Goal: Task Accomplishment & Management: Use online tool/utility

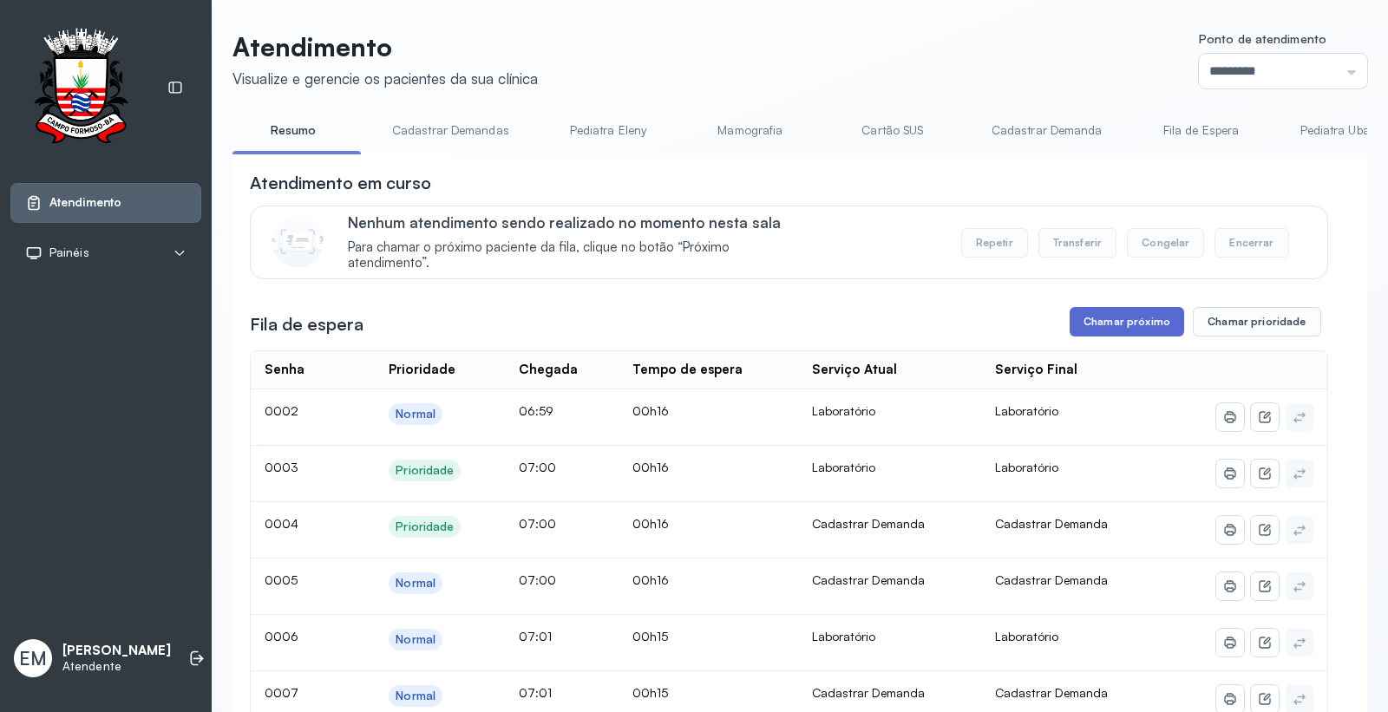
click at [1094, 335] on button "Chamar próximo" at bounding box center [1126, 321] width 114 height 29
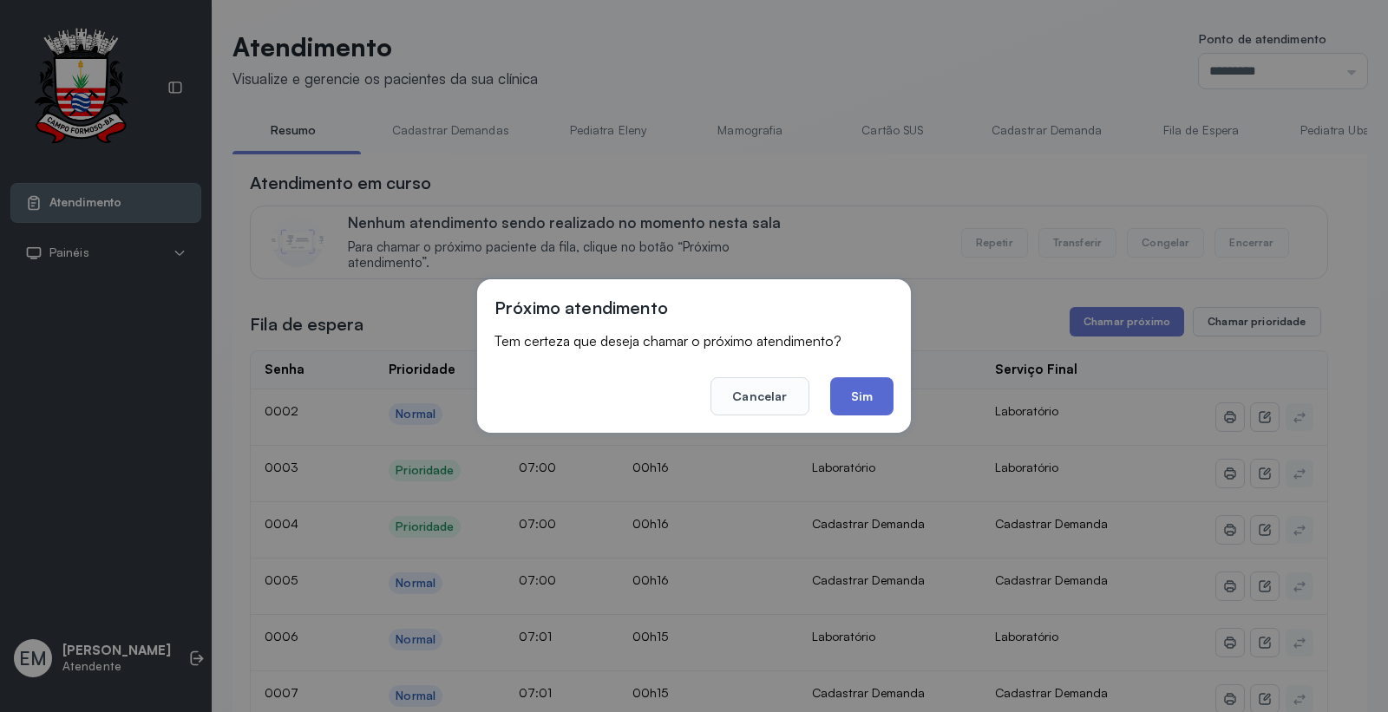
click at [882, 393] on button "Sim" at bounding box center [861, 396] width 63 height 38
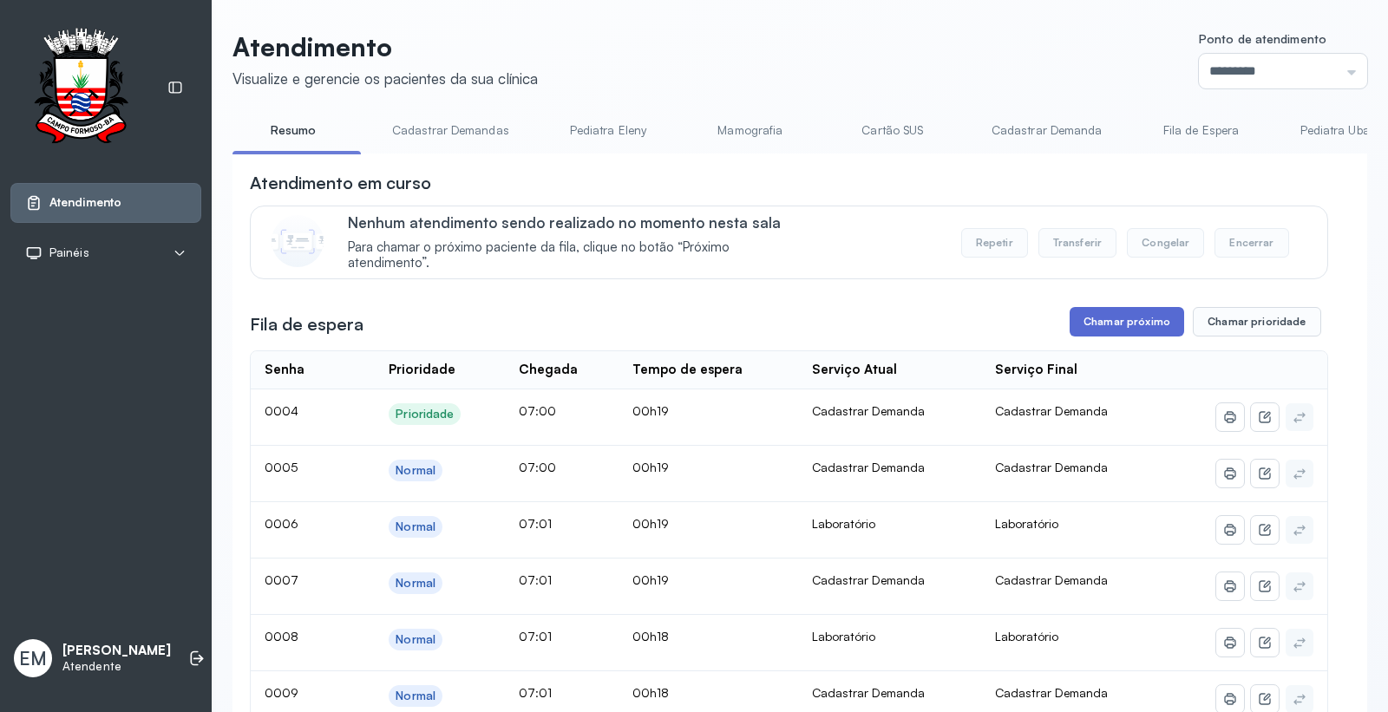
click at [1124, 330] on button "Chamar próximo" at bounding box center [1126, 321] width 114 height 29
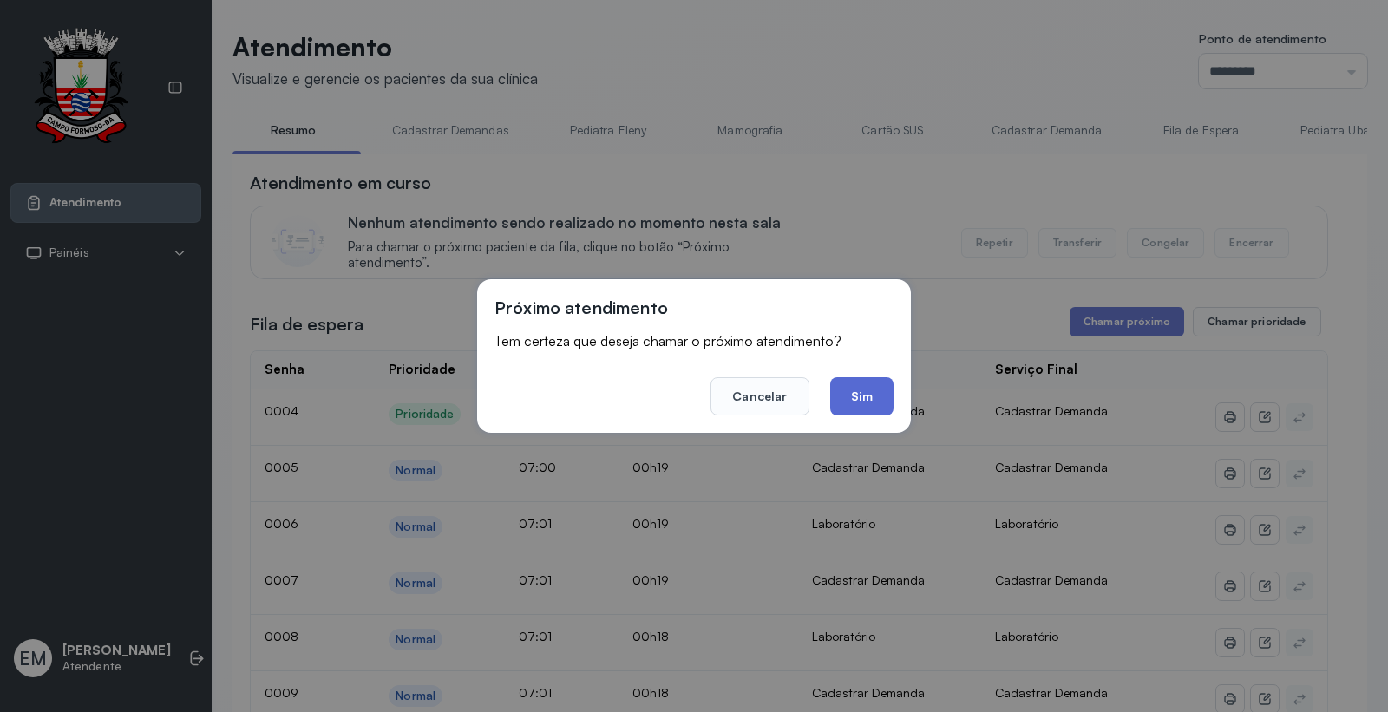
click at [885, 401] on button "Sim" at bounding box center [861, 396] width 63 height 38
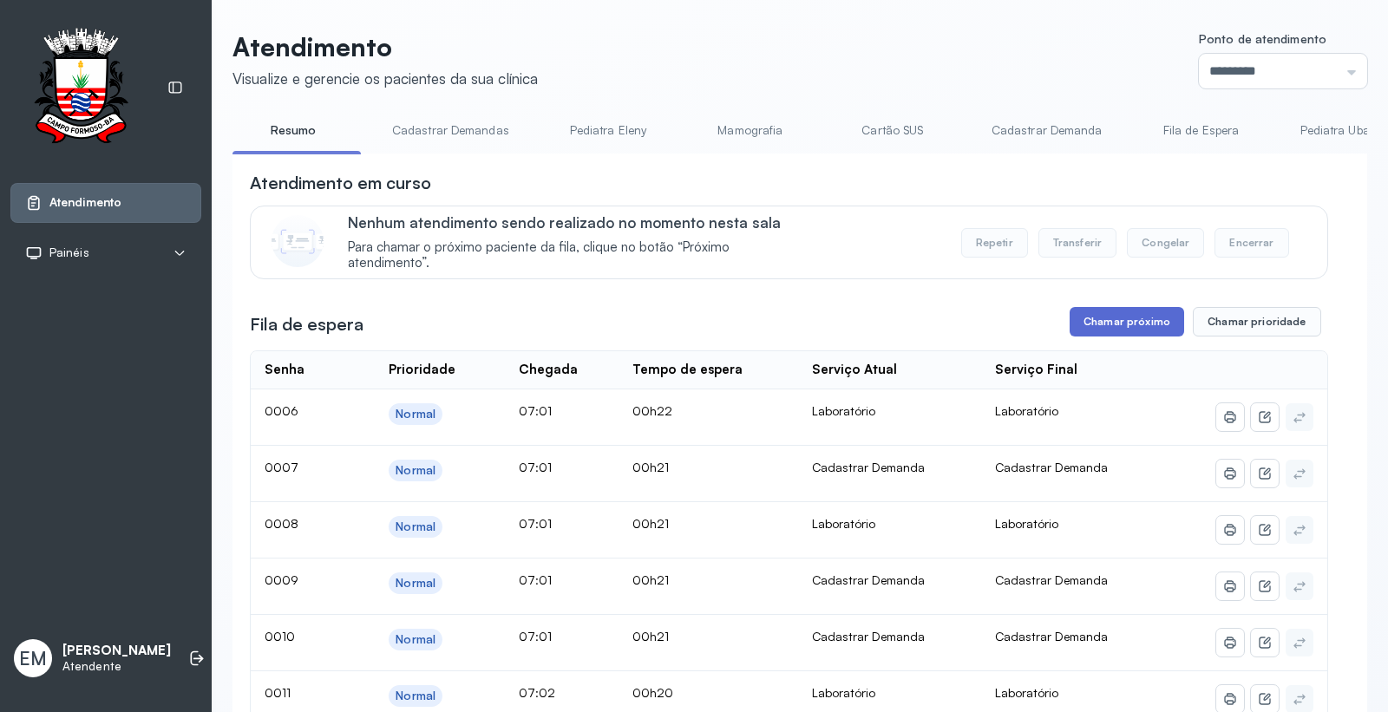
click at [1090, 330] on button "Chamar próximo" at bounding box center [1126, 321] width 114 height 29
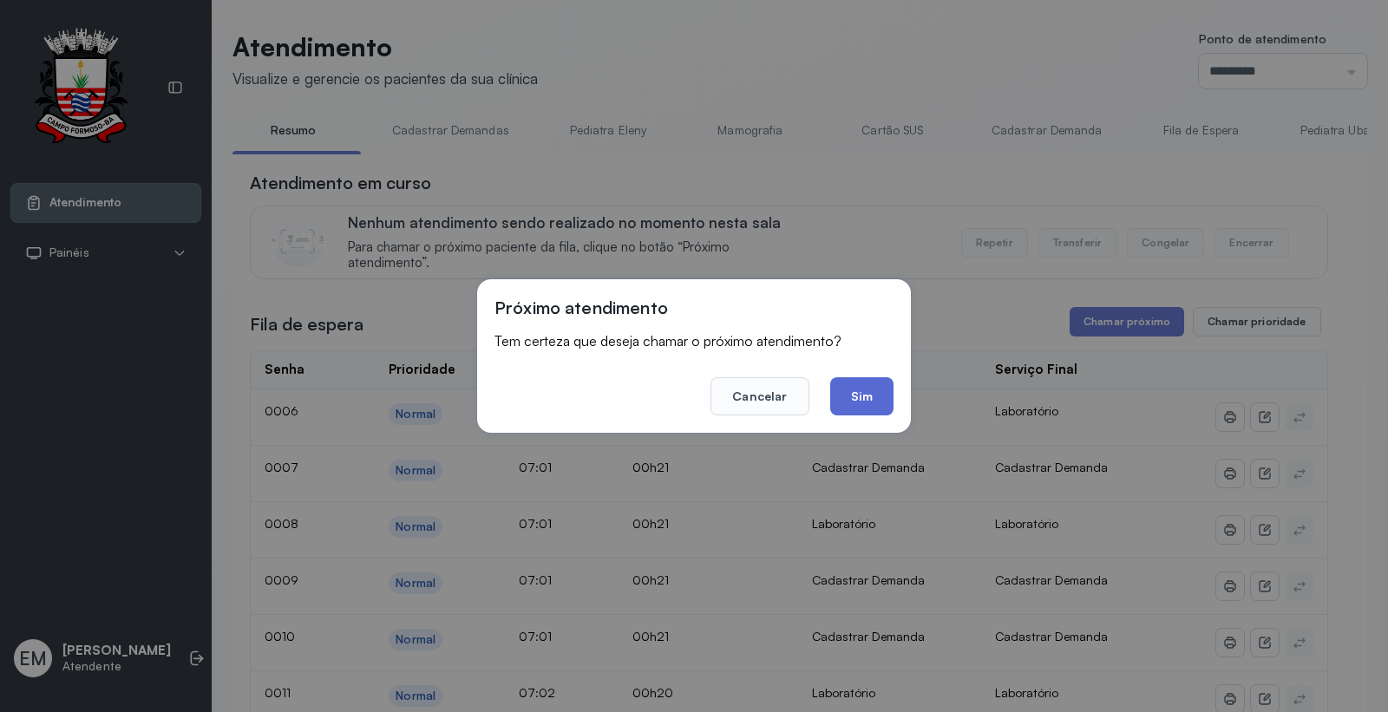
click at [871, 388] on button "Sim" at bounding box center [861, 396] width 63 height 38
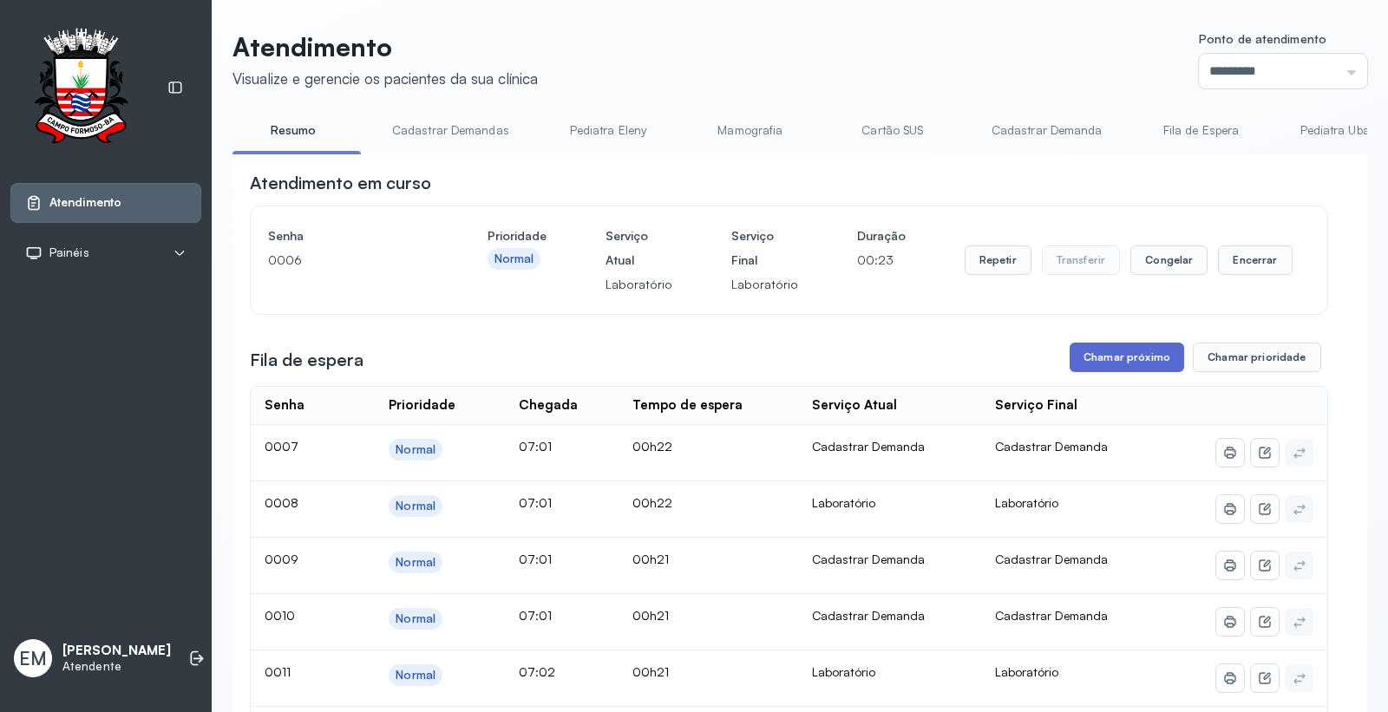
click at [1090, 367] on button "Chamar próximo" at bounding box center [1126, 357] width 114 height 29
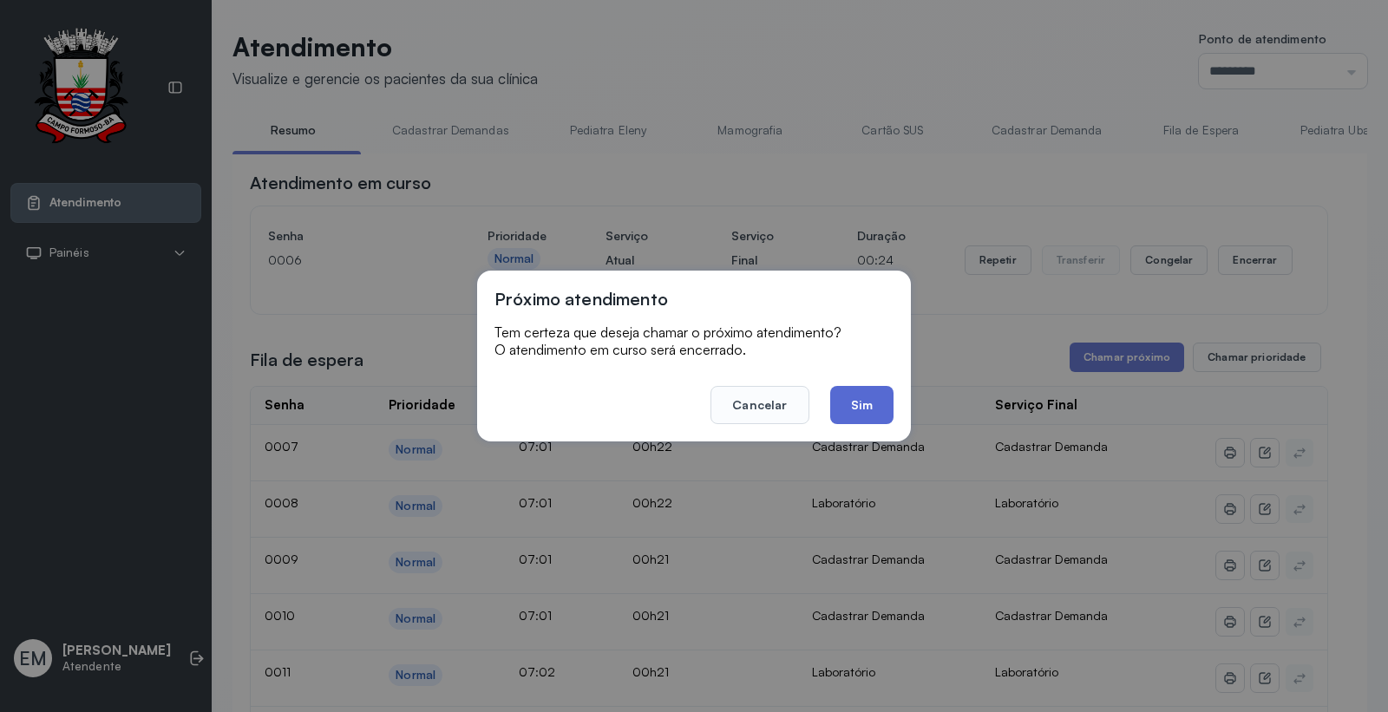
click at [865, 411] on button "Sim" at bounding box center [861, 405] width 63 height 38
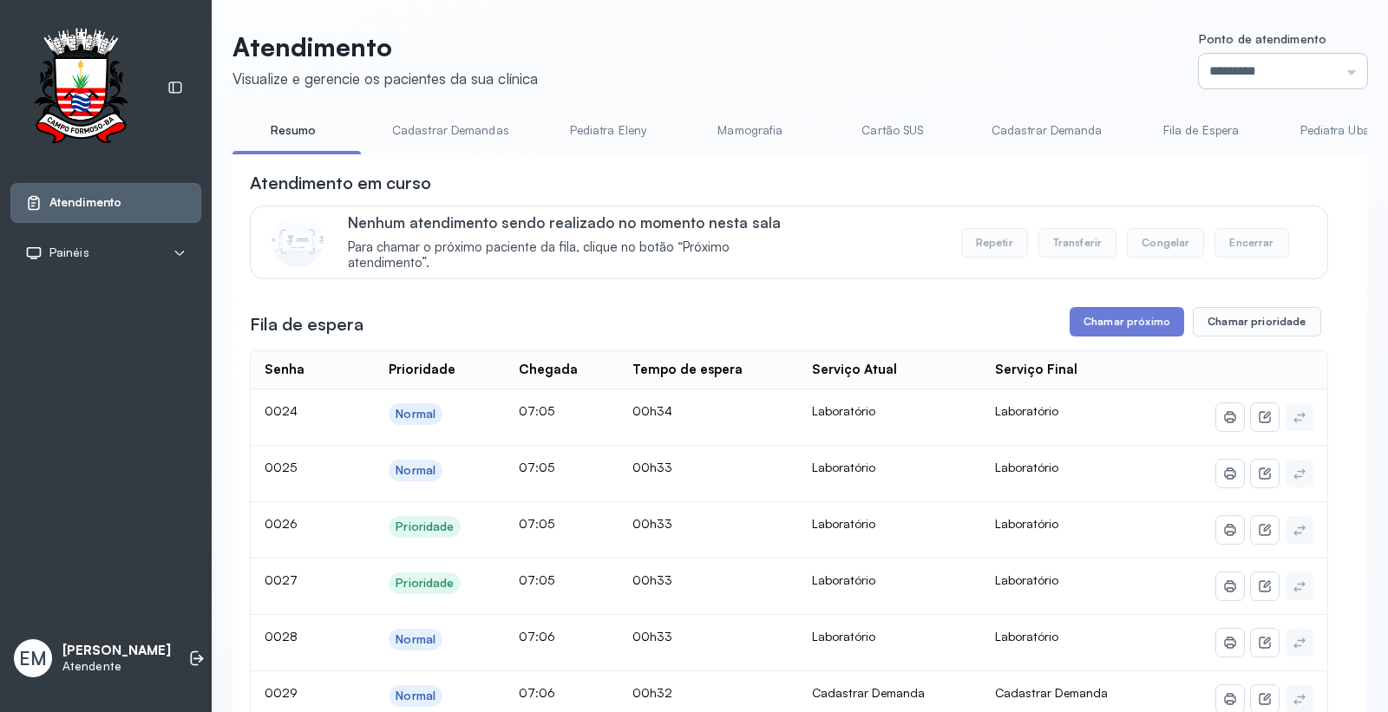
click at [1271, 69] on input "*********" at bounding box center [1282, 71] width 168 height 35
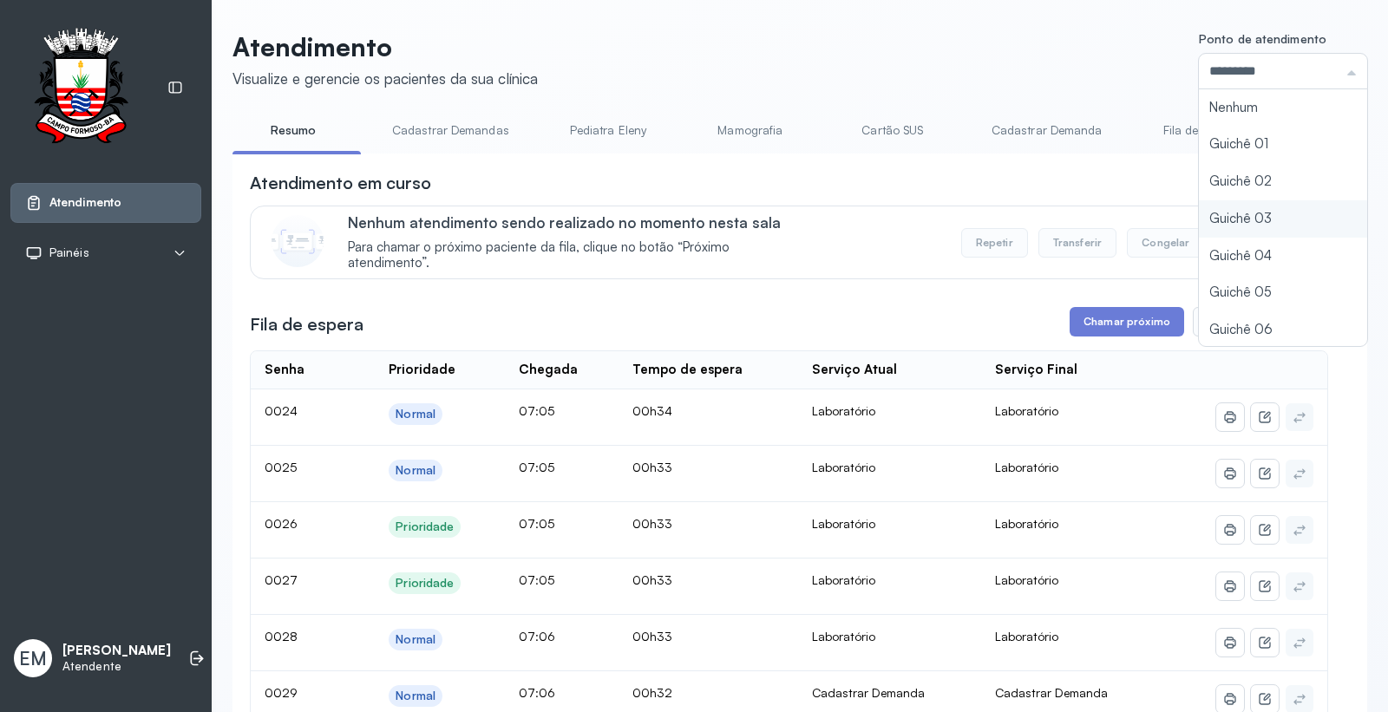
type input "*********"
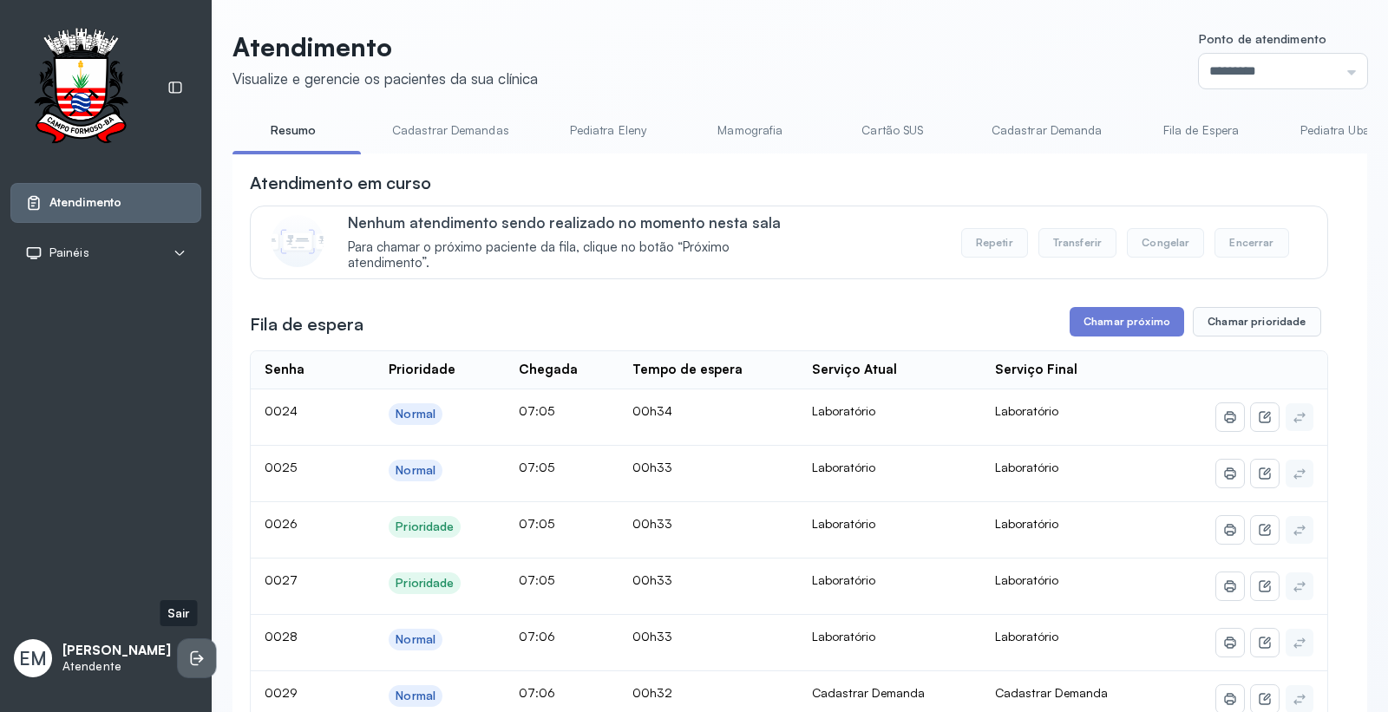
click at [188, 650] on icon at bounding box center [196, 658] width 17 height 17
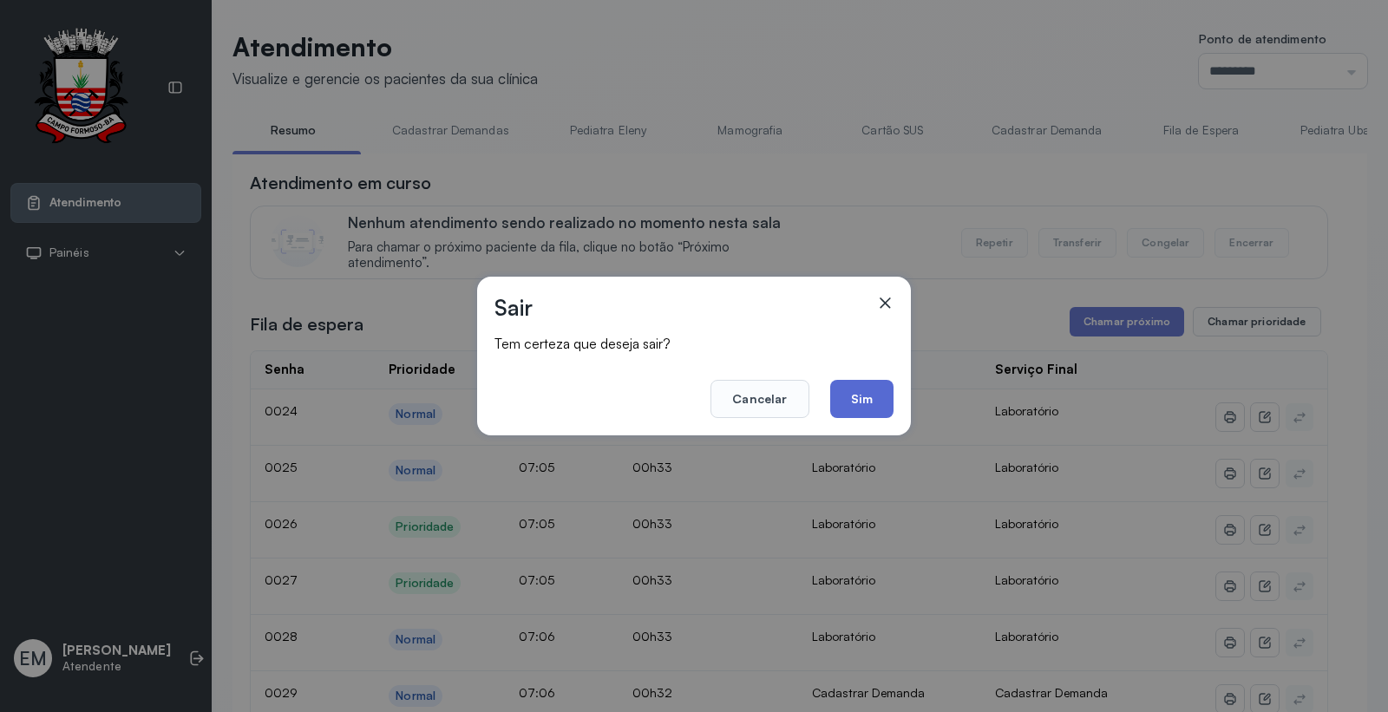
click at [878, 395] on button "Sim" at bounding box center [861, 399] width 63 height 38
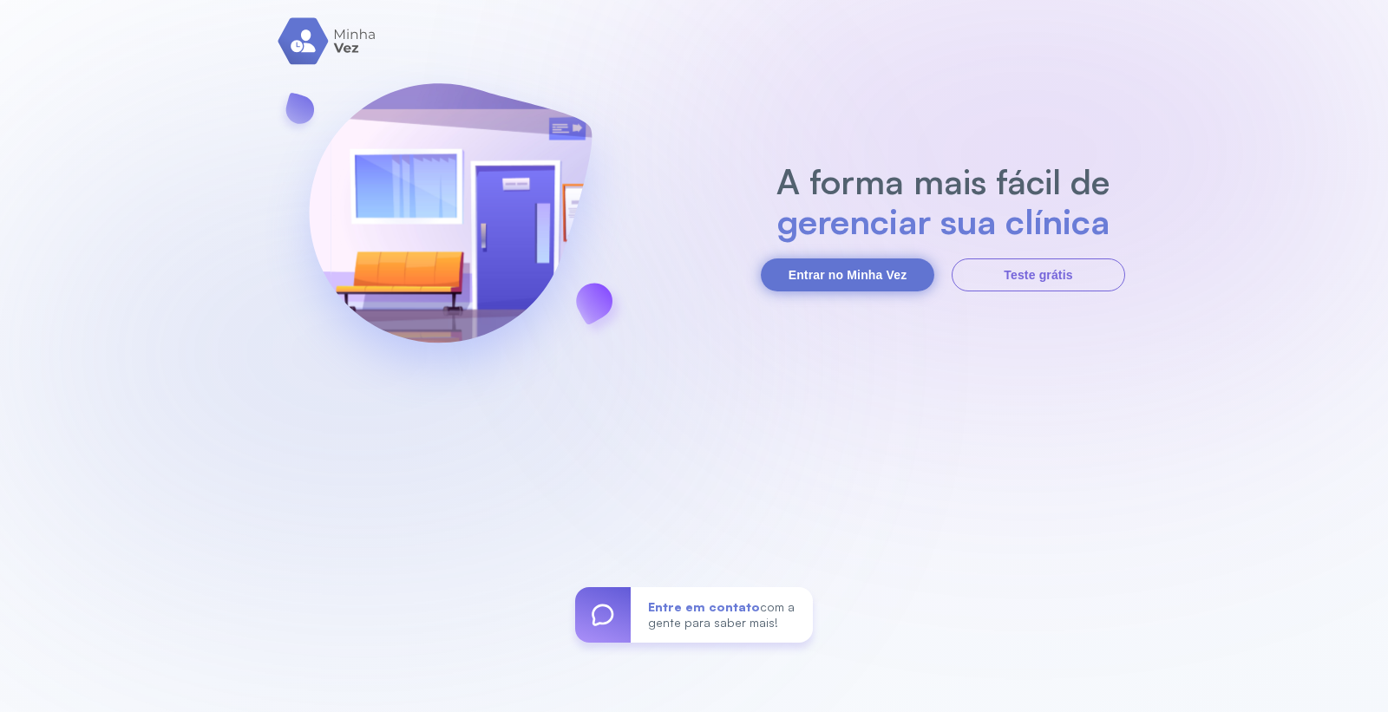
click at [833, 282] on button "Entrar no Minha Vez" at bounding box center [847, 274] width 173 height 33
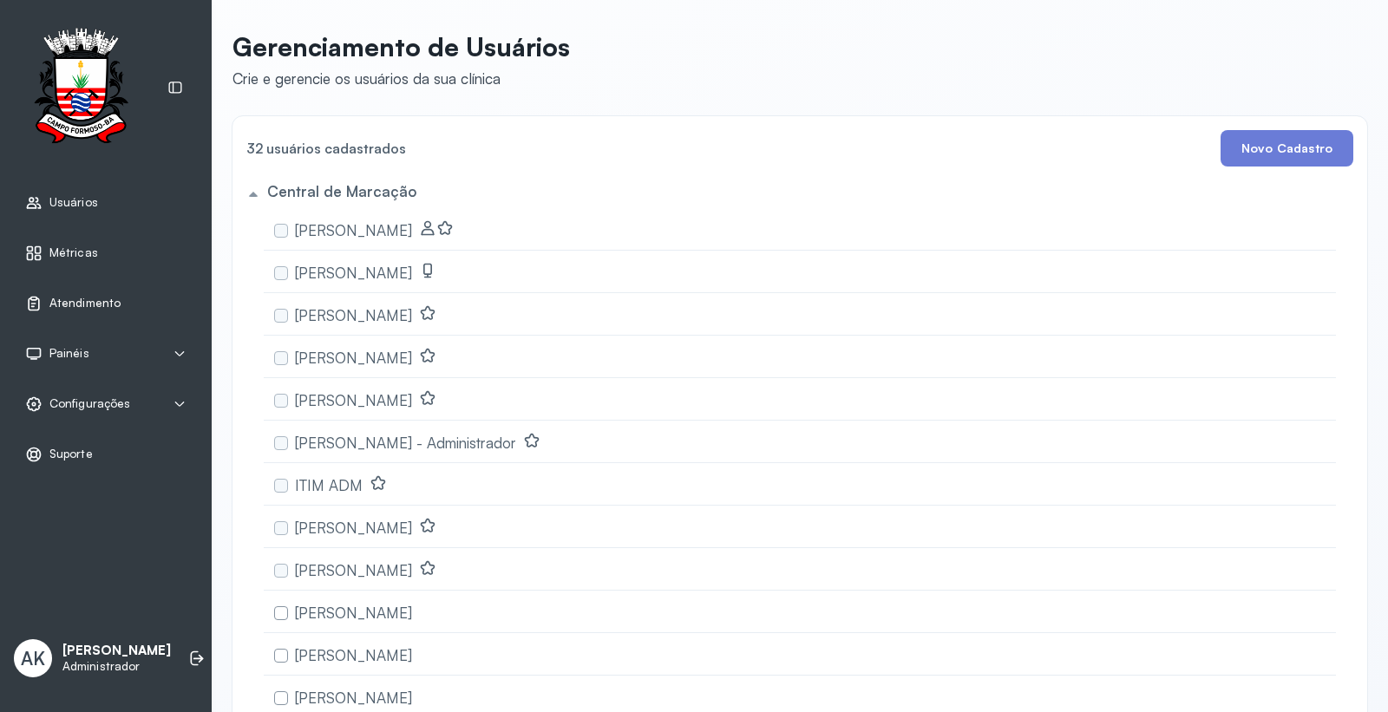
click at [75, 297] on span "Atendimento" at bounding box center [84, 303] width 71 height 15
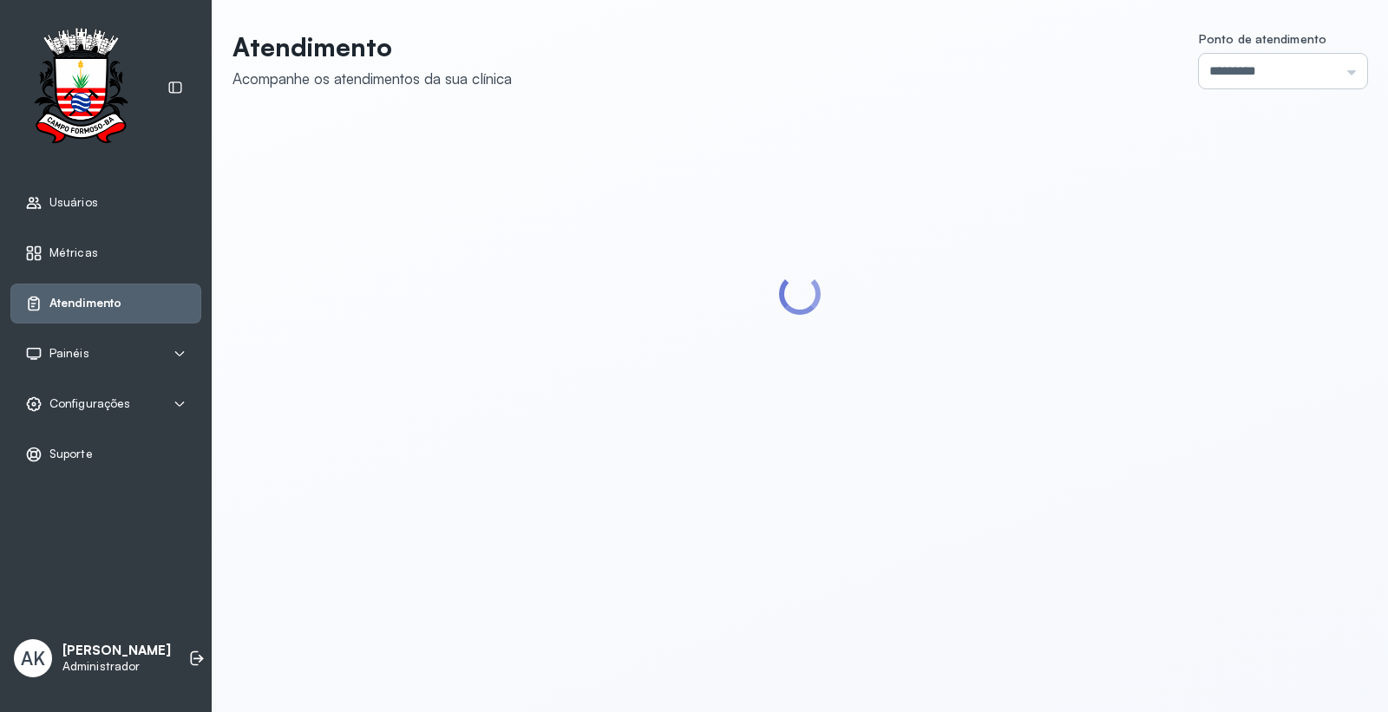
click at [1241, 69] on input "*********" at bounding box center [1282, 71] width 168 height 35
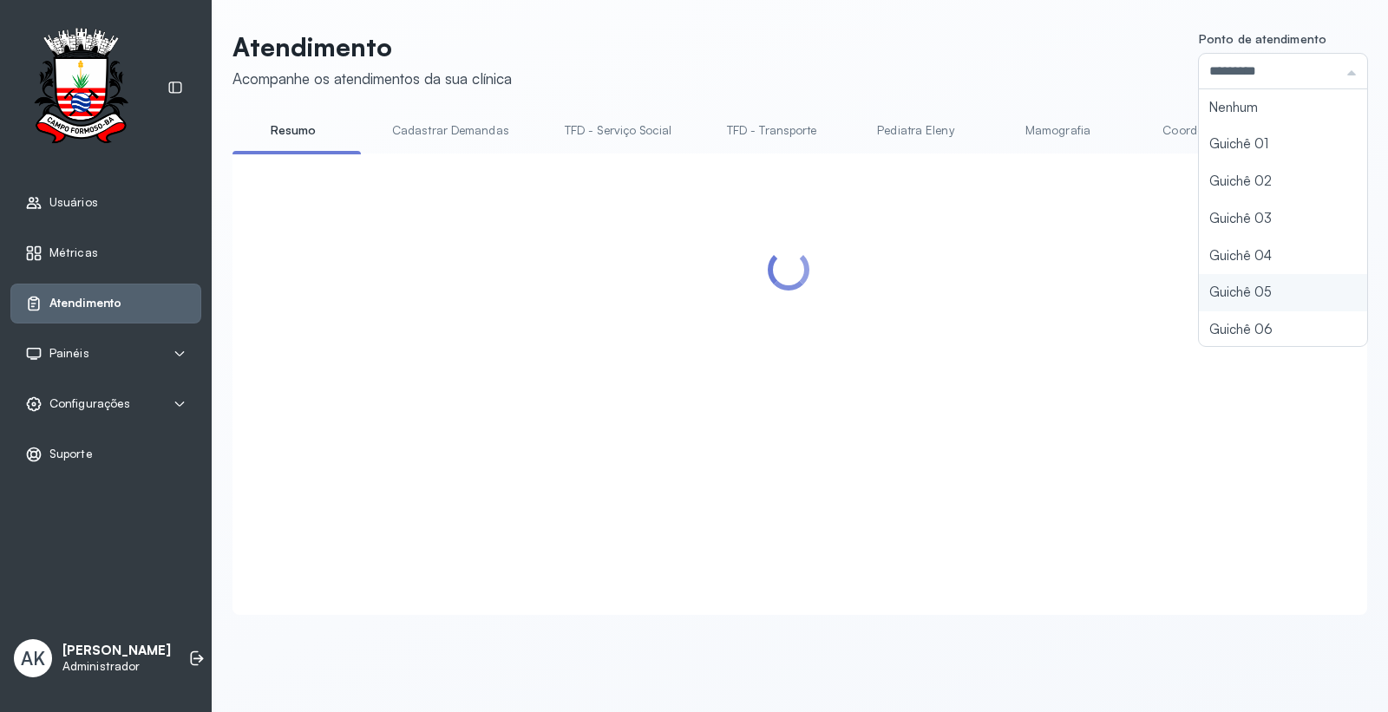
scroll to position [75, 0]
type input "*********"
click at [1228, 291] on div "Atendimento Acompanhe os atendimentos da sua clínica Ponto de atendimento *****…" at bounding box center [799, 323] width 1134 height 584
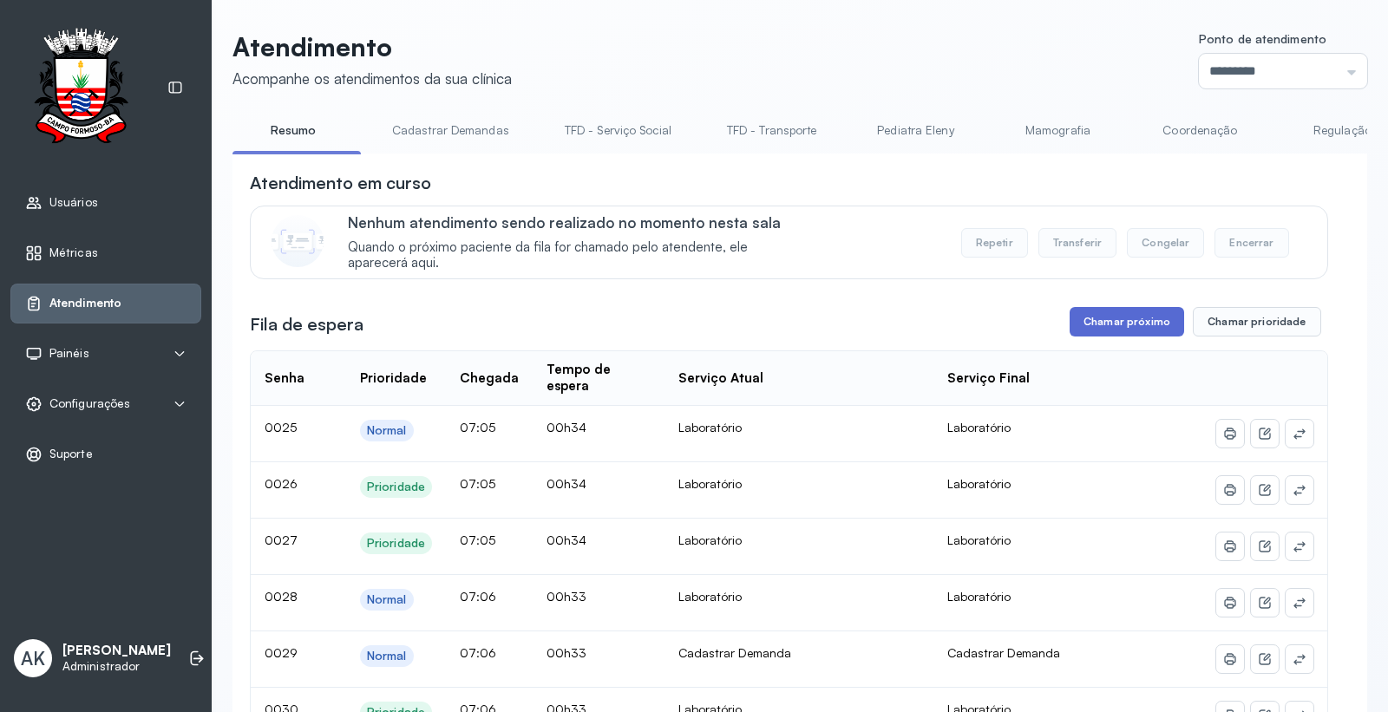
click at [1112, 323] on button "Chamar próximo" at bounding box center [1126, 321] width 114 height 29
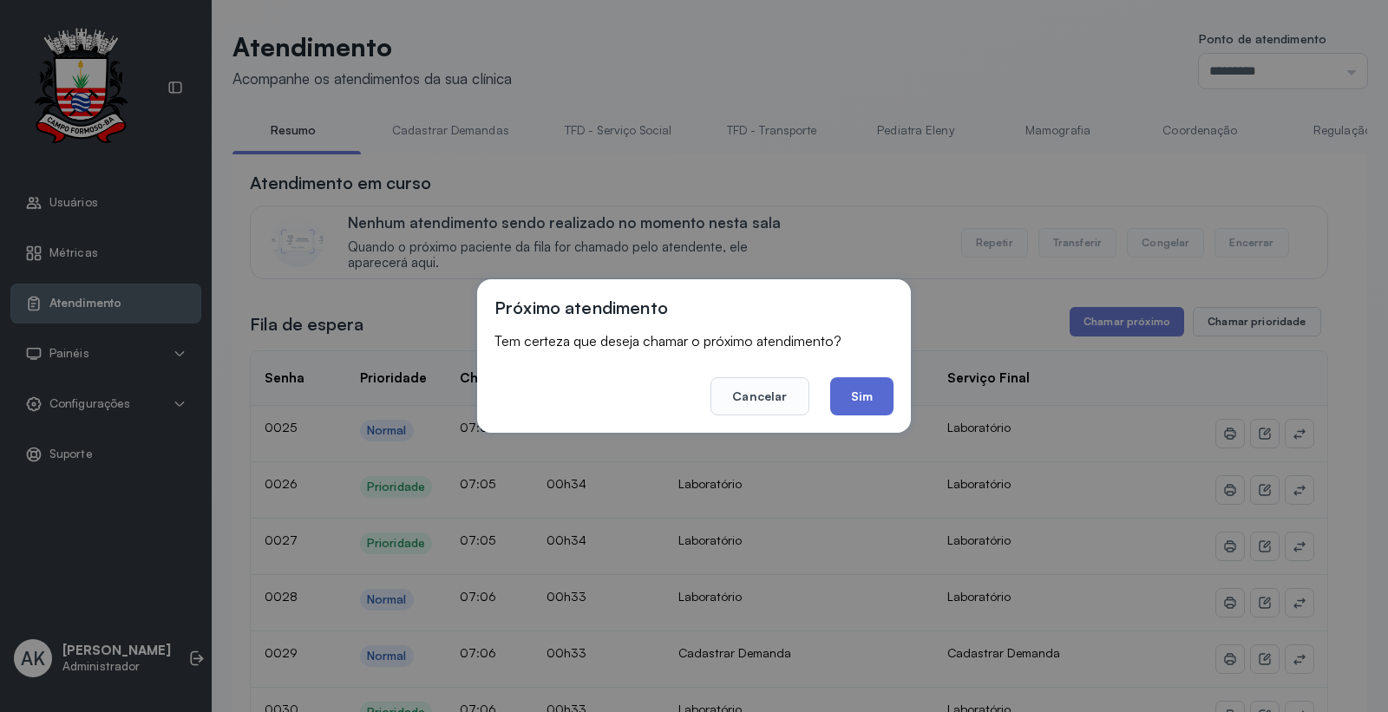
click at [865, 395] on button "Sim" at bounding box center [861, 396] width 63 height 38
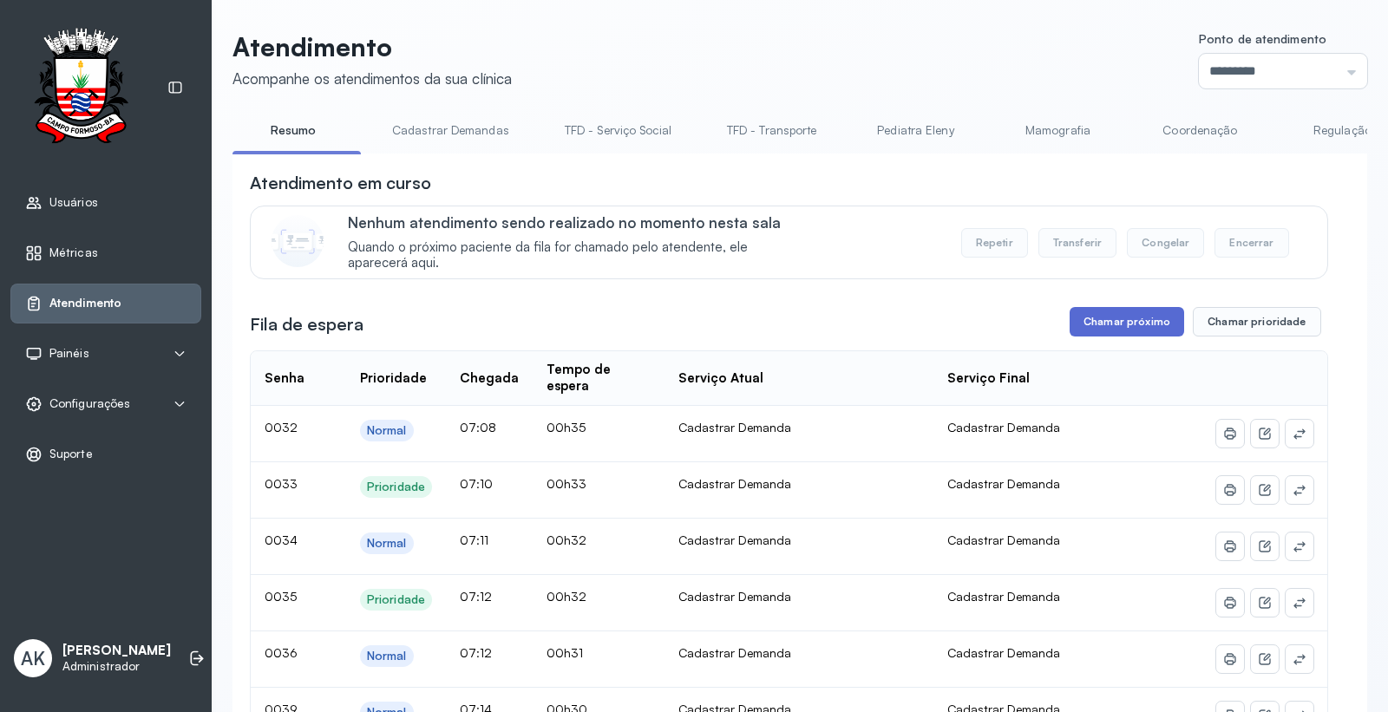
click at [1121, 330] on button "Chamar próximo" at bounding box center [1126, 321] width 114 height 29
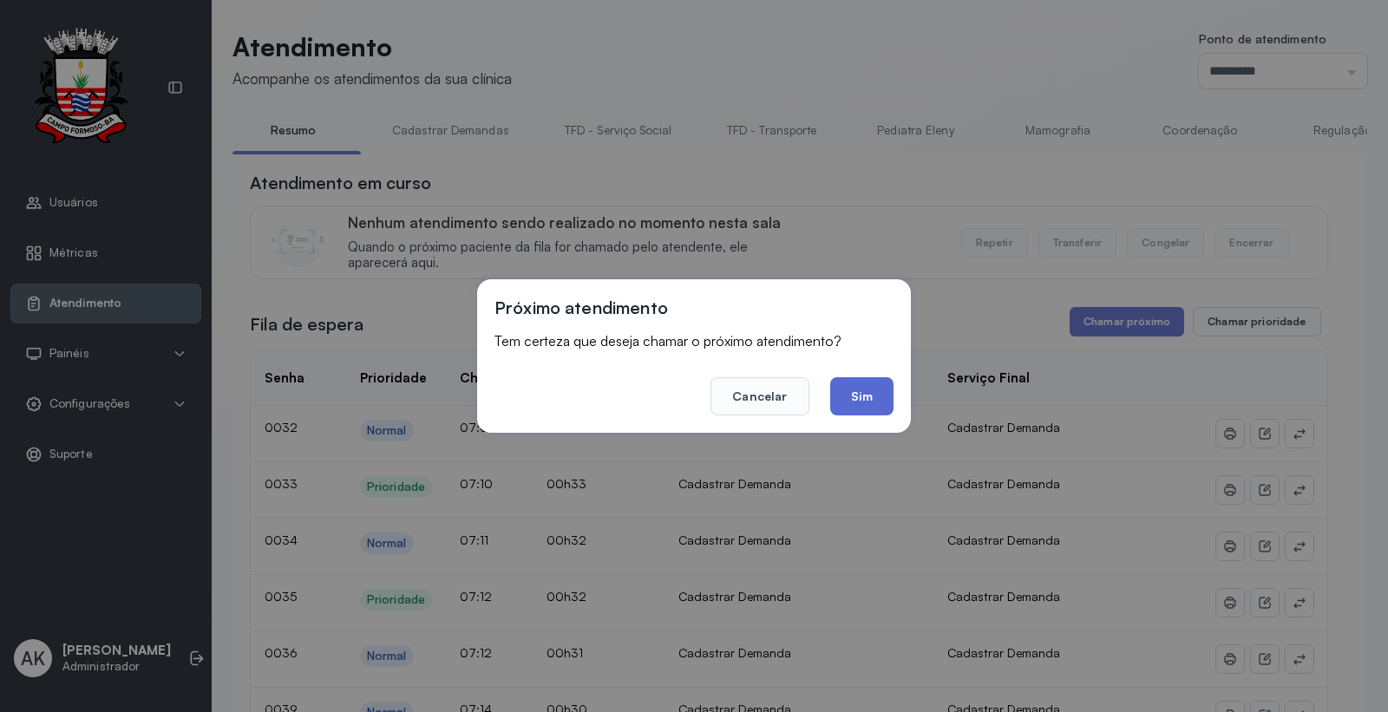
click at [871, 402] on button "Sim" at bounding box center [861, 396] width 63 height 38
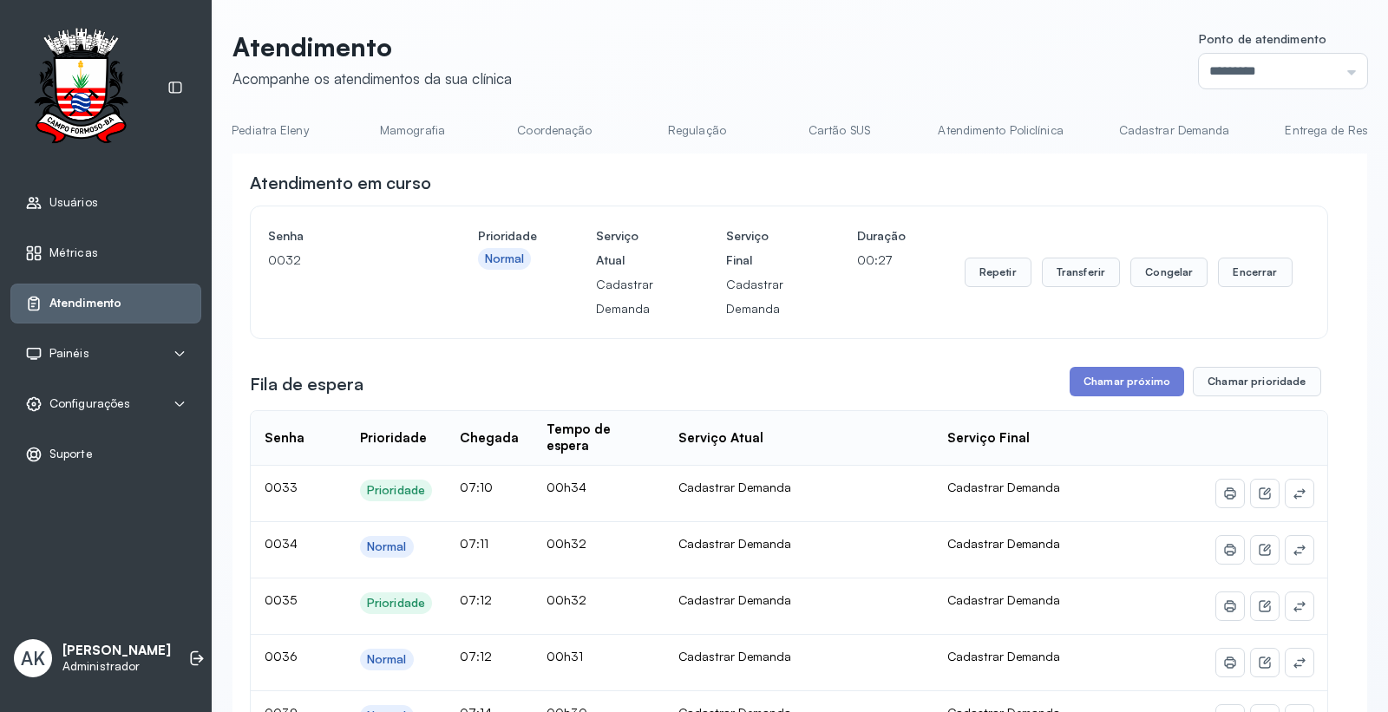
scroll to position [0, 753]
click at [694, 133] on link "Cartão SUS" at bounding box center [730, 130] width 121 height 29
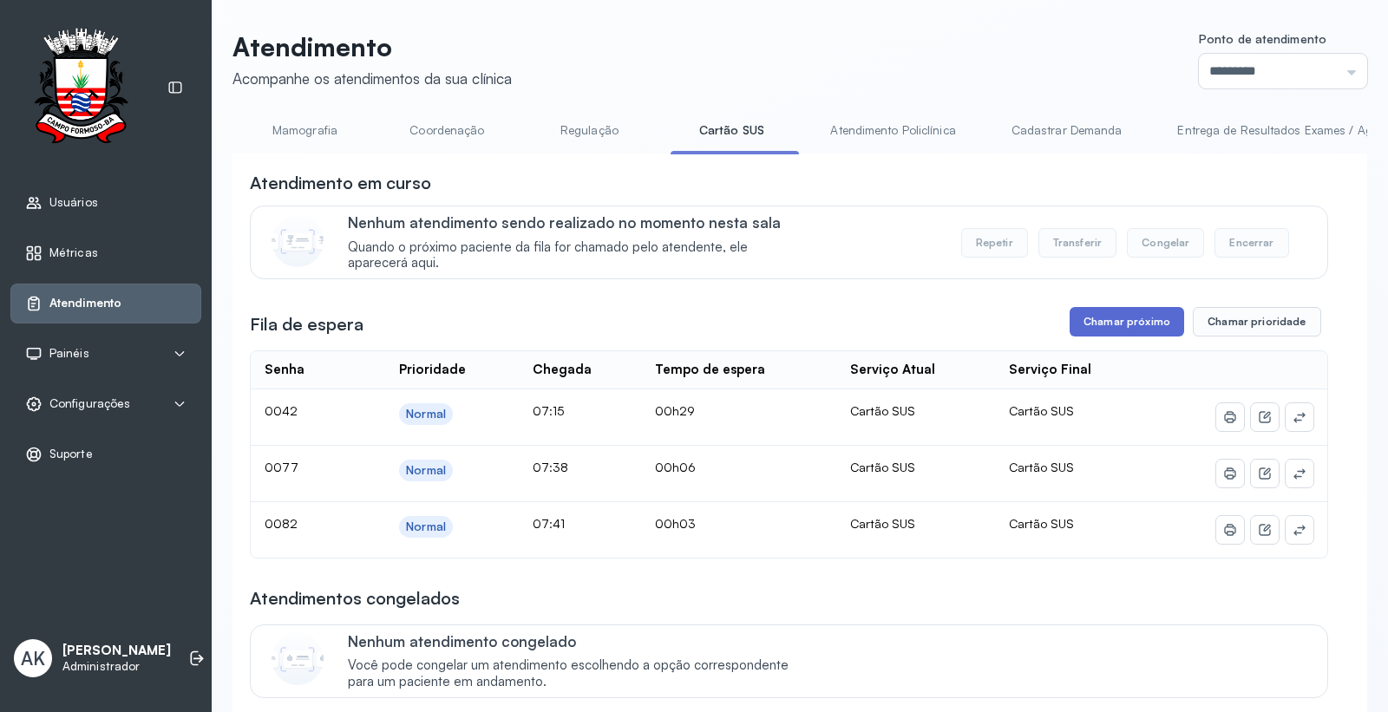
click at [1115, 328] on button "Chamar próximo" at bounding box center [1126, 321] width 114 height 29
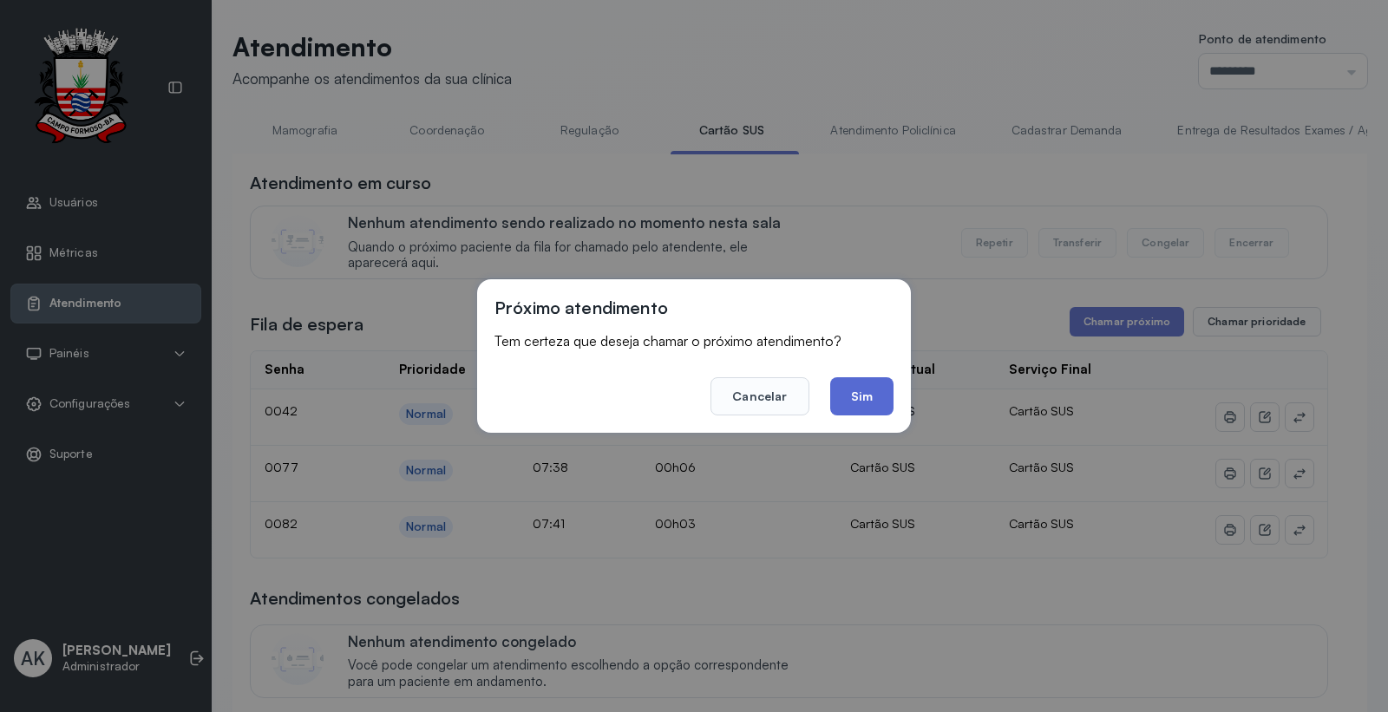
click at [854, 379] on button "Sim" at bounding box center [861, 396] width 63 height 38
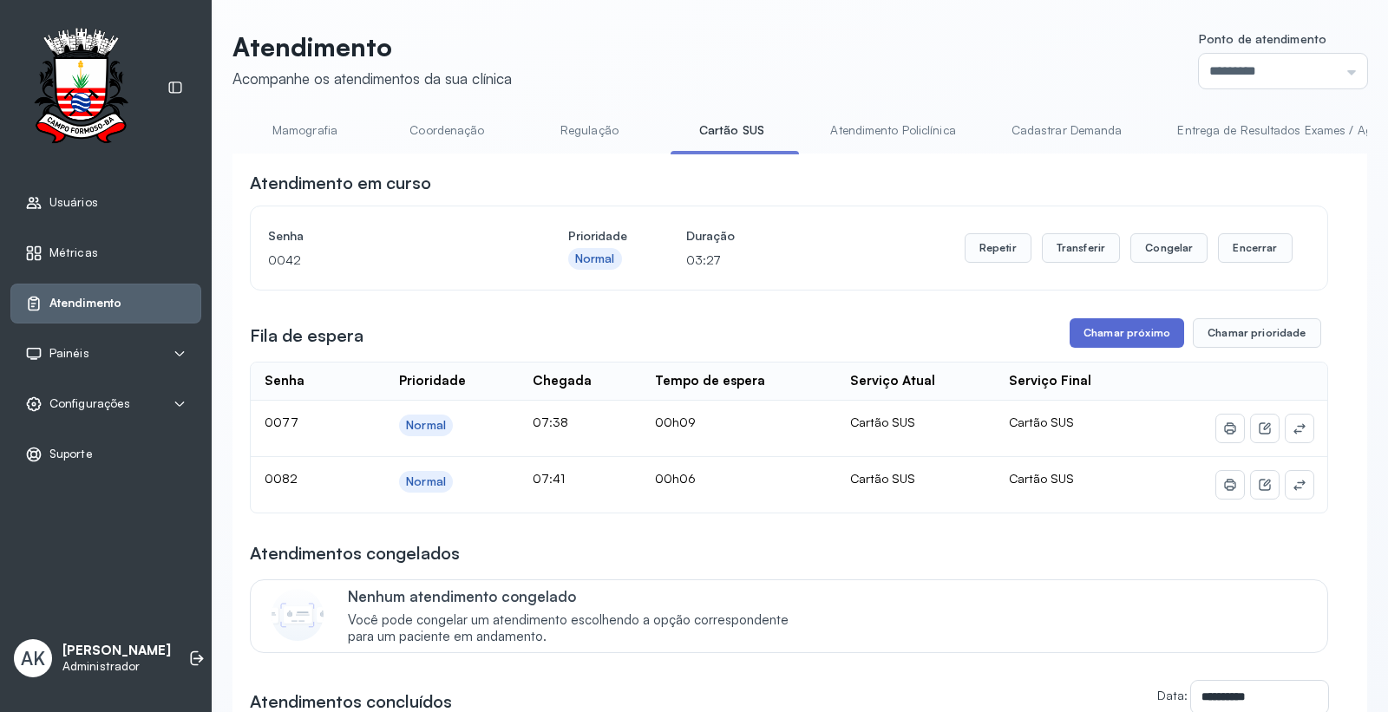
click at [1097, 348] on button "Chamar próximo" at bounding box center [1126, 332] width 114 height 29
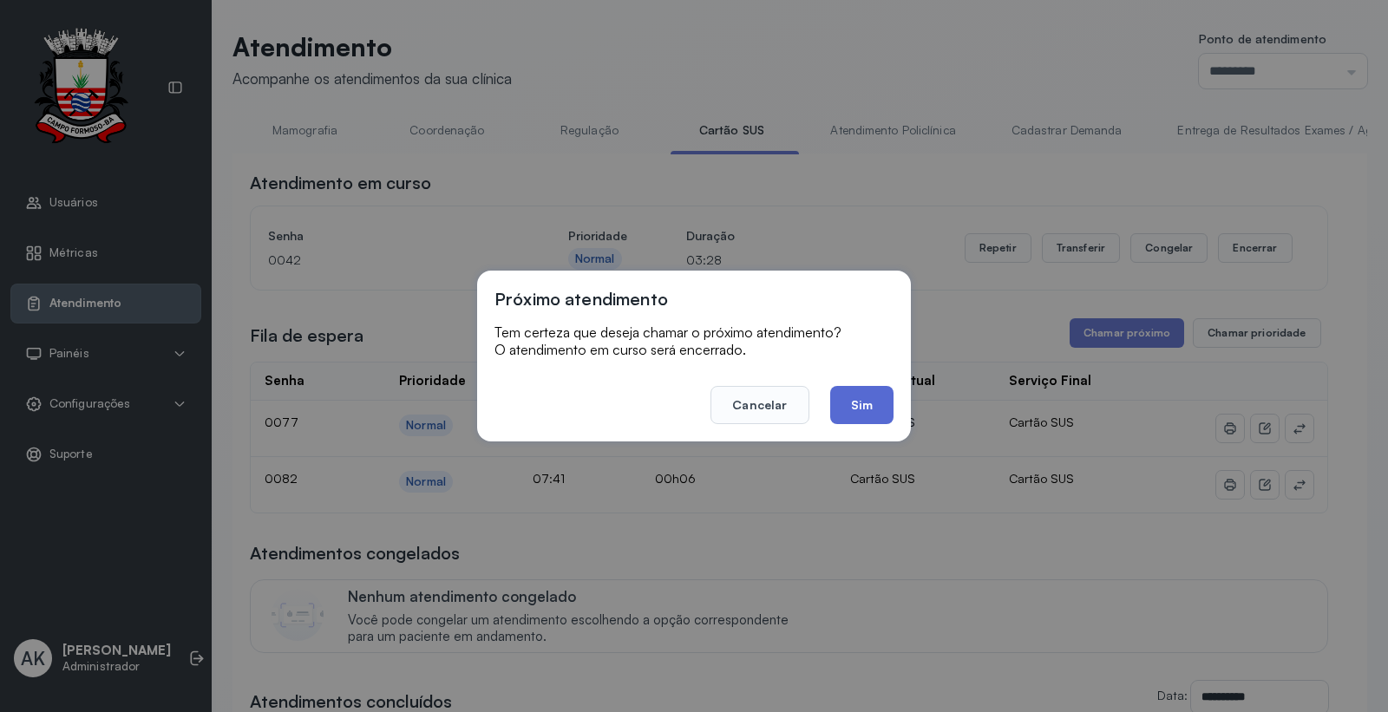
click at [868, 418] on button "Sim" at bounding box center [861, 405] width 63 height 38
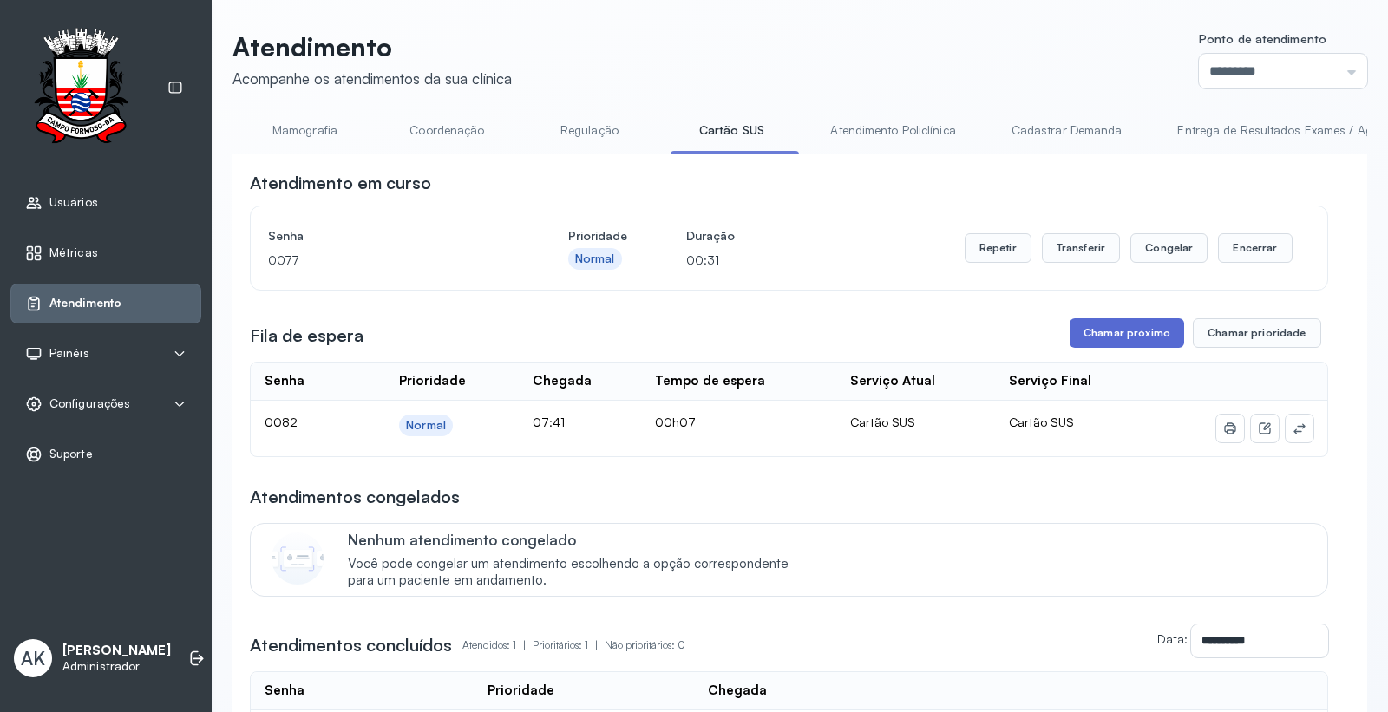
click at [1122, 348] on button "Chamar próximo" at bounding box center [1126, 332] width 114 height 29
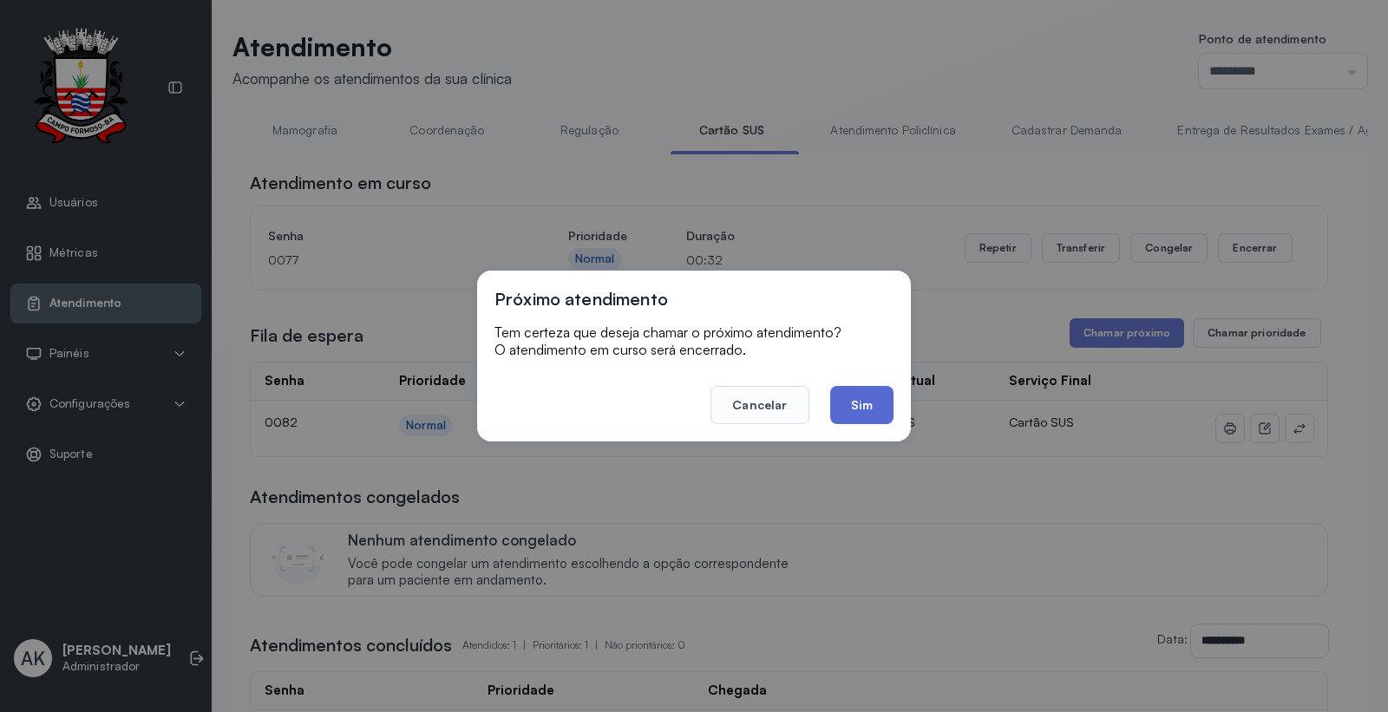
click at [868, 403] on button "Sim" at bounding box center [861, 405] width 63 height 38
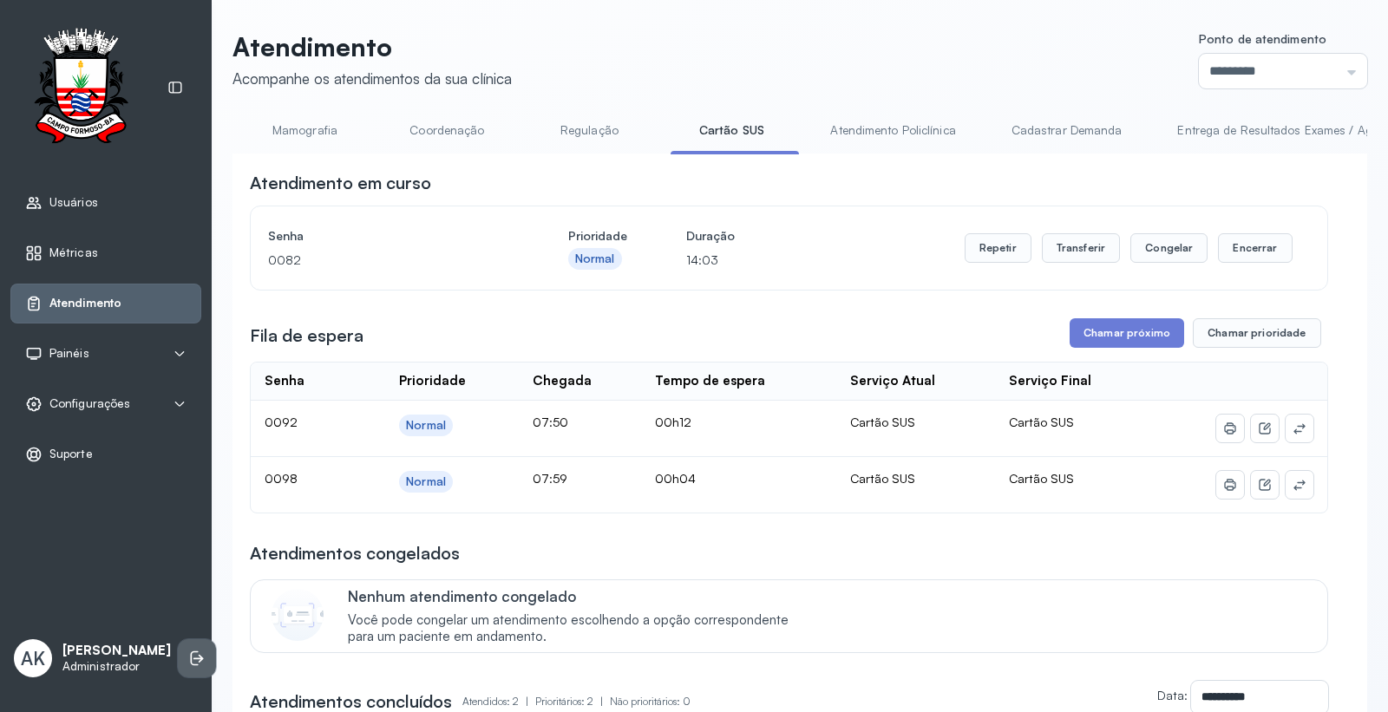
click at [188, 650] on icon at bounding box center [196, 658] width 17 height 17
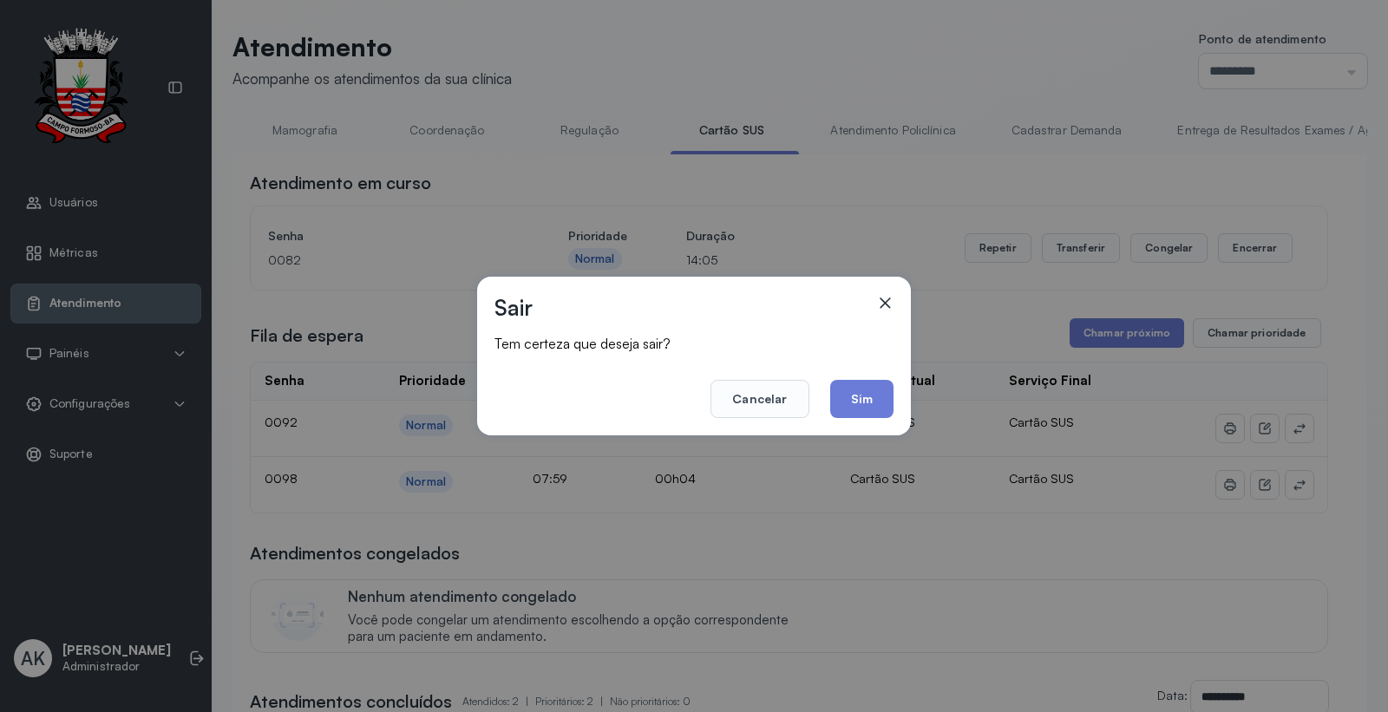
click at [876, 391] on button "Sim" at bounding box center [861, 399] width 63 height 38
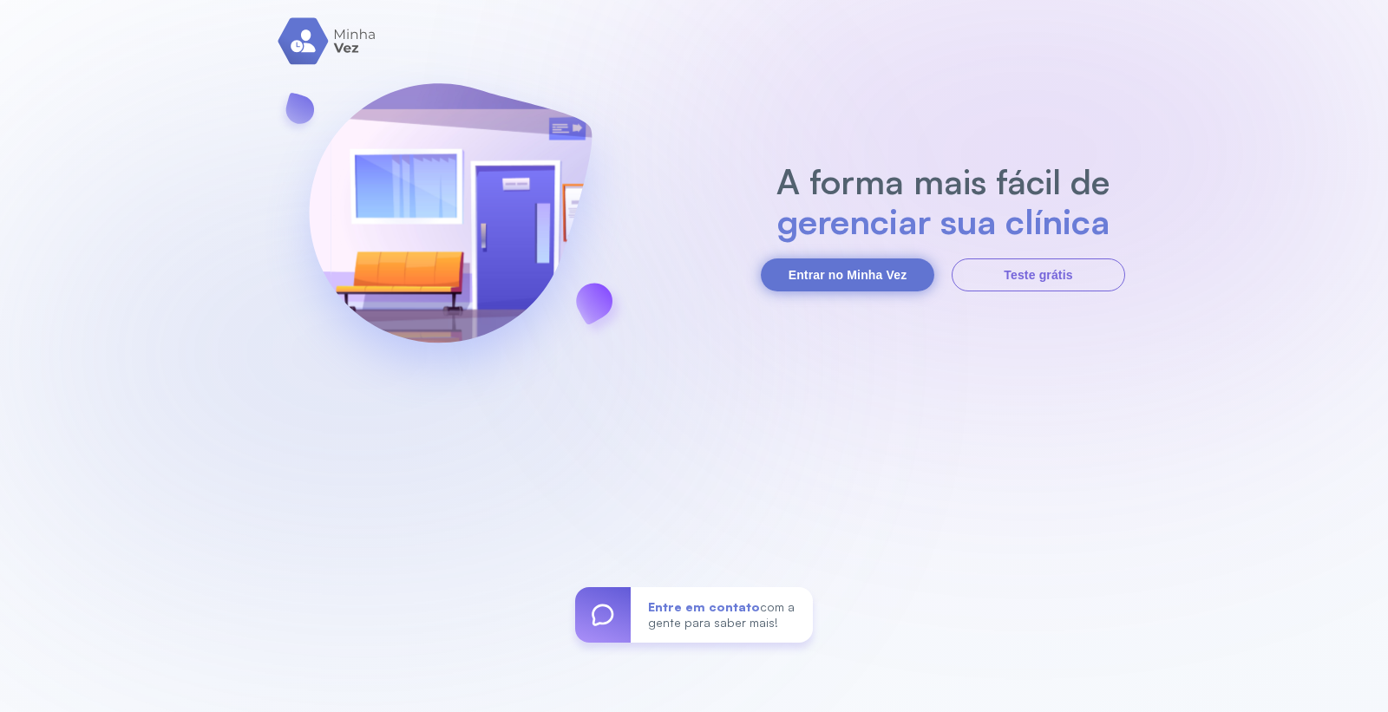
click at [856, 271] on button "Entrar no Minha Vez" at bounding box center [847, 274] width 173 height 33
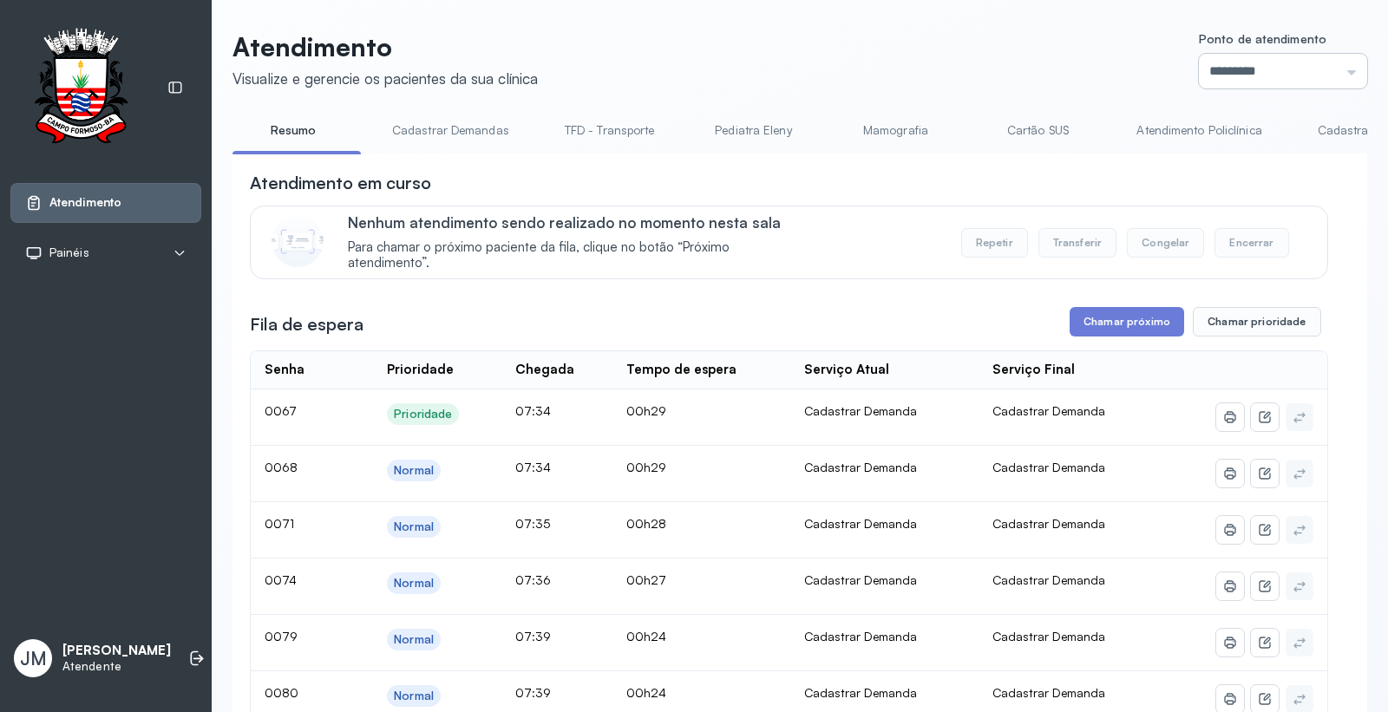
drag, startPoint x: 1290, startPoint y: 62, endPoint x: 1258, endPoint y: 81, distance: 36.6
click at [1282, 65] on input "*********" at bounding box center [1282, 71] width 168 height 35
click at [1278, 68] on input "*********" at bounding box center [1282, 71] width 168 height 35
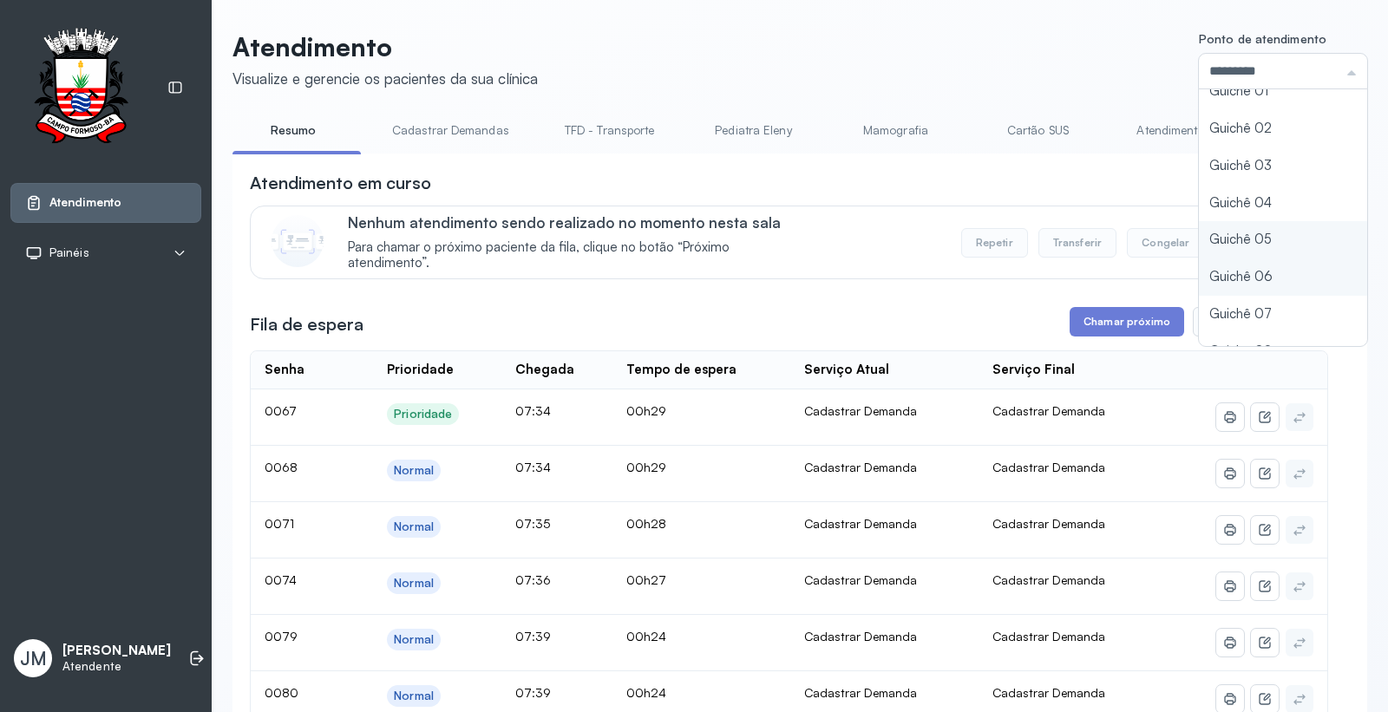
scroll to position [75, 0]
type input "*********"
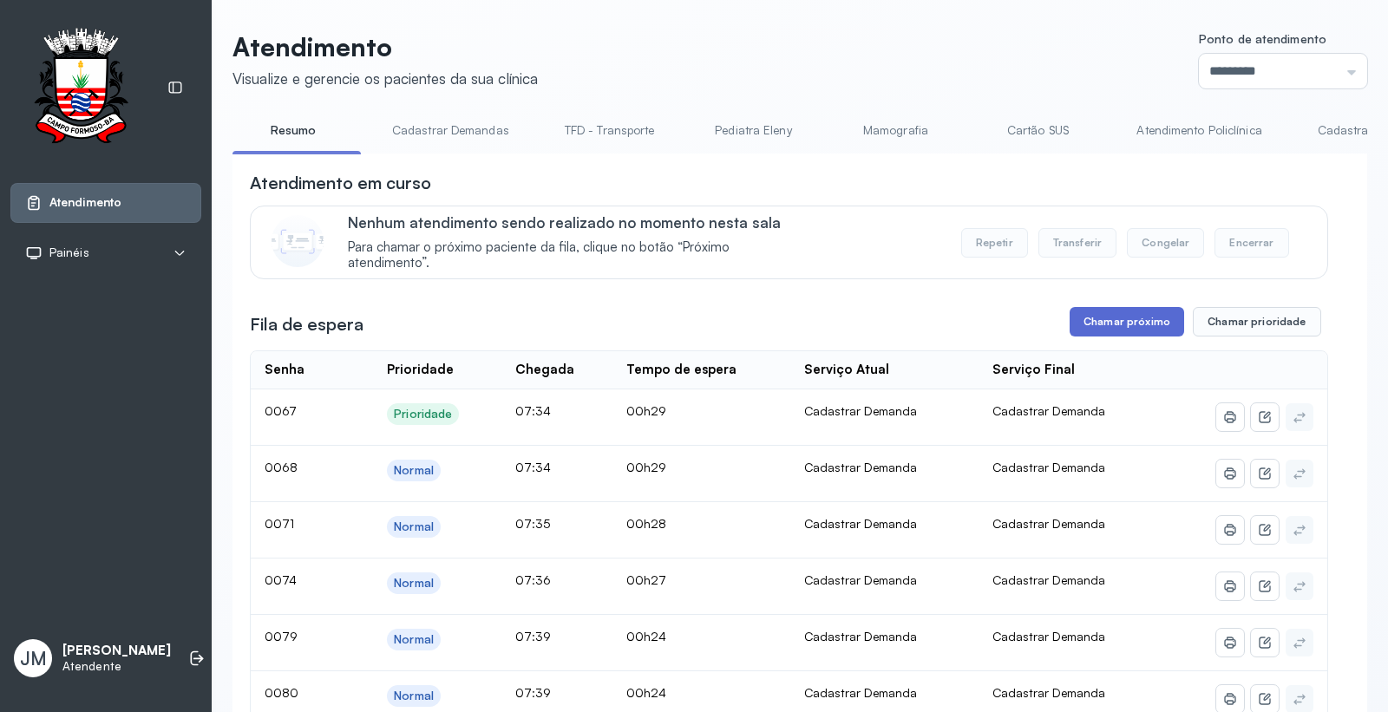
click at [1129, 331] on button "Chamar próximo" at bounding box center [1126, 321] width 114 height 29
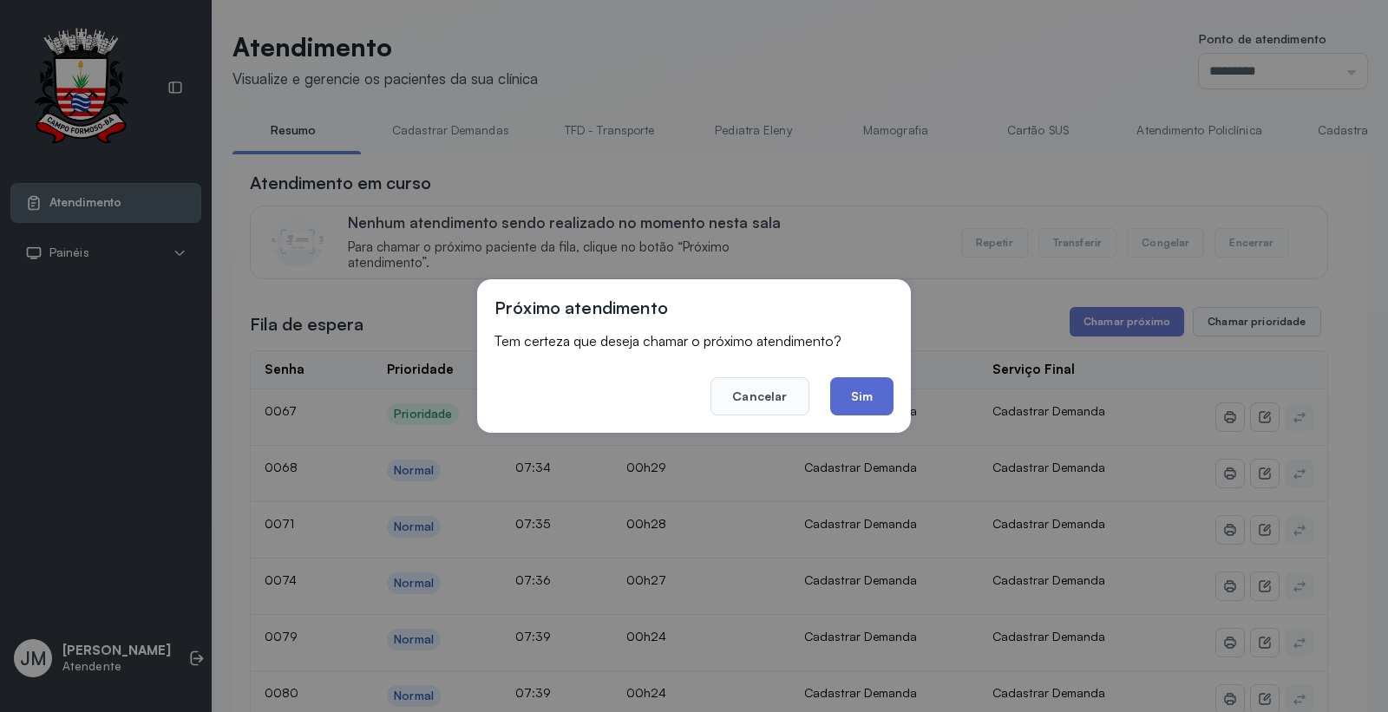
click at [872, 391] on button "Sim" at bounding box center [861, 396] width 63 height 38
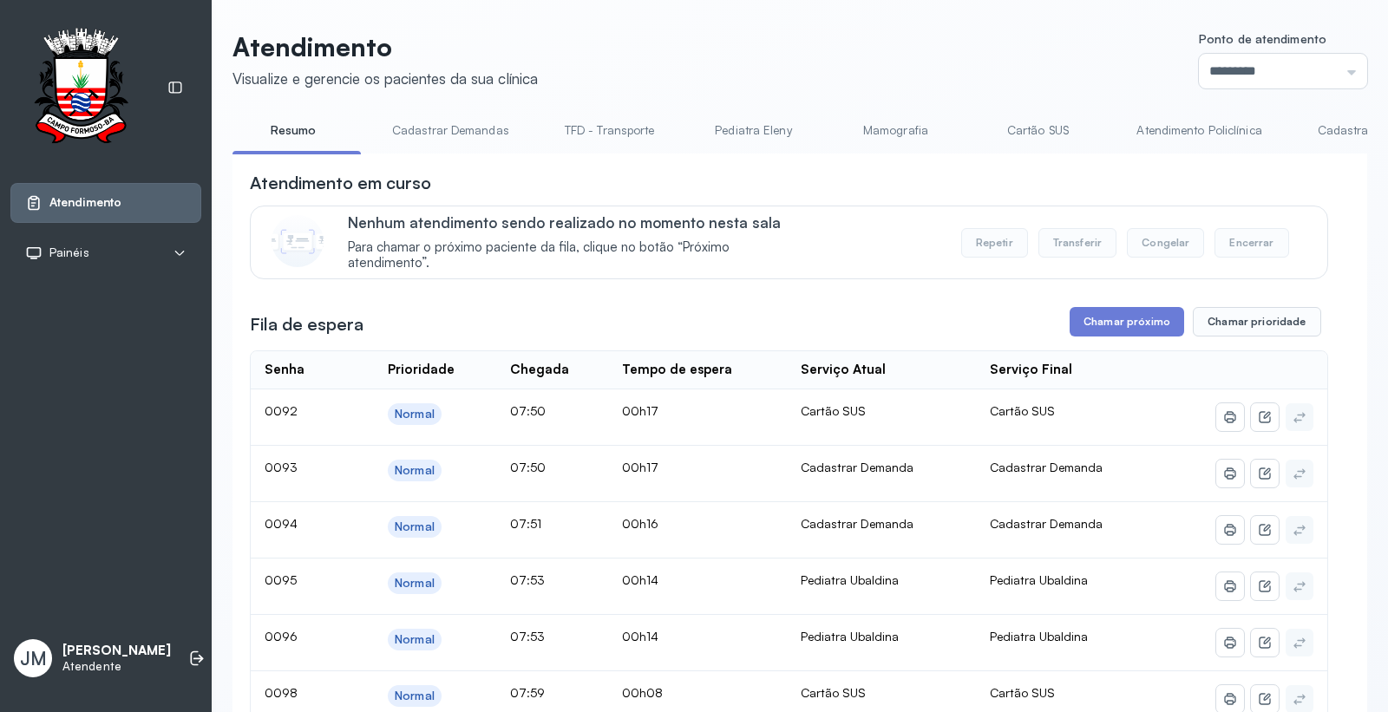
click at [1032, 130] on link "Cartão SUS" at bounding box center [1036, 130] width 121 height 29
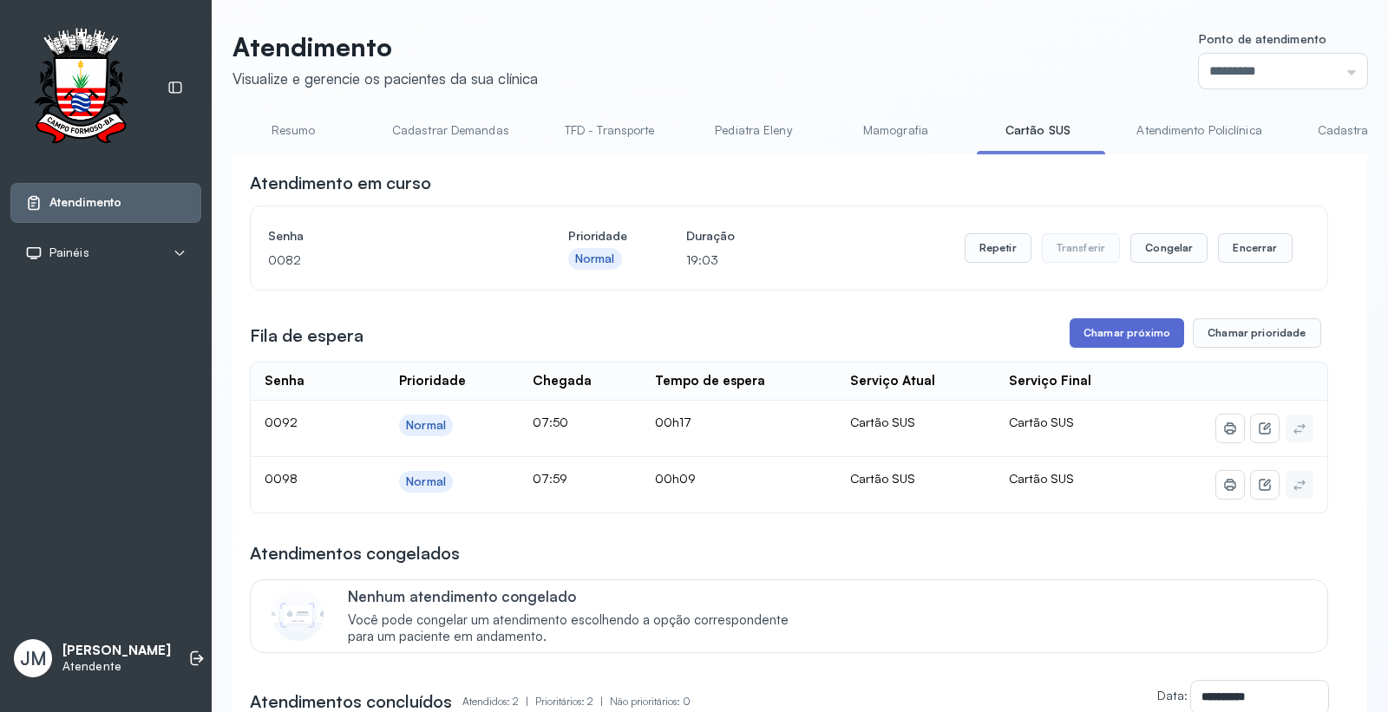
click at [1120, 336] on button "Chamar próximo" at bounding box center [1126, 332] width 114 height 29
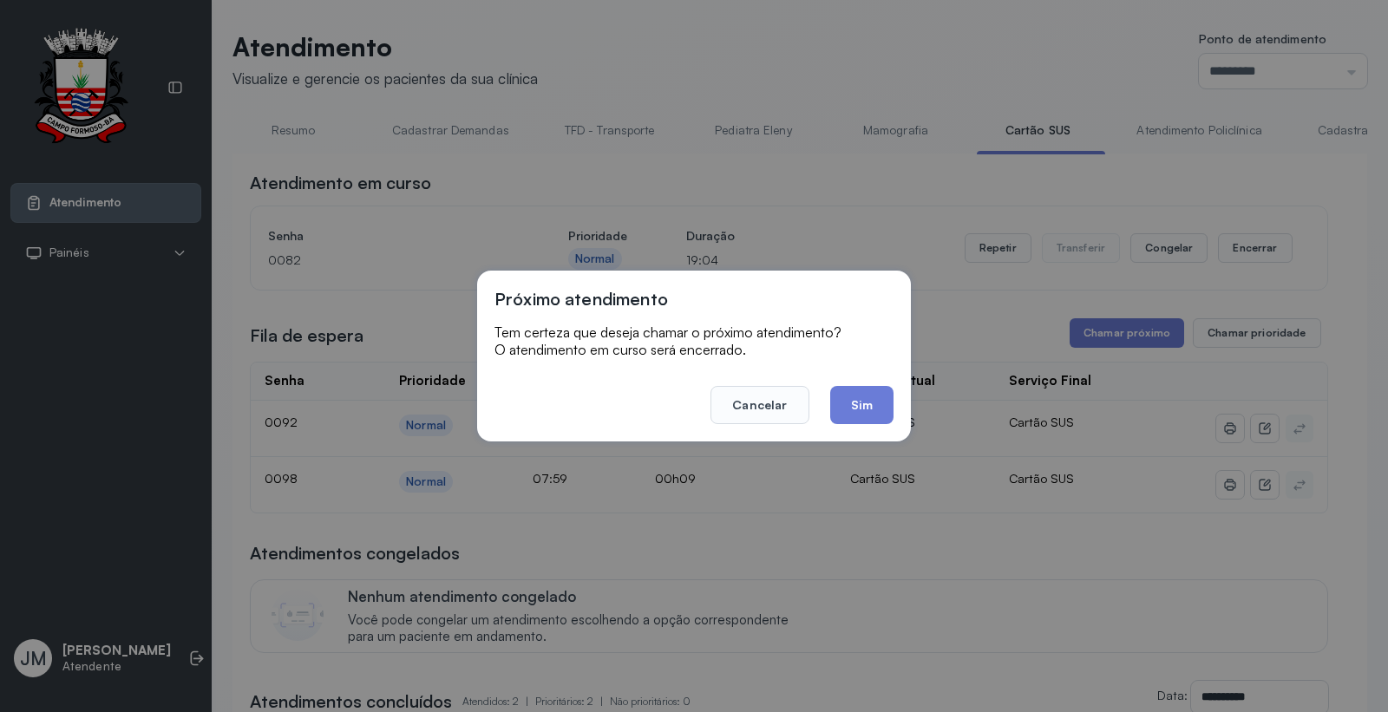
click at [854, 431] on div "Próximo atendimento Tem certeza que deseja chamar o próximo atendimento? O aten…" at bounding box center [694, 356] width 434 height 171
click at [852, 399] on button "Sim" at bounding box center [861, 405] width 63 height 38
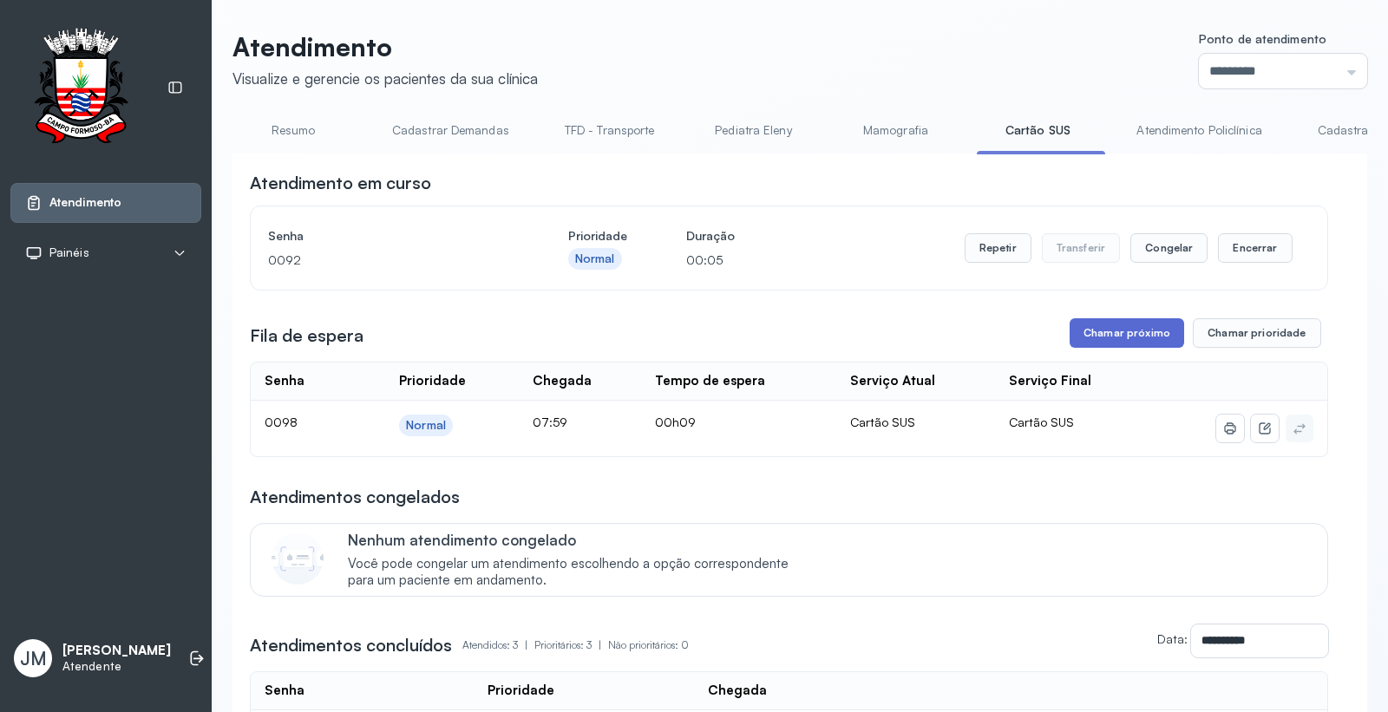
click at [1102, 335] on button "Chamar próximo" at bounding box center [1126, 332] width 114 height 29
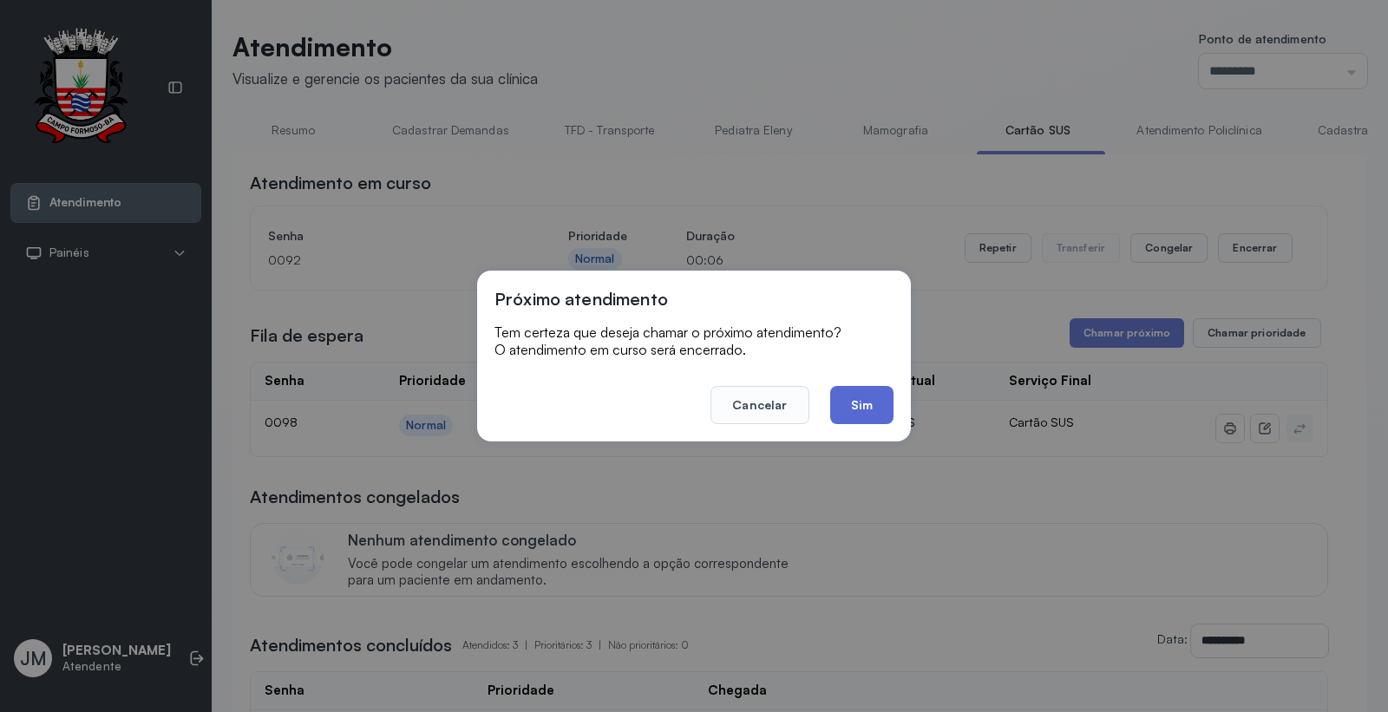
click at [867, 409] on button "Sim" at bounding box center [861, 405] width 63 height 38
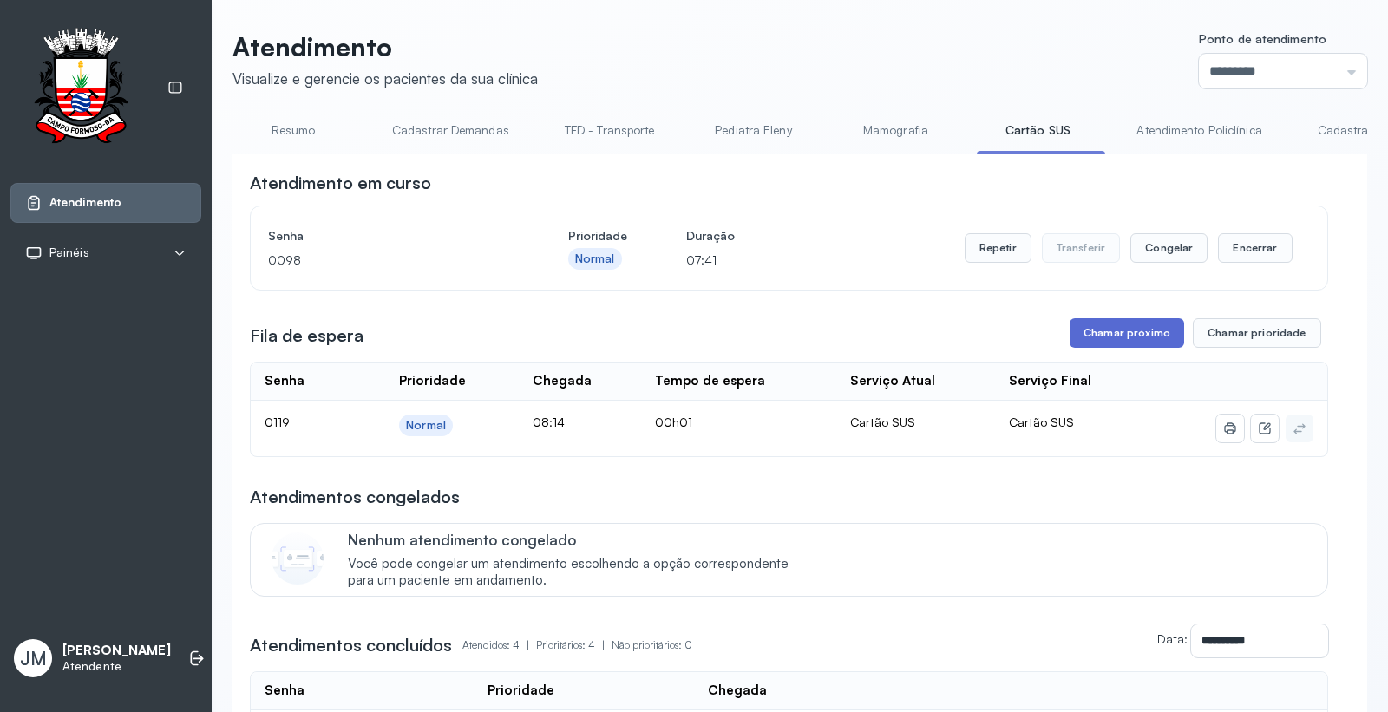
click at [1094, 327] on button "Chamar próximo" at bounding box center [1126, 332] width 114 height 29
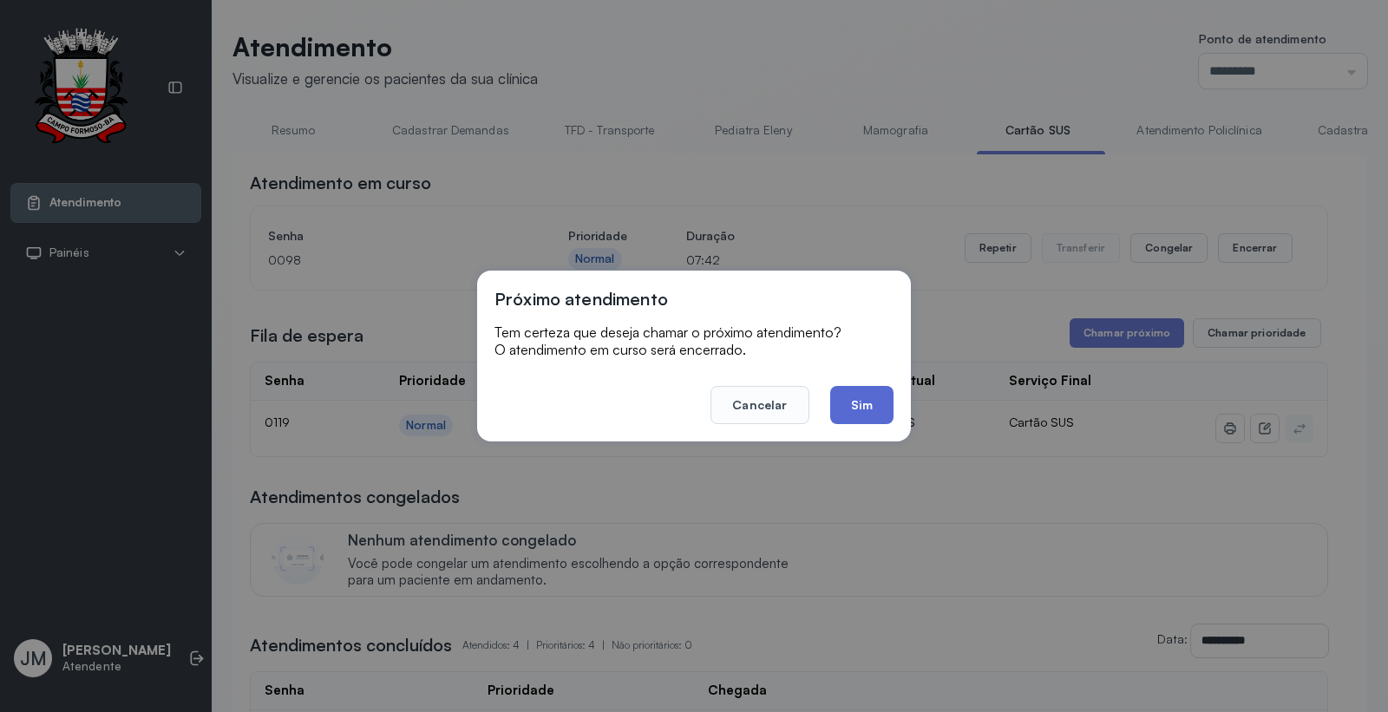
click at [856, 405] on button "Sim" at bounding box center [861, 405] width 63 height 38
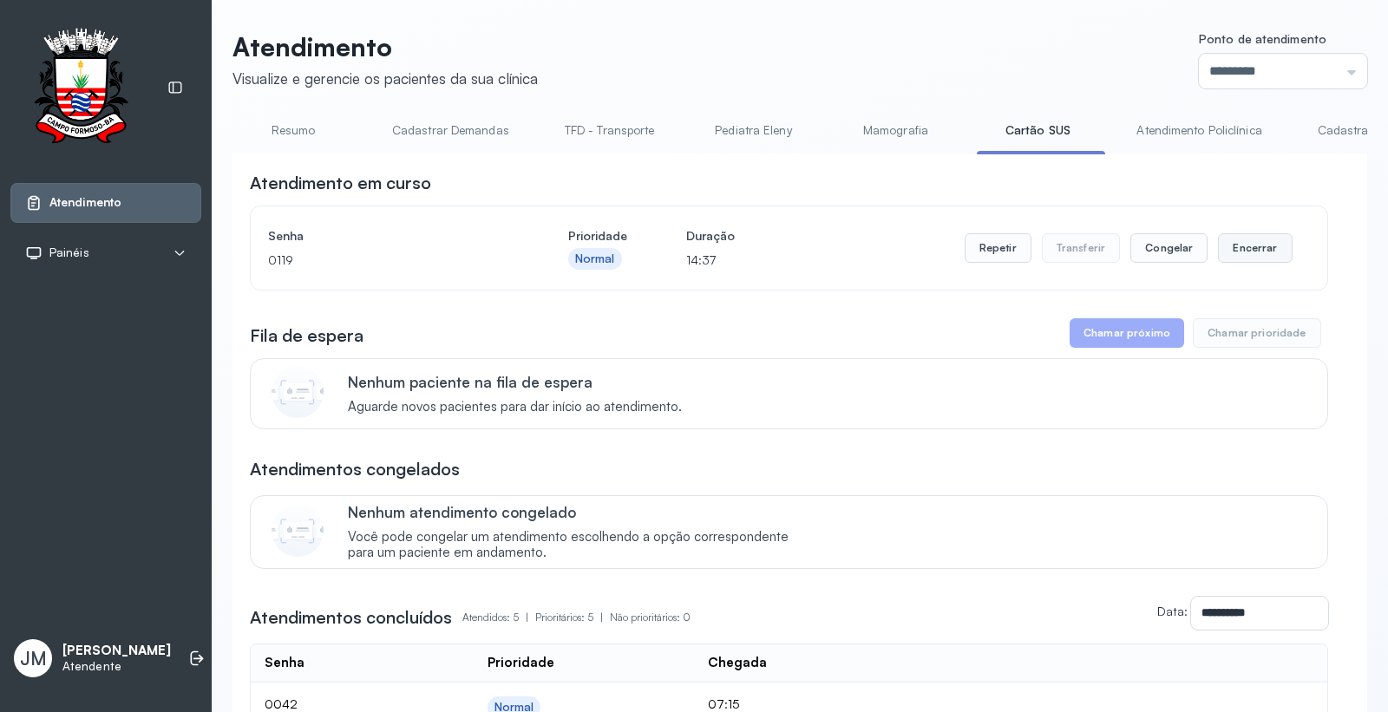
click at [1230, 252] on button "Encerrar" at bounding box center [1255, 247] width 74 height 29
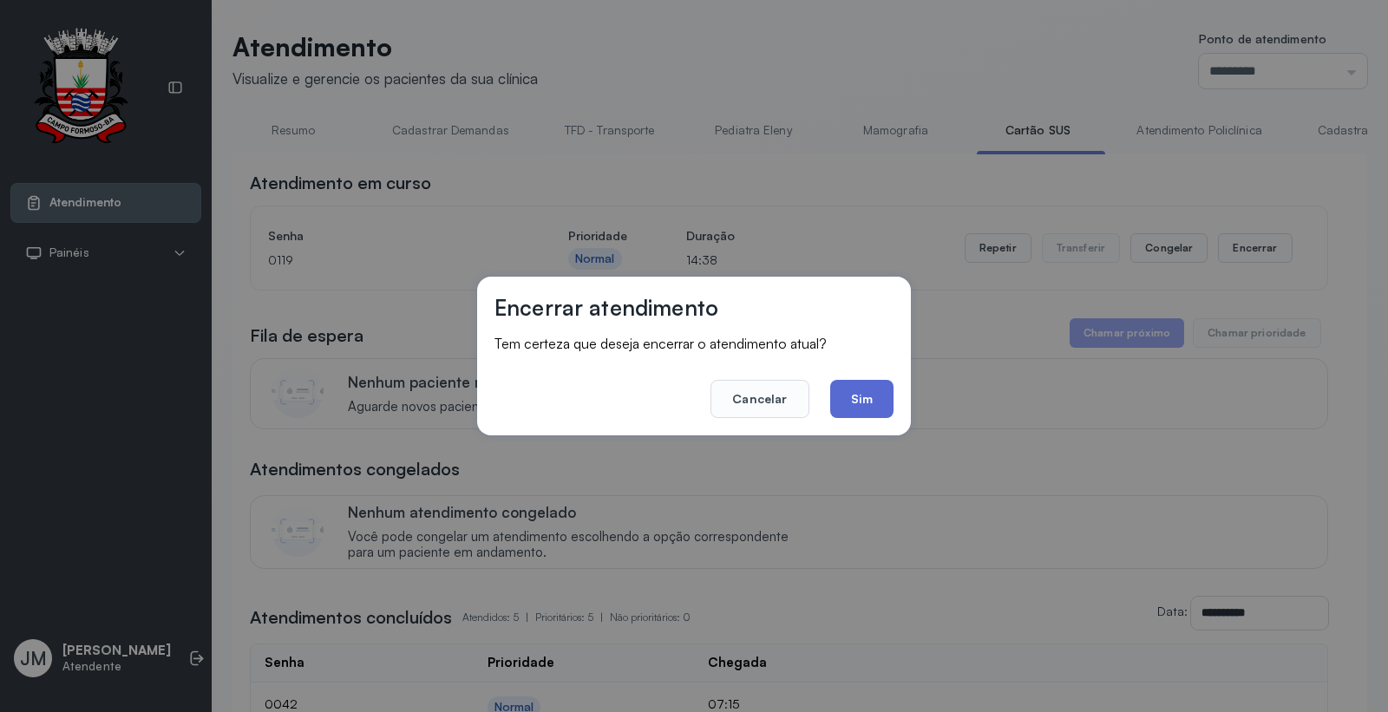
click at [854, 395] on button "Sim" at bounding box center [861, 399] width 63 height 38
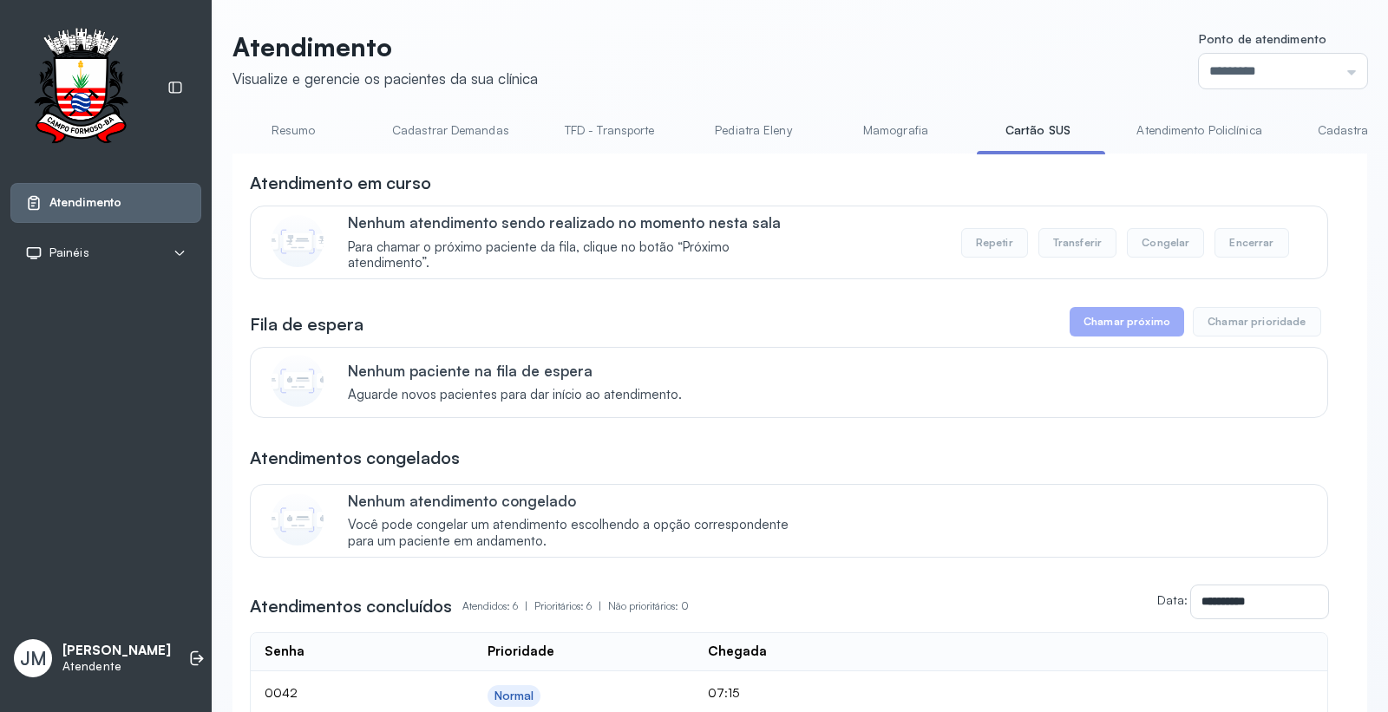
click at [291, 126] on link "Resumo" at bounding box center [292, 130] width 121 height 29
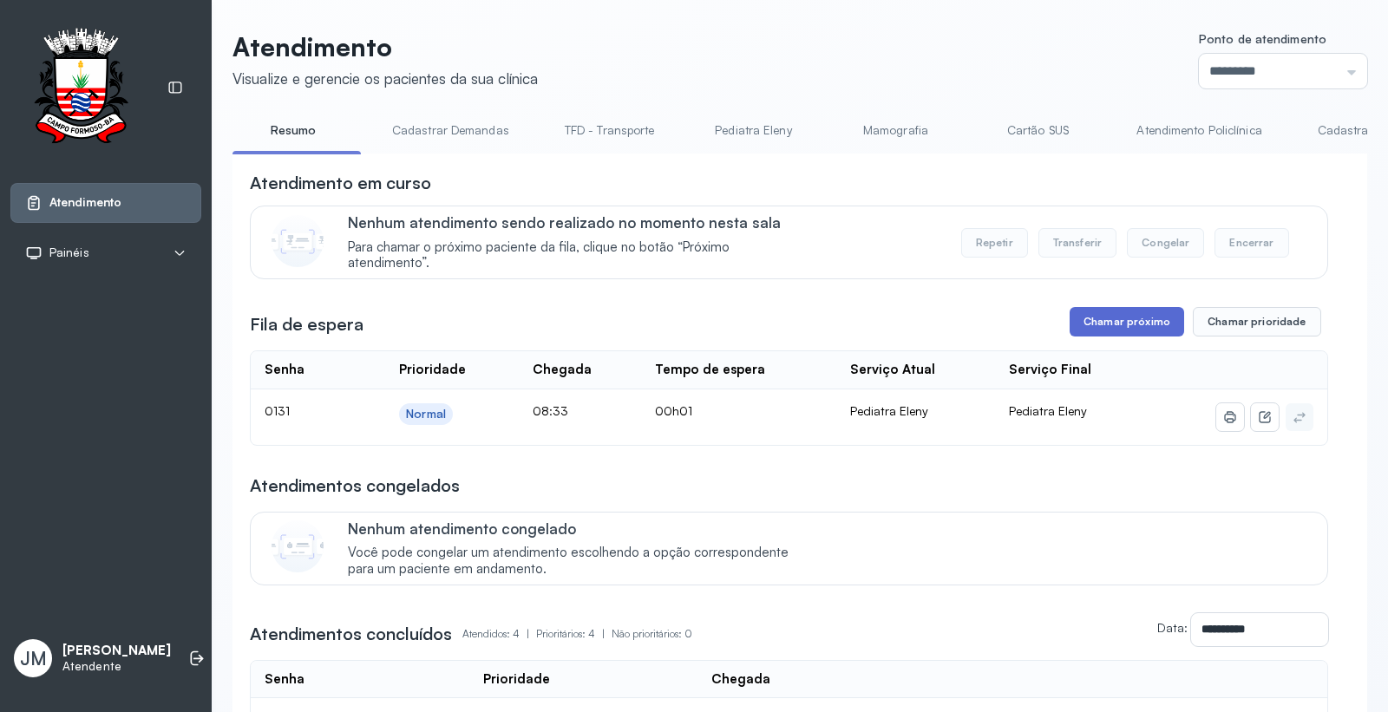
click at [1120, 316] on button "Chamar próximo" at bounding box center [1126, 321] width 114 height 29
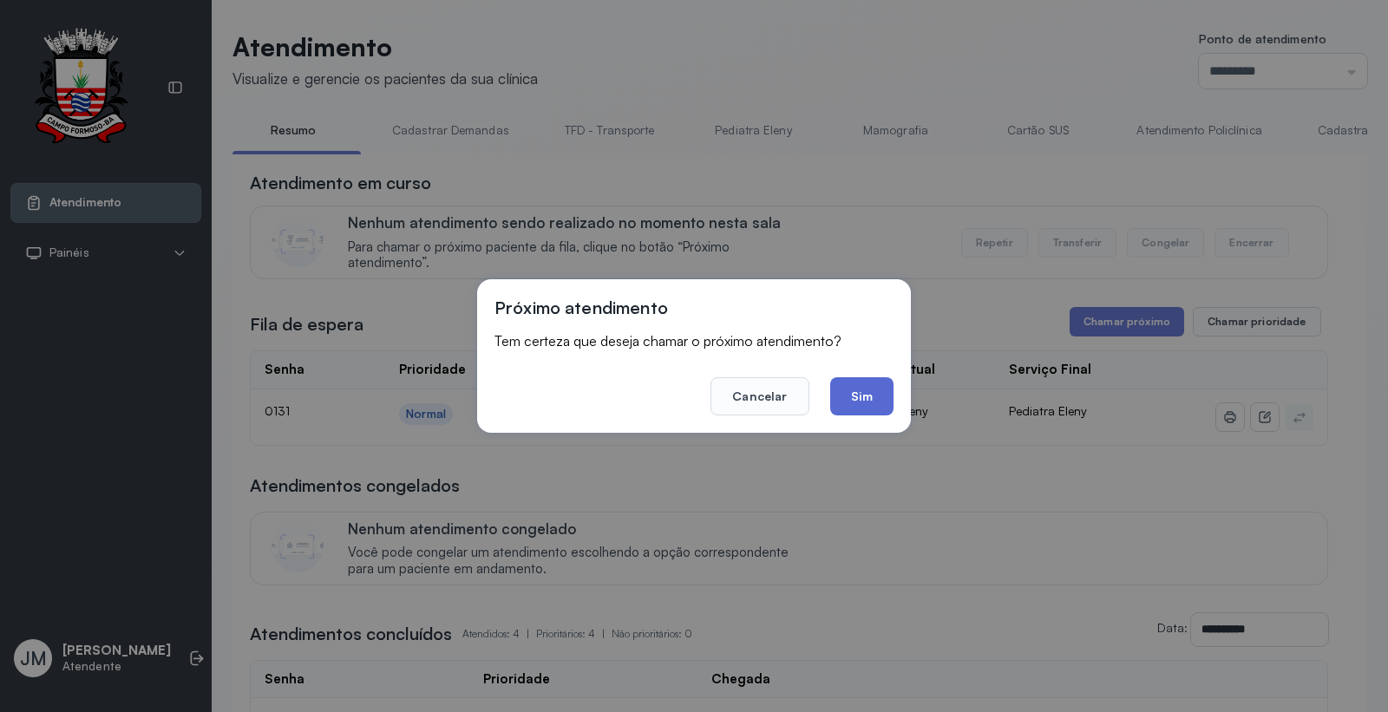
click at [869, 403] on button "Sim" at bounding box center [861, 396] width 63 height 38
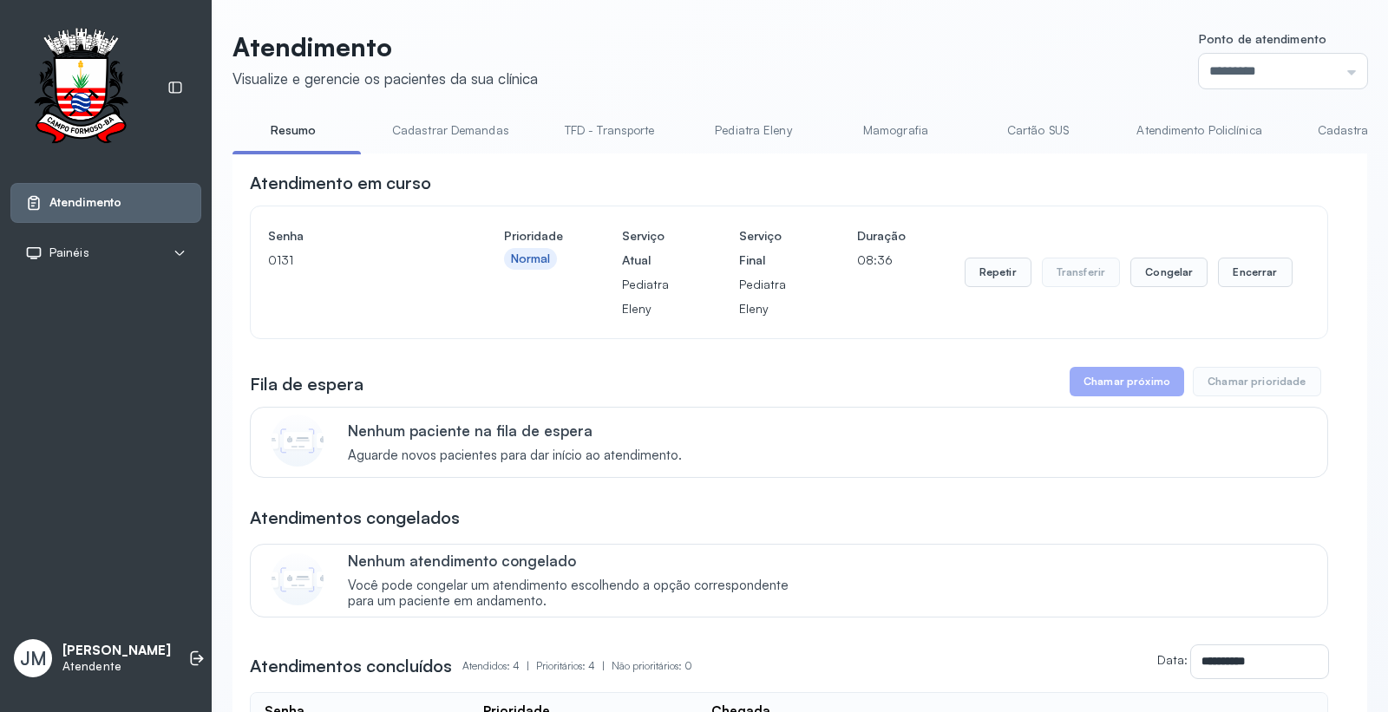
click at [1023, 131] on link "Cartão SUS" at bounding box center [1036, 130] width 121 height 29
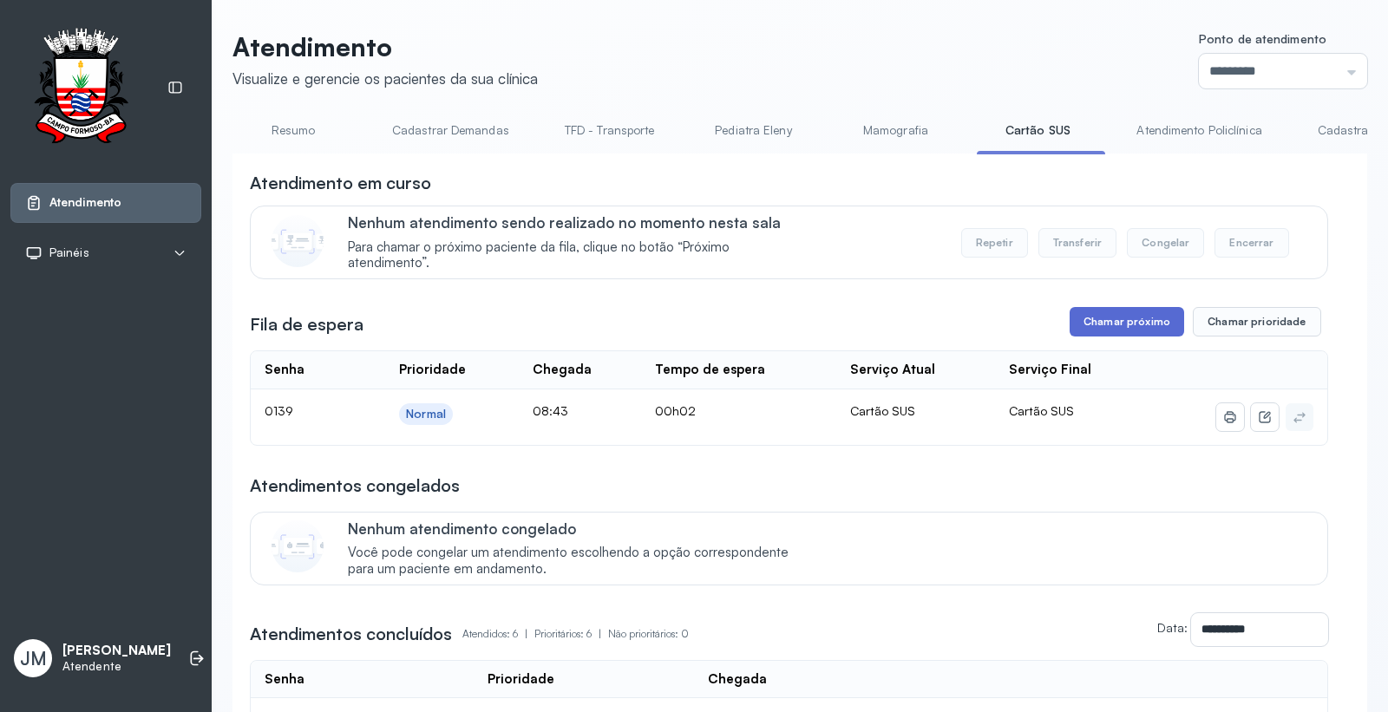
click at [1099, 322] on button "Chamar próximo" at bounding box center [1126, 321] width 114 height 29
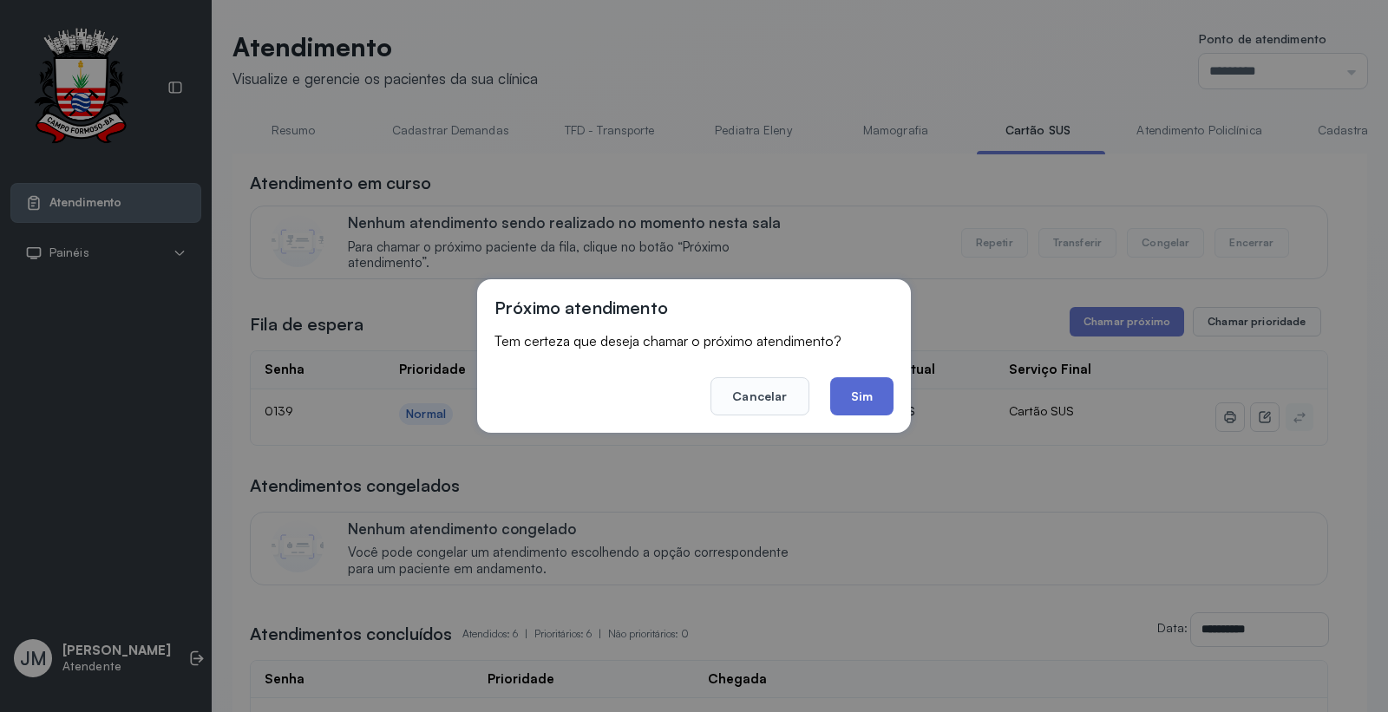
click at [856, 395] on button "Sim" at bounding box center [861, 396] width 63 height 38
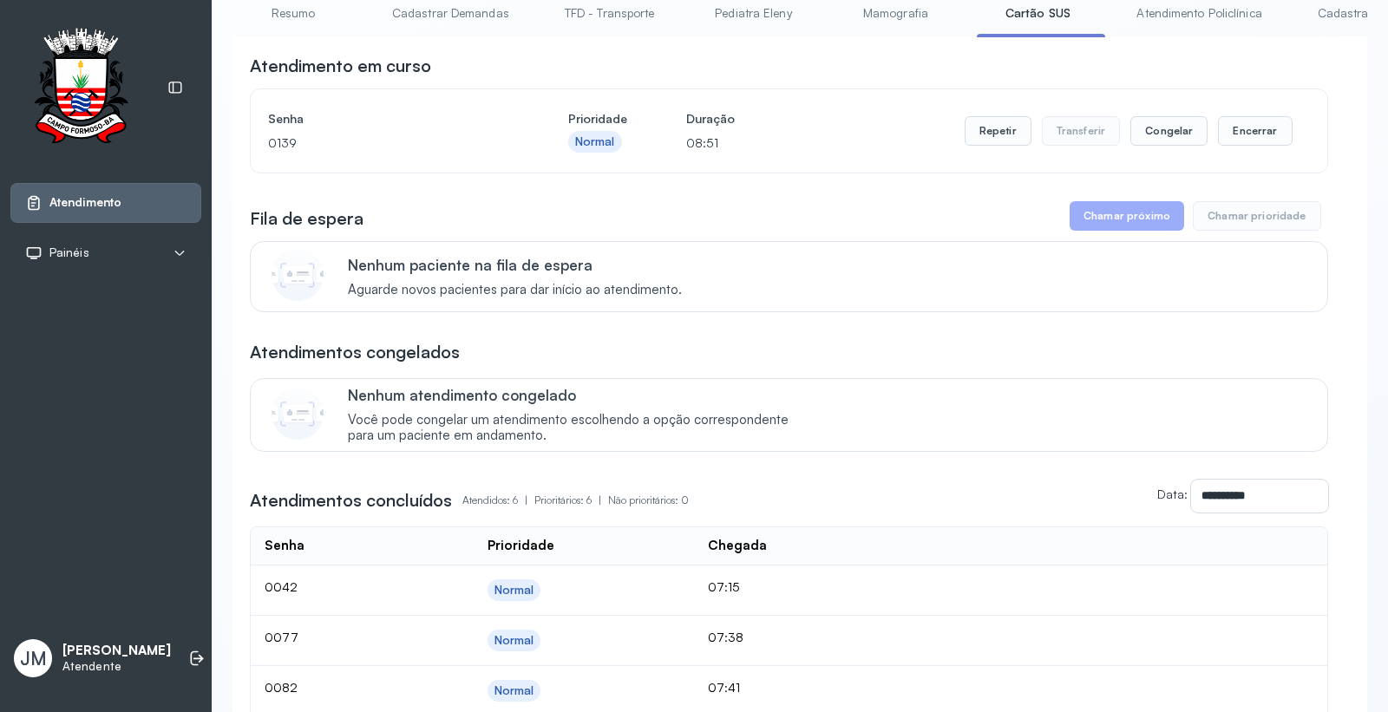
scroll to position [0, 0]
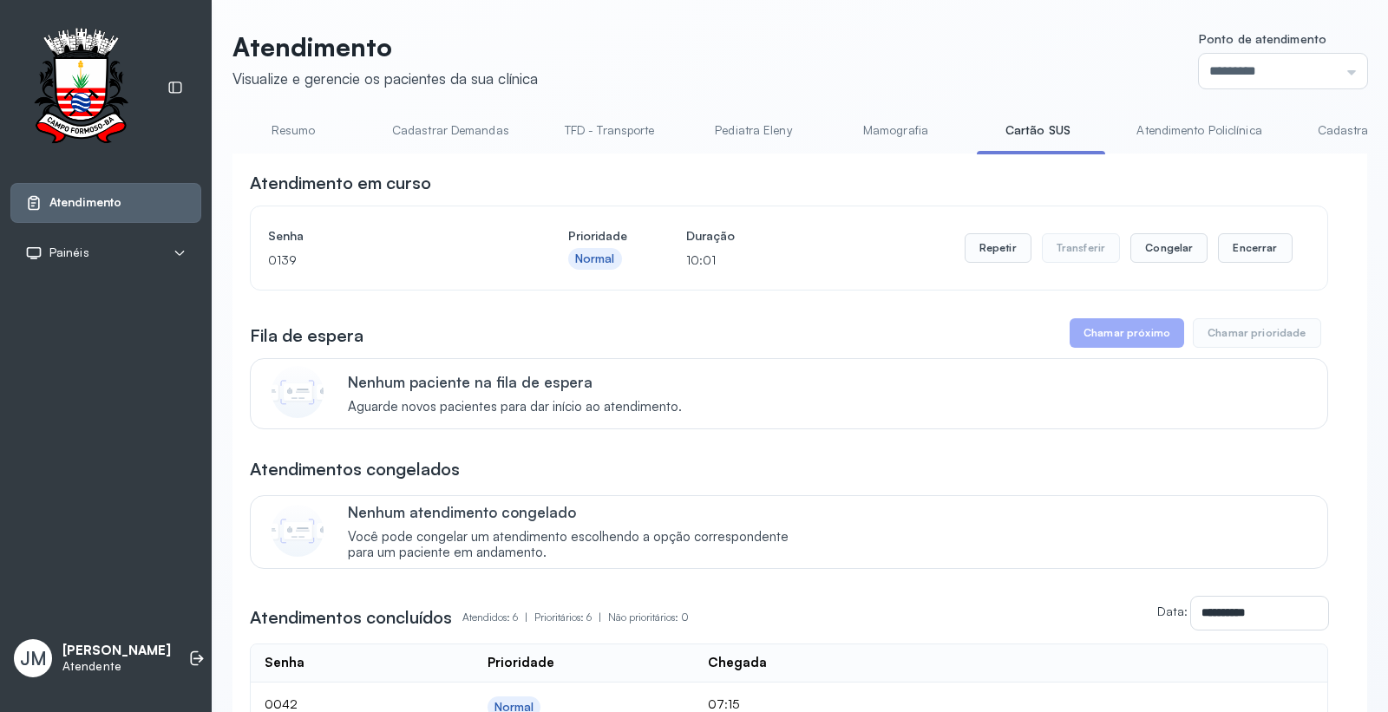
click at [1022, 132] on link "Cartão SUS" at bounding box center [1036, 130] width 121 height 29
click at [284, 134] on link "Resumo" at bounding box center [292, 130] width 121 height 29
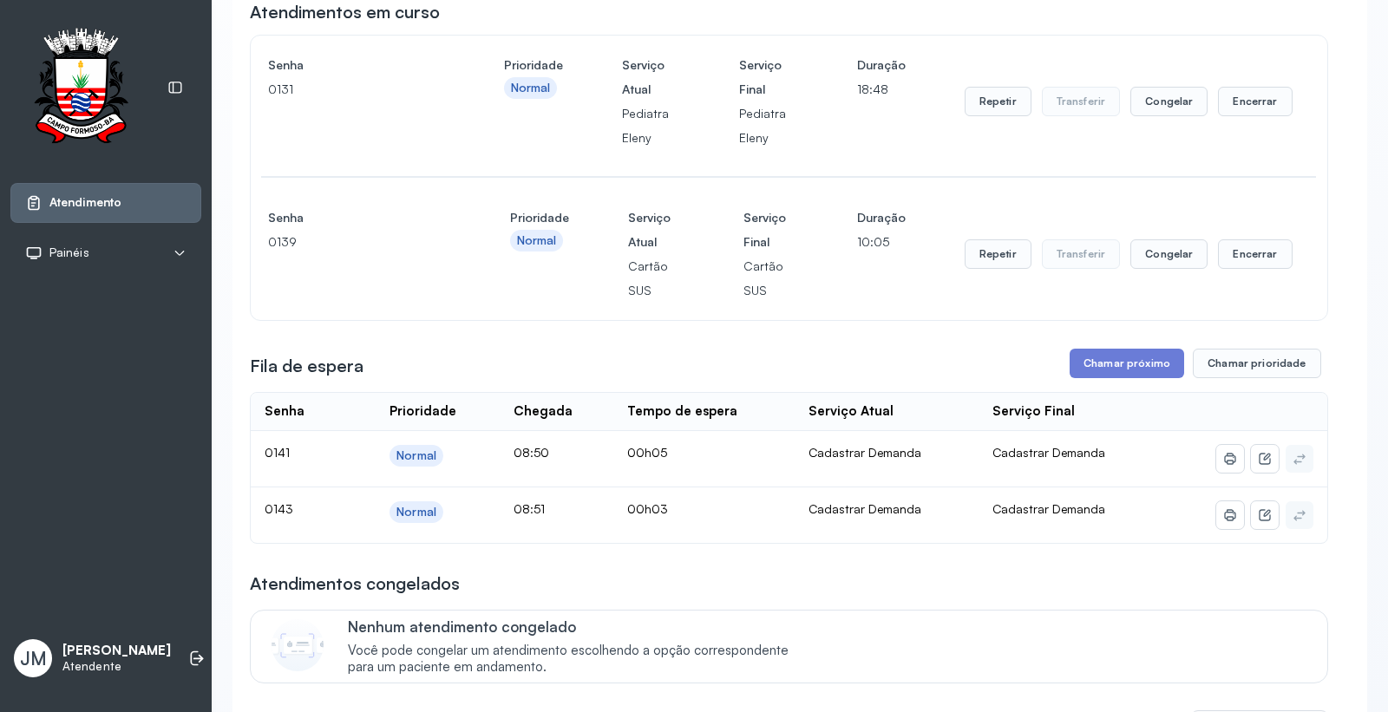
scroll to position [481, 0]
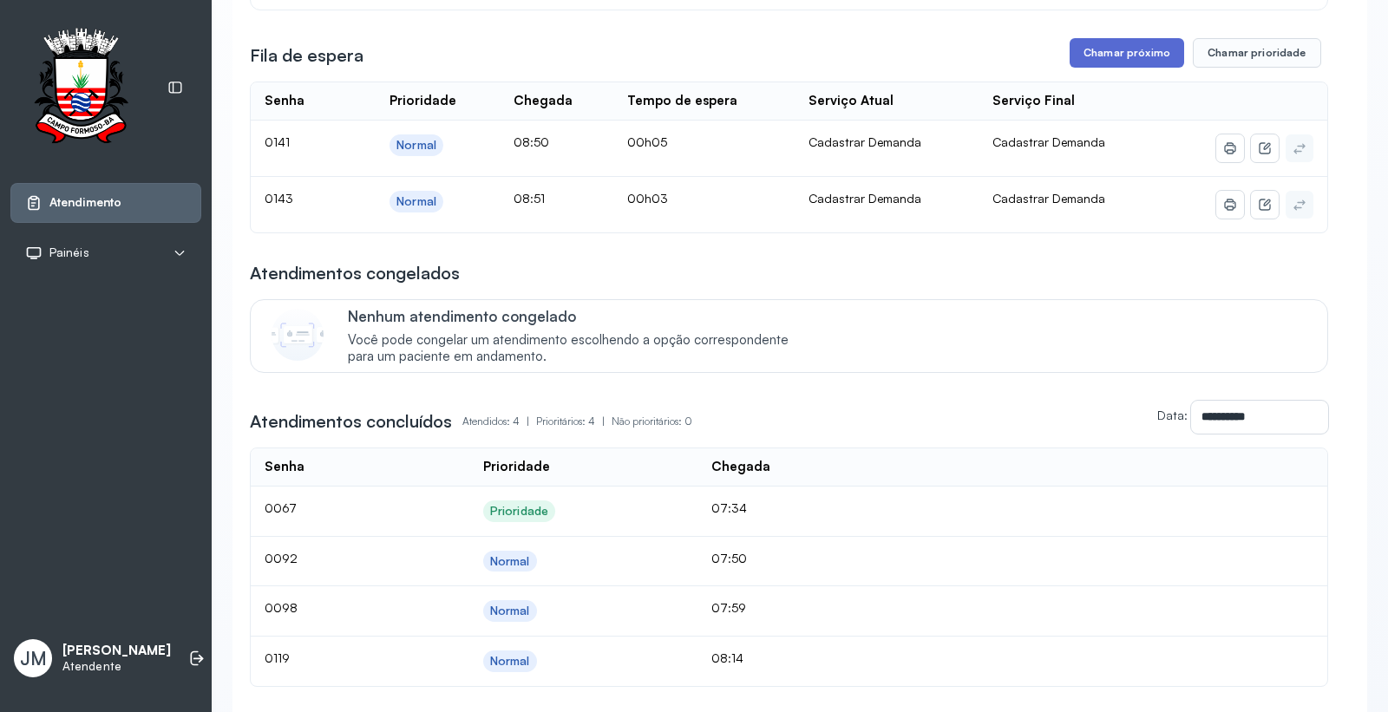
click at [1129, 56] on button "Chamar próximo" at bounding box center [1126, 52] width 114 height 29
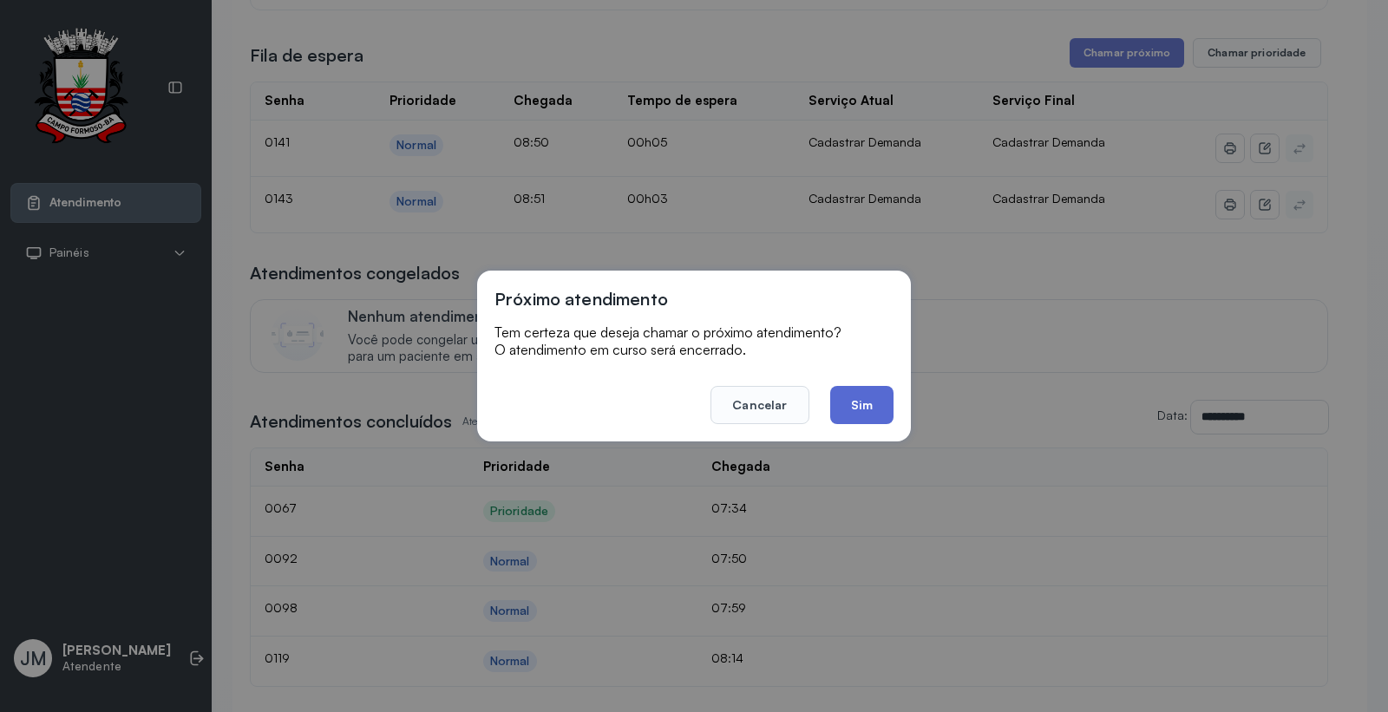
click at [871, 402] on button "Sim" at bounding box center [861, 405] width 63 height 38
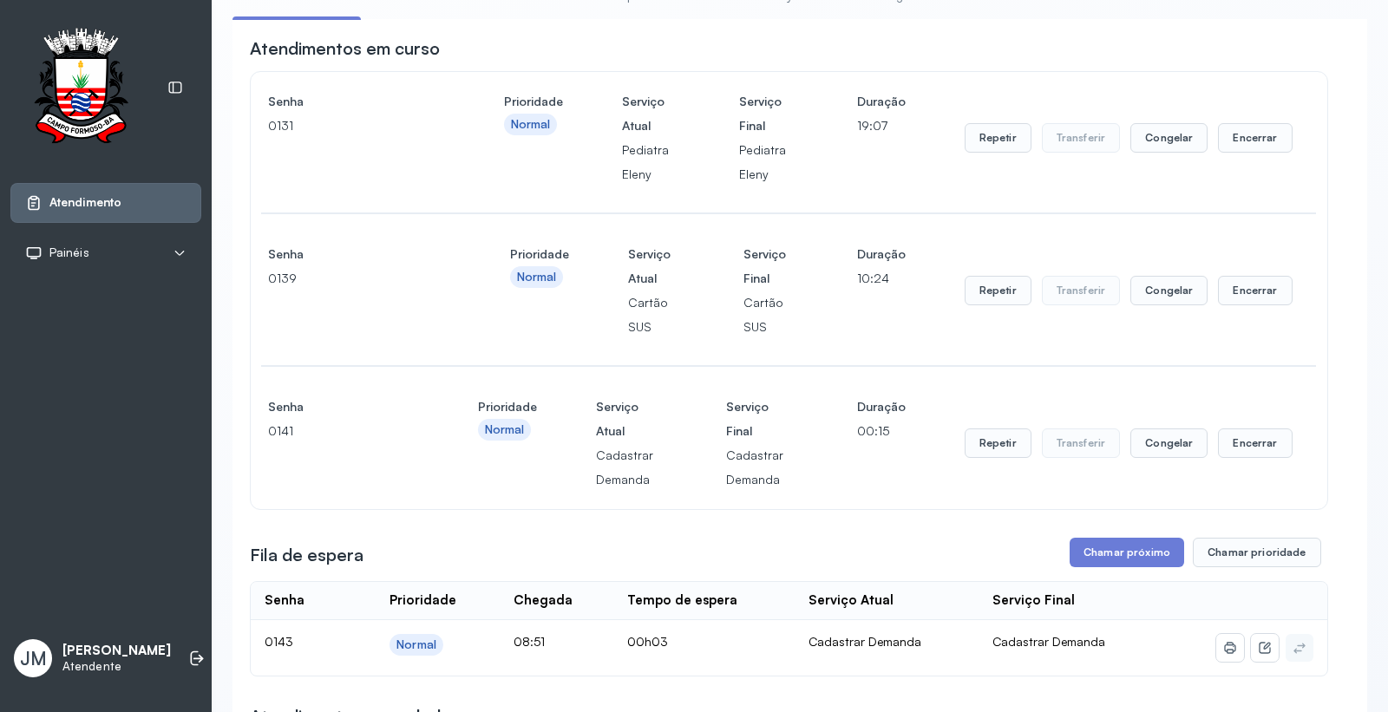
scroll to position [154, 0]
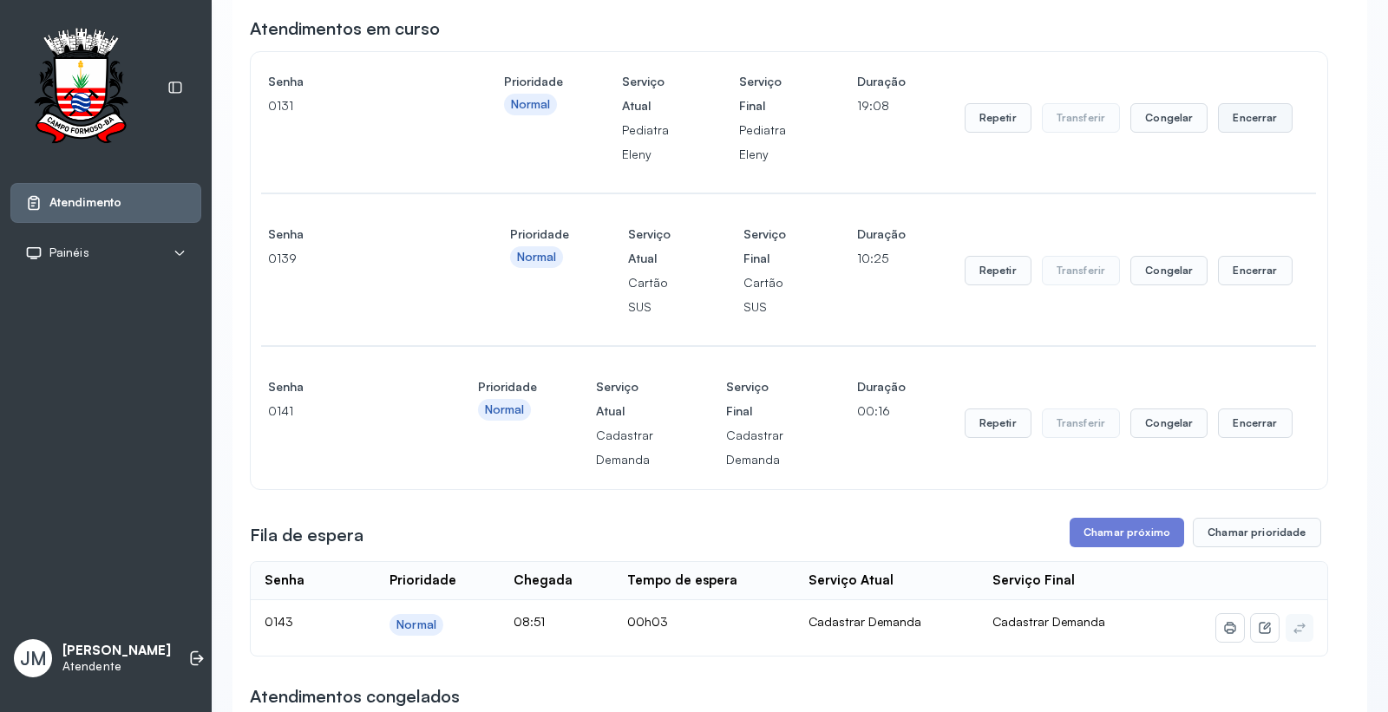
click at [1244, 115] on button "Encerrar" at bounding box center [1255, 117] width 74 height 29
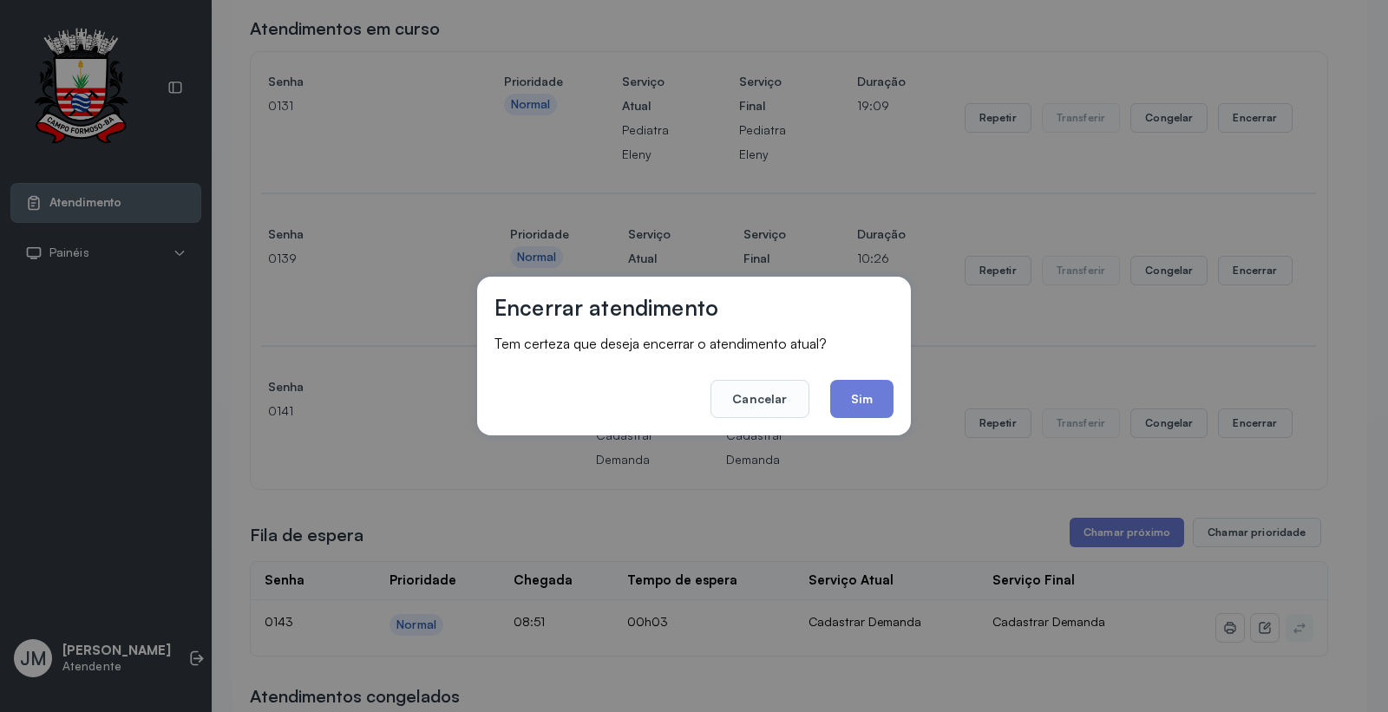
drag, startPoint x: 876, startPoint y: 389, endPoint x: 1062, endPoint y: 465, distance: 201.5
click at [878, 389] on button "Sim" at bounding box center [861, 399] width 63 height 38
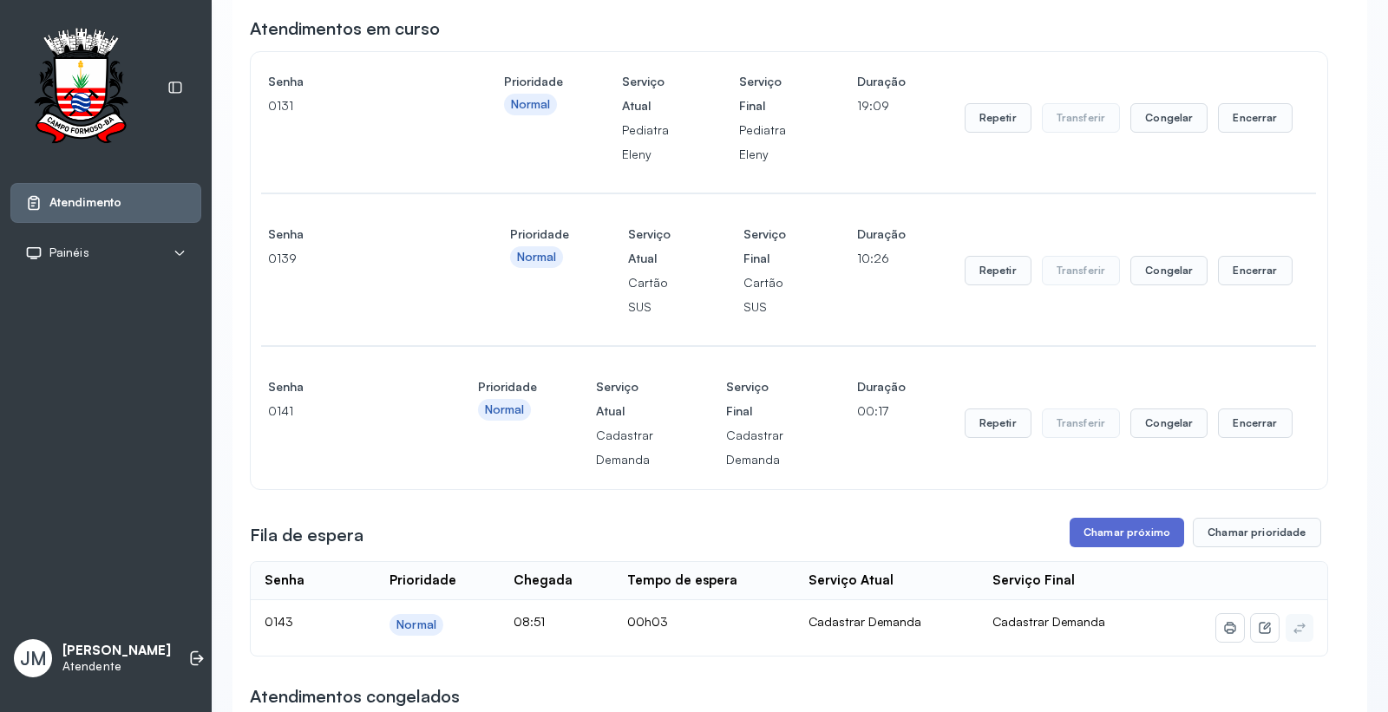
click at [1117, 526] on button "Chamar próximo" at bounding box center [1126, 532] width 114 height 29
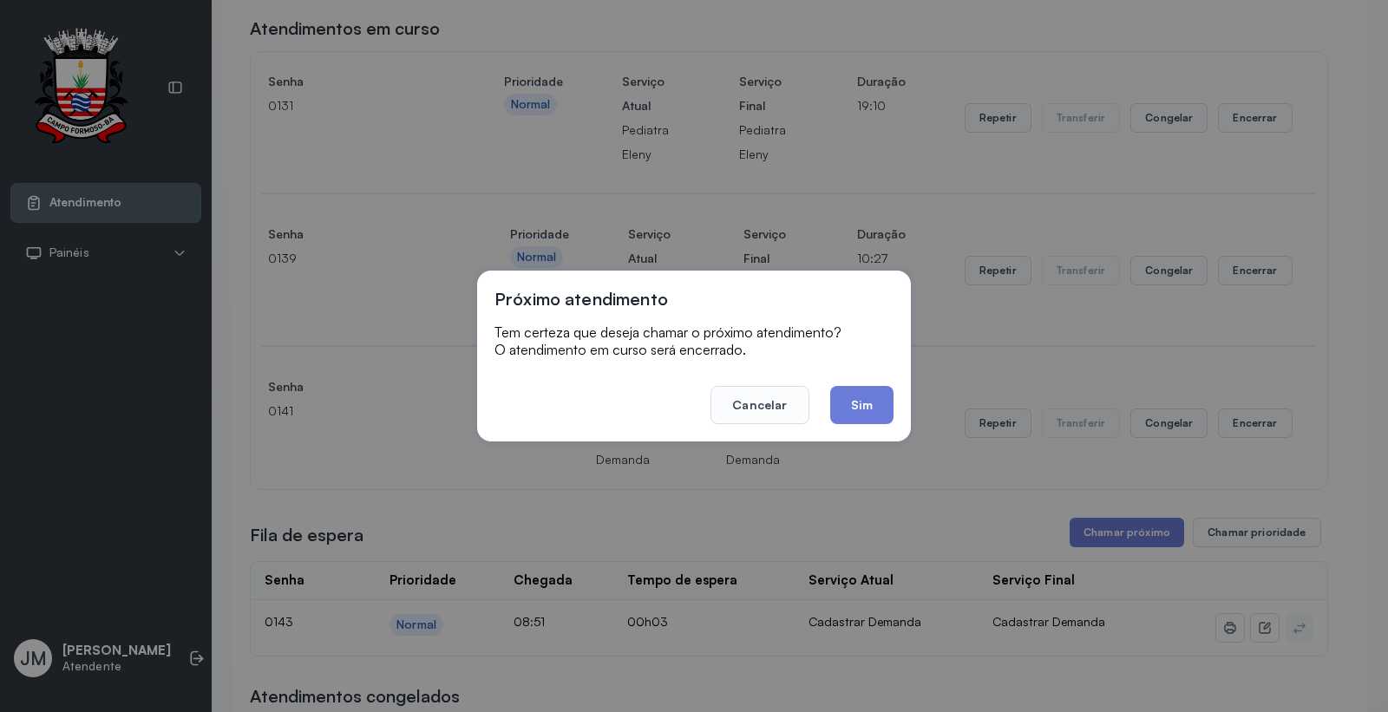
scroll to position [0, 0]
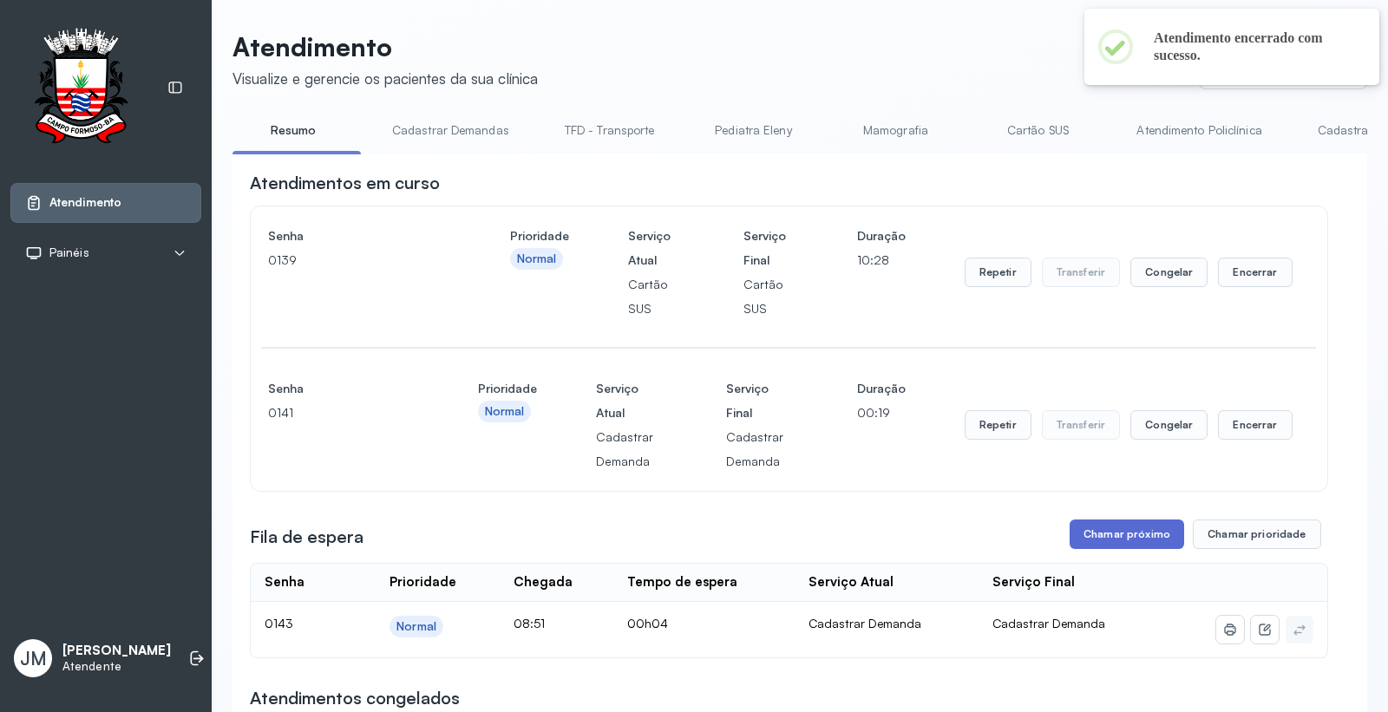
click at [1102, 539] on button "Chamar próximo" at bounding box center [1126, 533] width 114 height 29
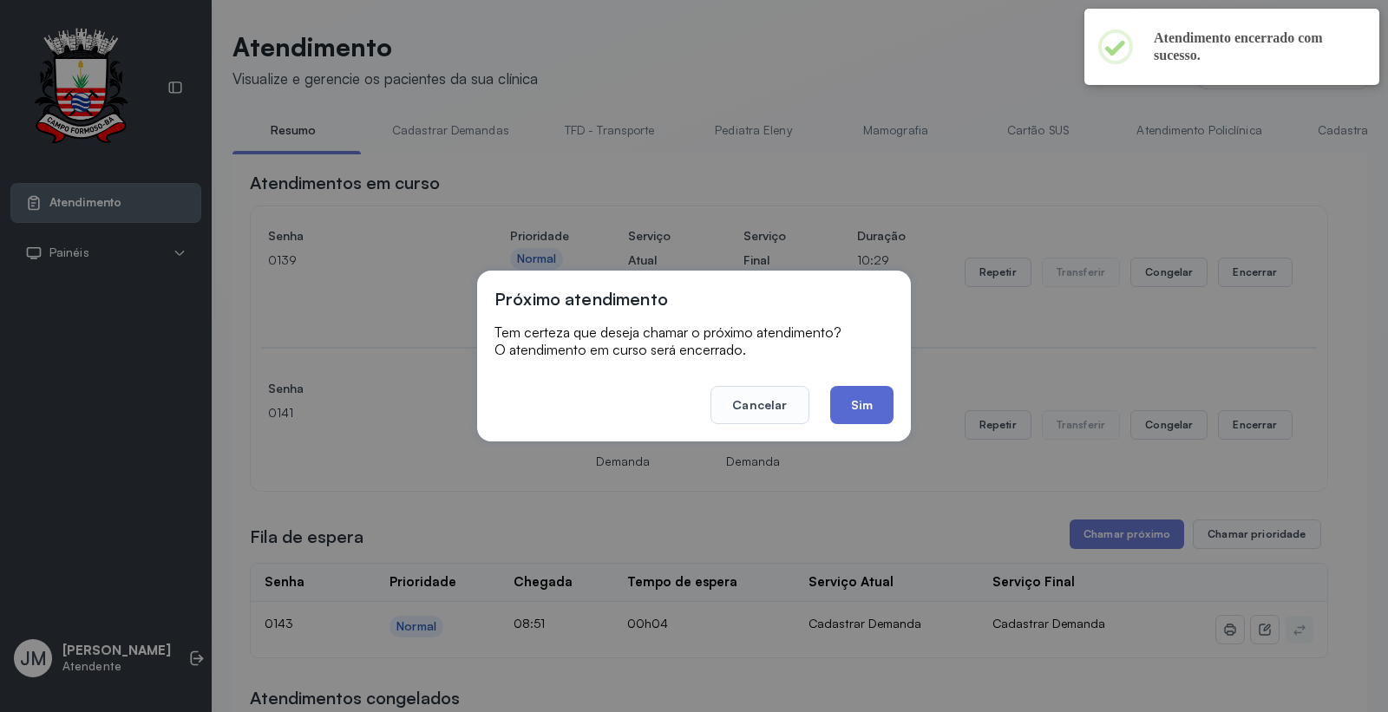
click at [865, 409] on button "Sim" at bounding box center [861, 405] width 63 height 38
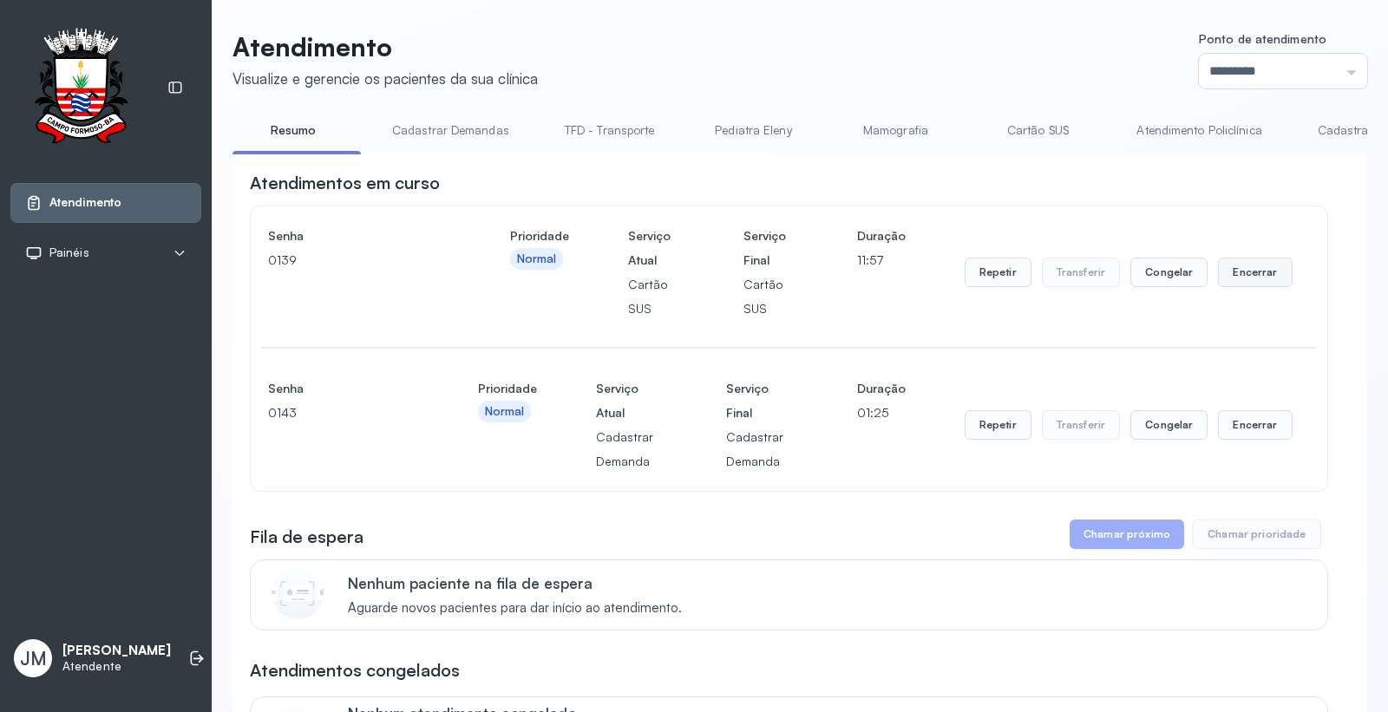
click at [1227, 273] on button "Encerrar" at bounding box center [1255, 272] width 74 height 29
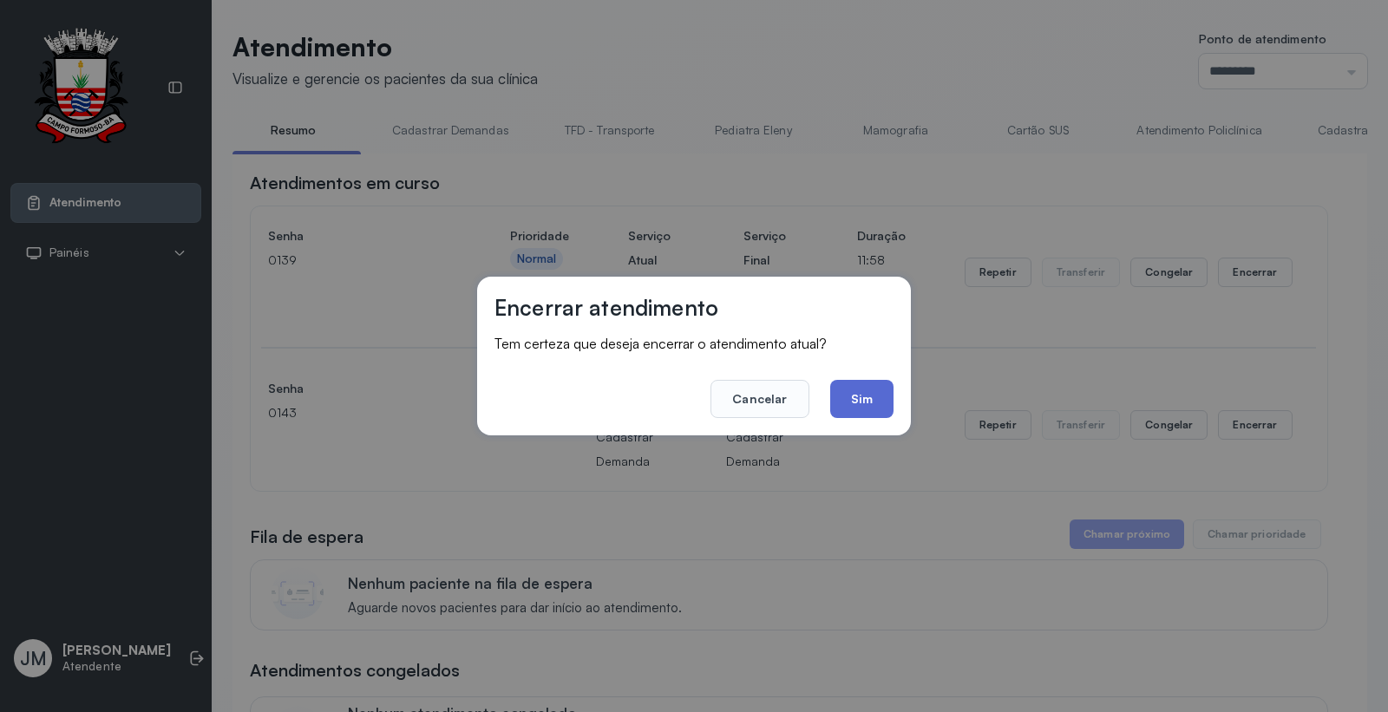
click at [869, 395] on button "Sim" at bounding box center [861, 399] width 63 height 38
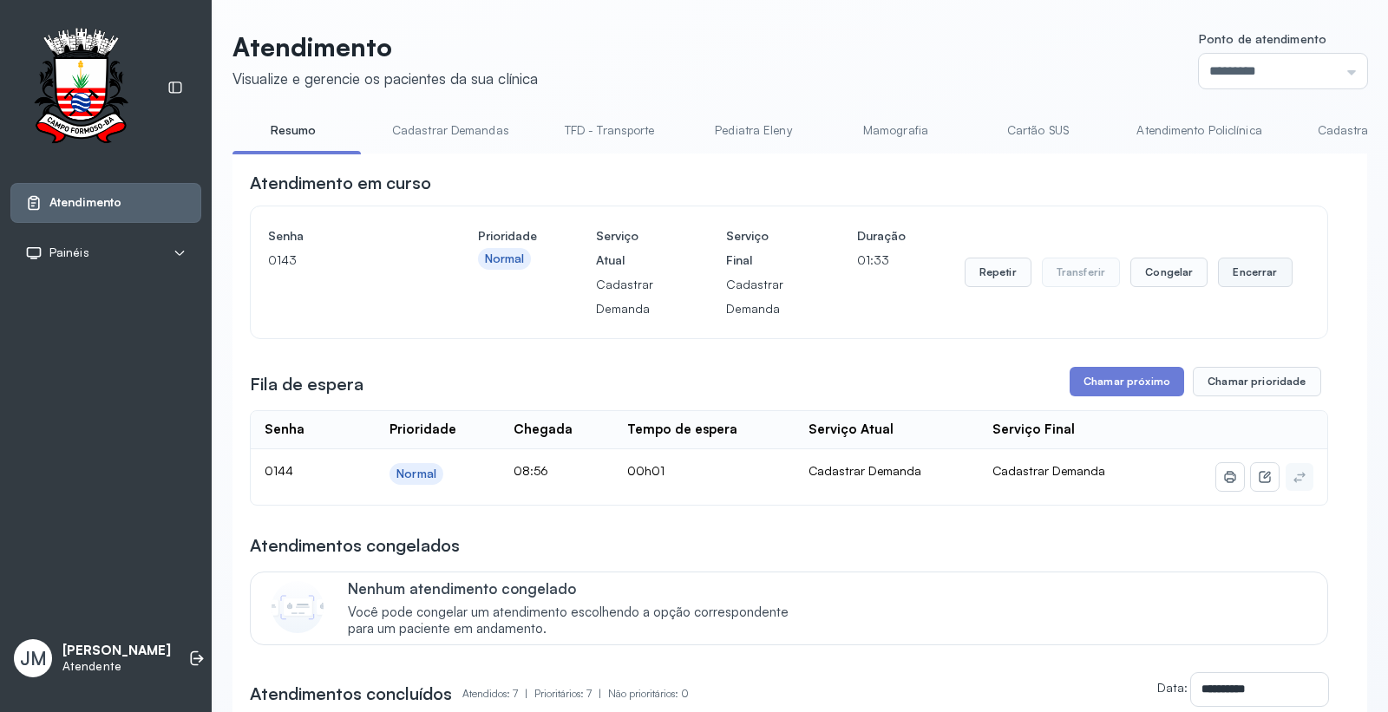
click at [1238, 279] on button "Encerrar" at bounding box center [1255, 272] width 74 height 29
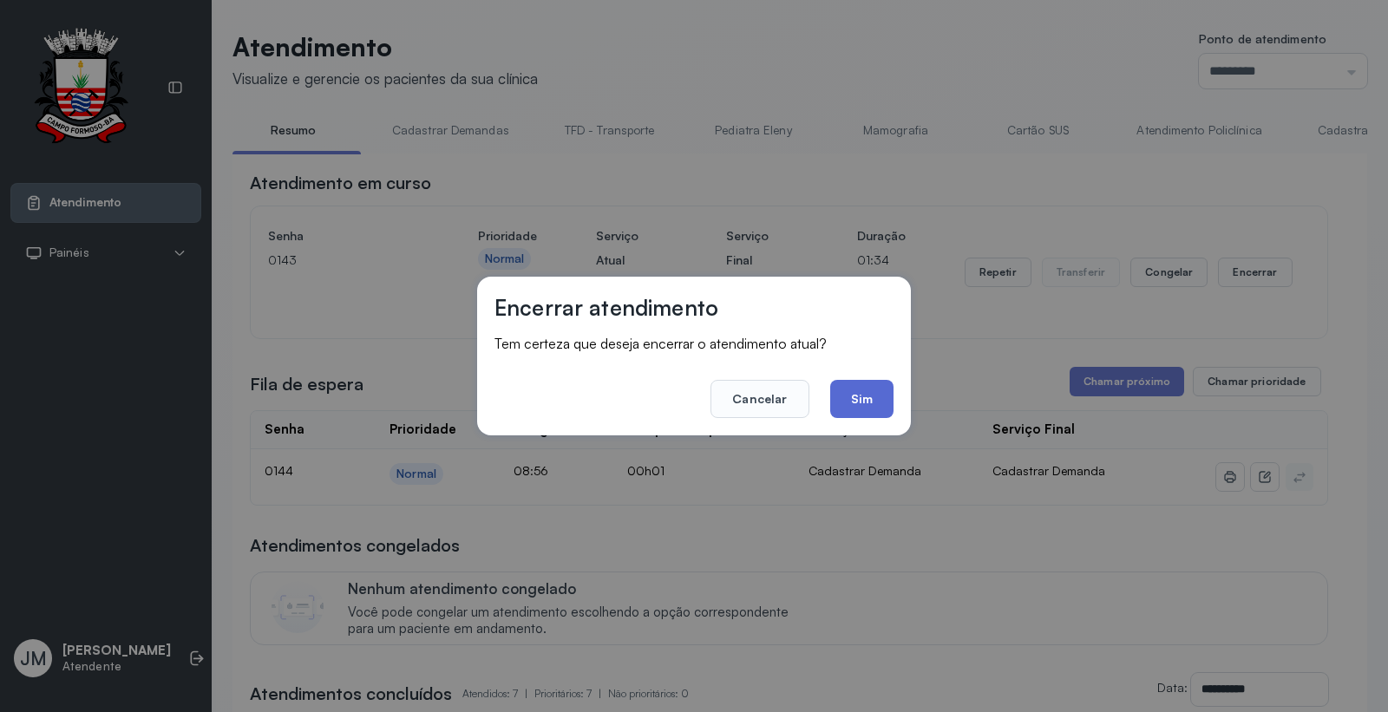
drag, startPoint x: 851, startPoint y: 395, endPoint x: 909, endPoint y: 394, distance: 58.1
click at [851, 396] on button "Sim" at bounding box center [861, 399] width 63 height 38
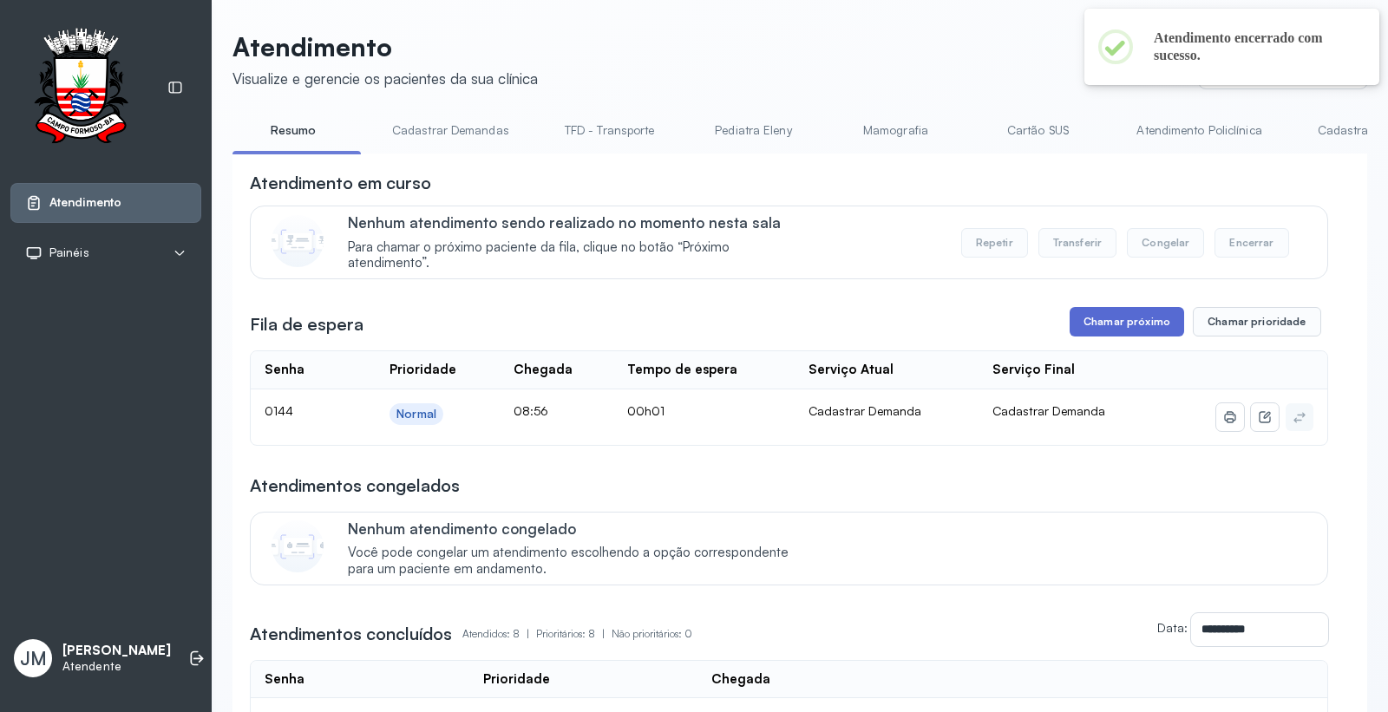
click at [1103, 317] on button "Chamar próximo" at bounding box center [1126, 321] width 114 height 29
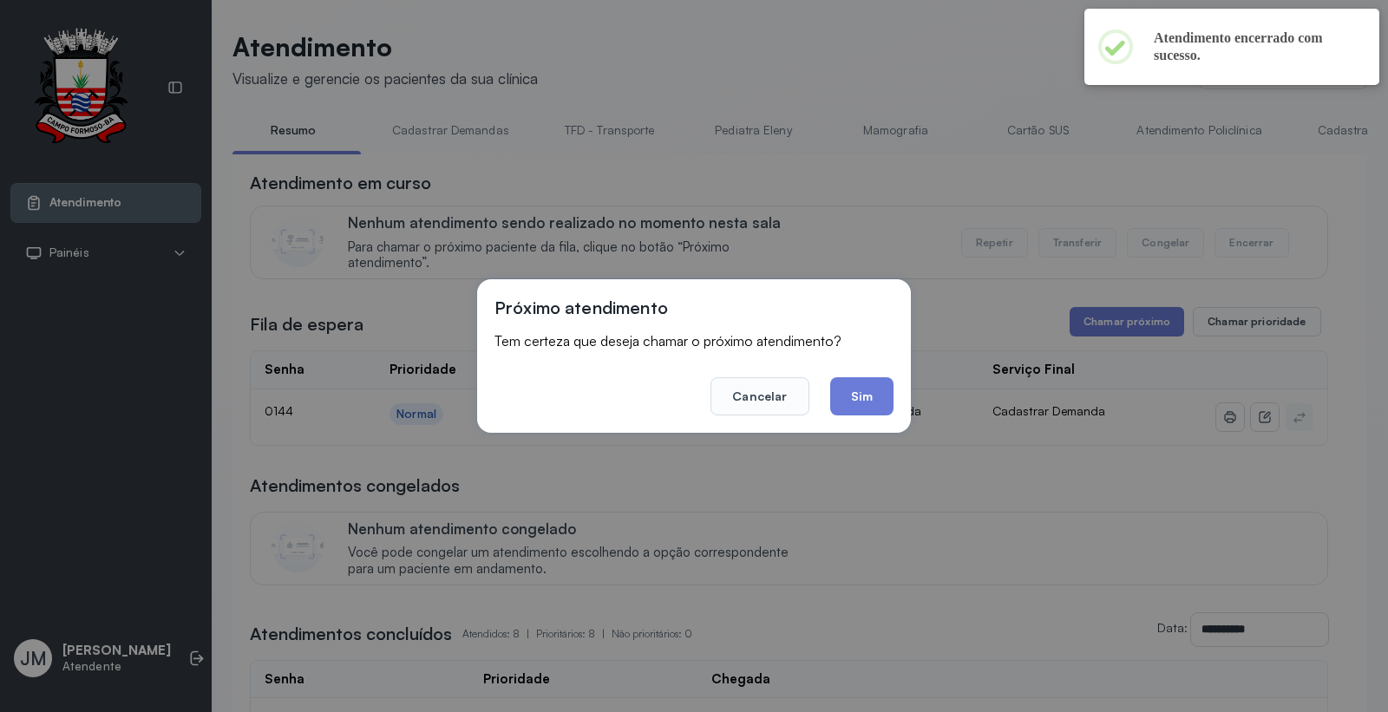
click at [862, 370] on footer "Cancelar Sim" at bounding box center [693, 384] width 399 height 62
click at [863, 382] on button "Sim" at bounding box center [861, 396] width 63 height 38
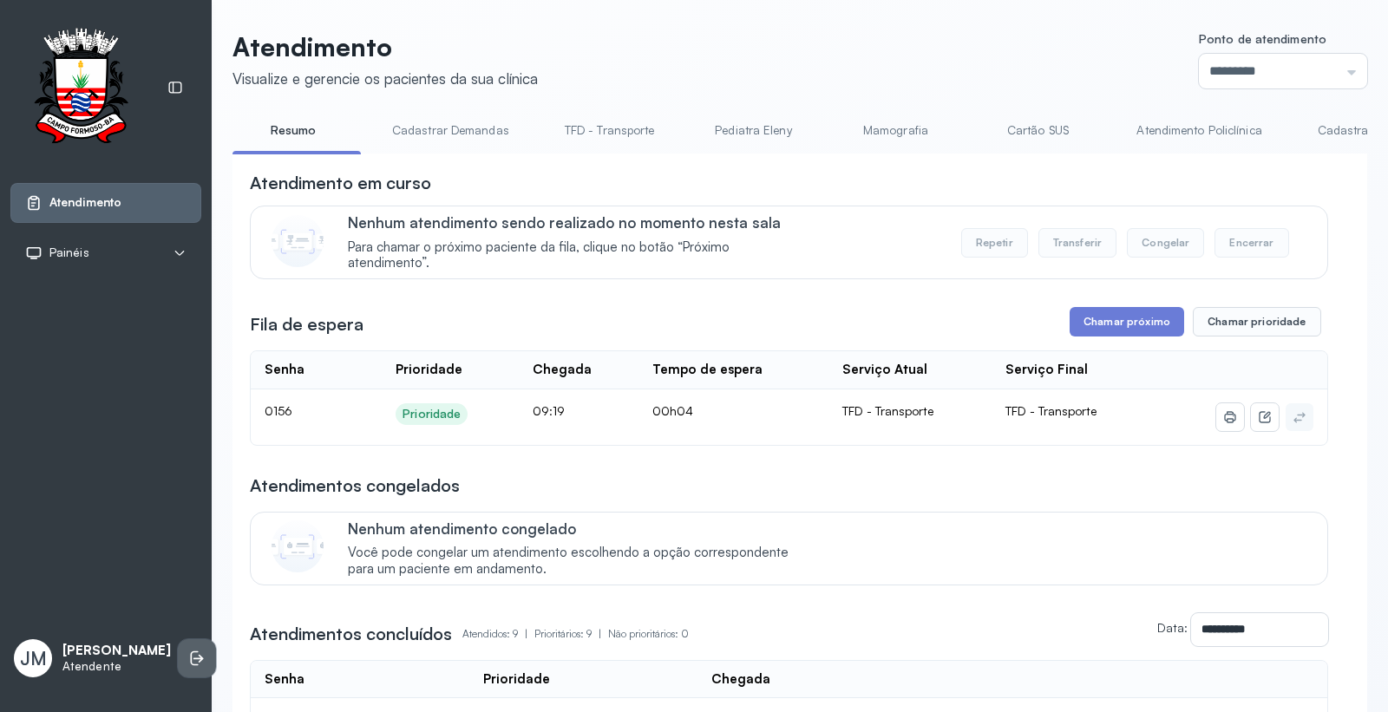
click at [188, 656] on icon at bounding box center [196, 658] width 17 height 17
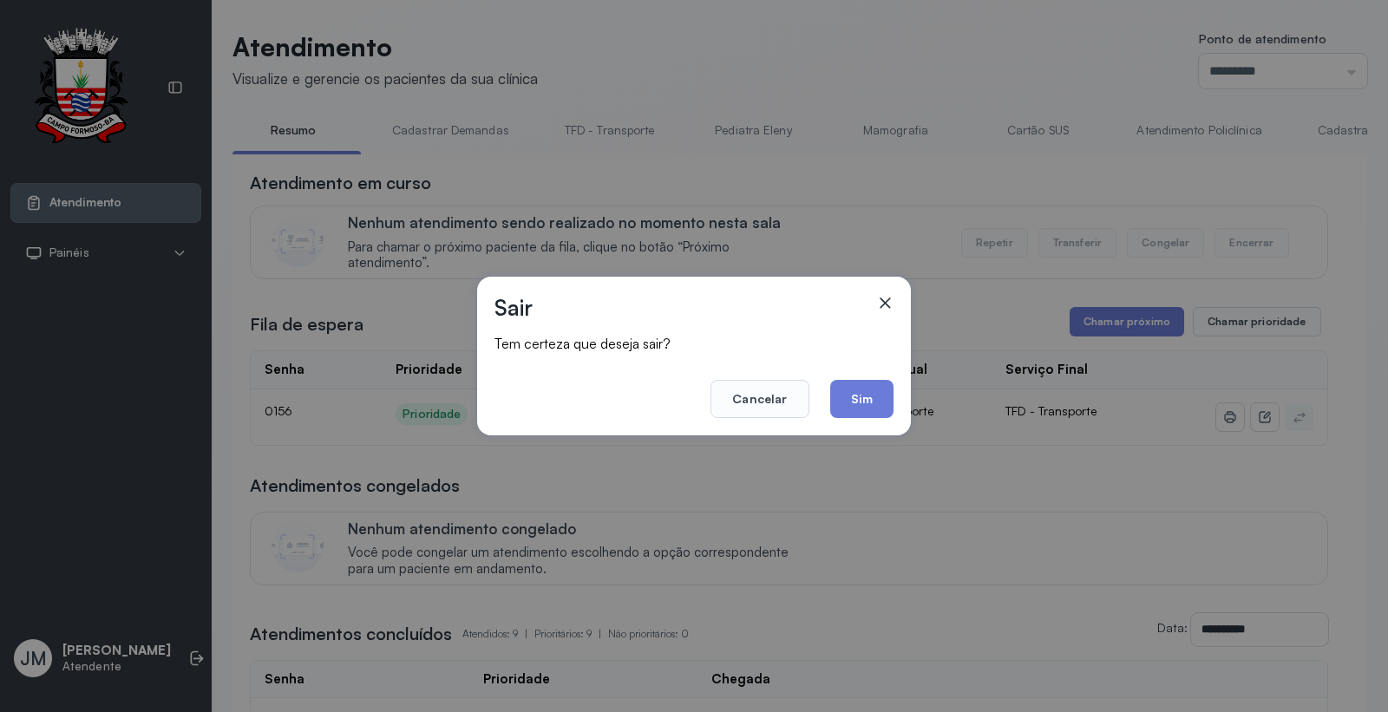
click at [863, 374] on footer "Cancelar Sim" at bounding box center [693, 387] width 399 height 62
click at [859, 388] on button "Sim" at bounding box center [861, 399] width 63 height 38
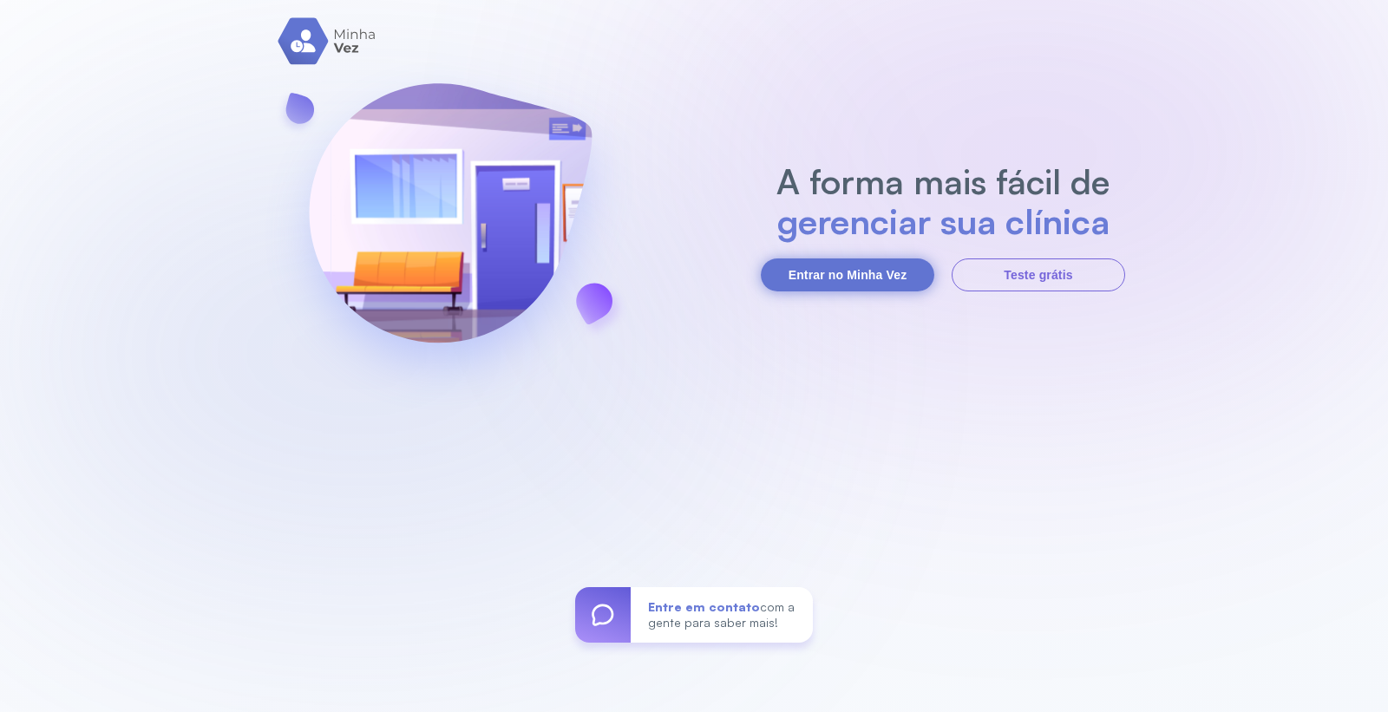
click at [816, 263] on button "Entrar no Minha Vez" at bounding box center [847, 274] width 173 height 33
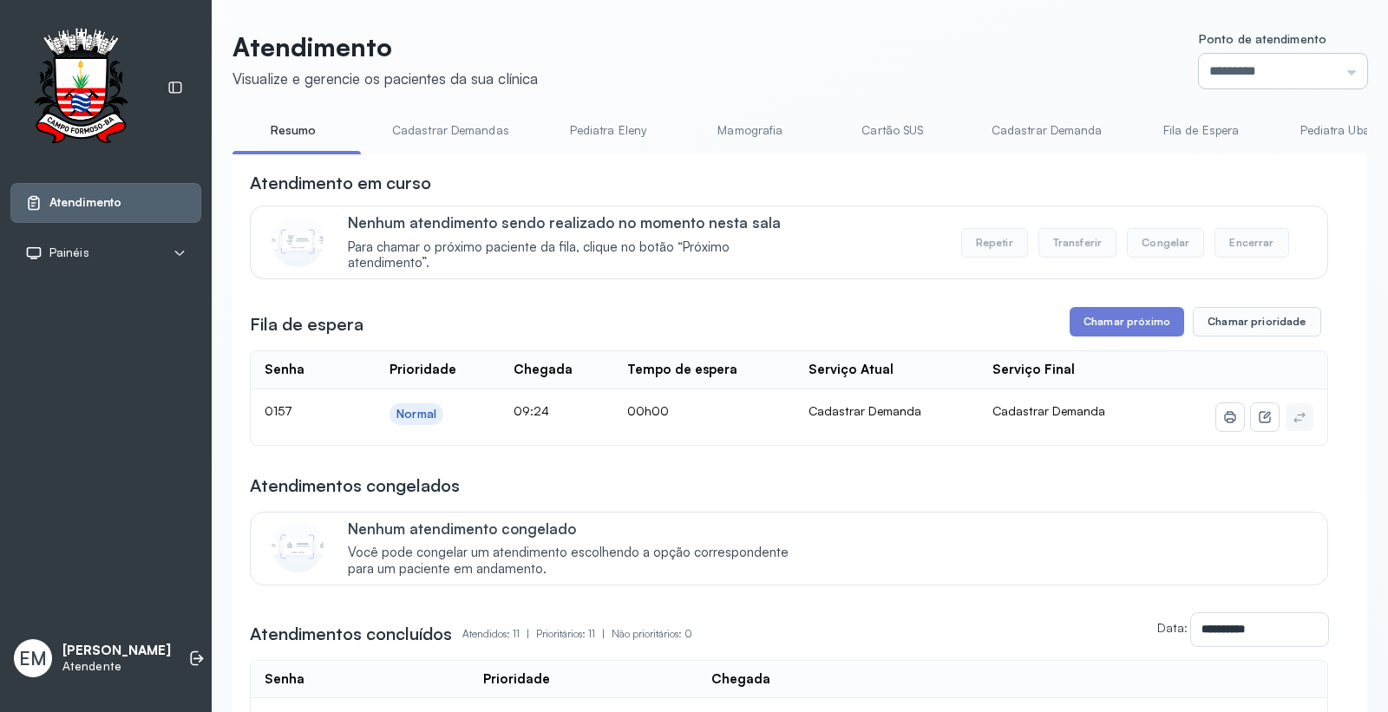
click at [1219, 69] on input "*********" at bounding box center [1282, 71] width 168 height 35
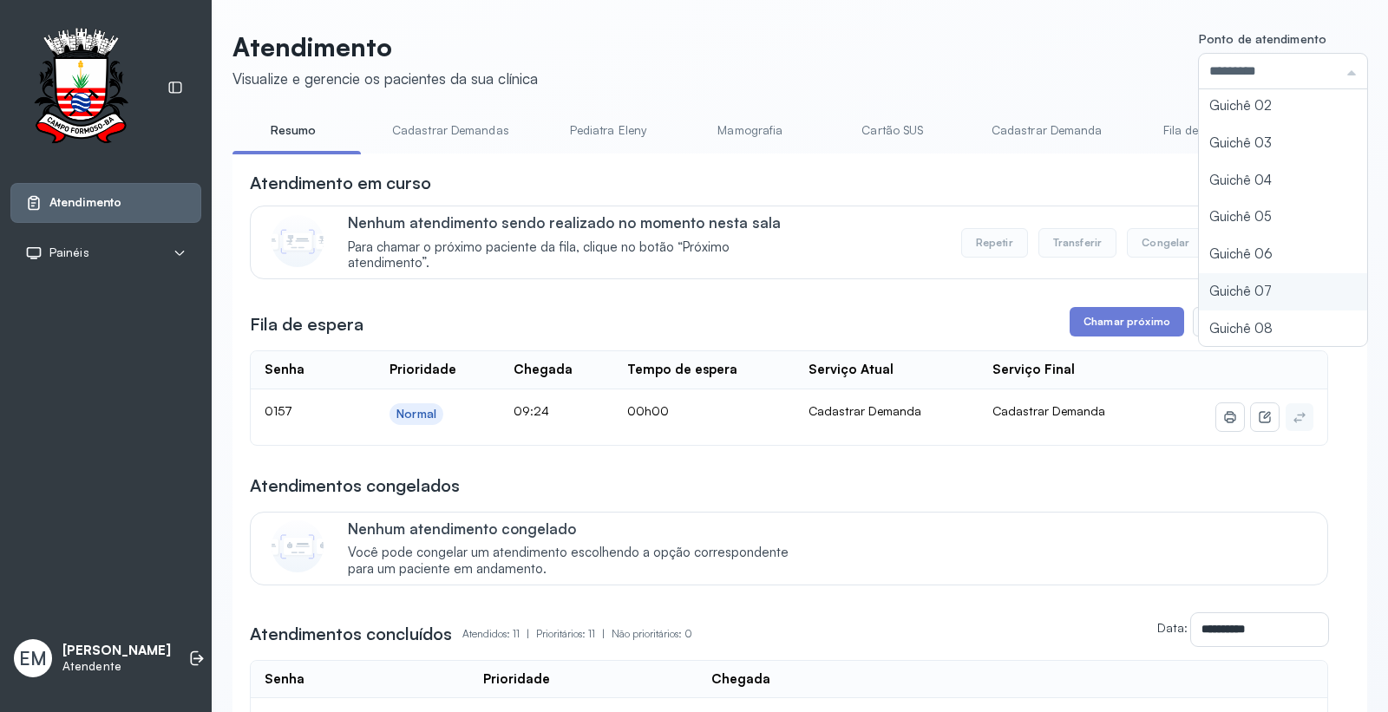
type input "*********"
click at [1217, 286] on div "Atendimento Visualize e gerencie os pacientes da sua clínica Ponto de atendimen…" at bounding box center [799, 696] width 1134 height 1330
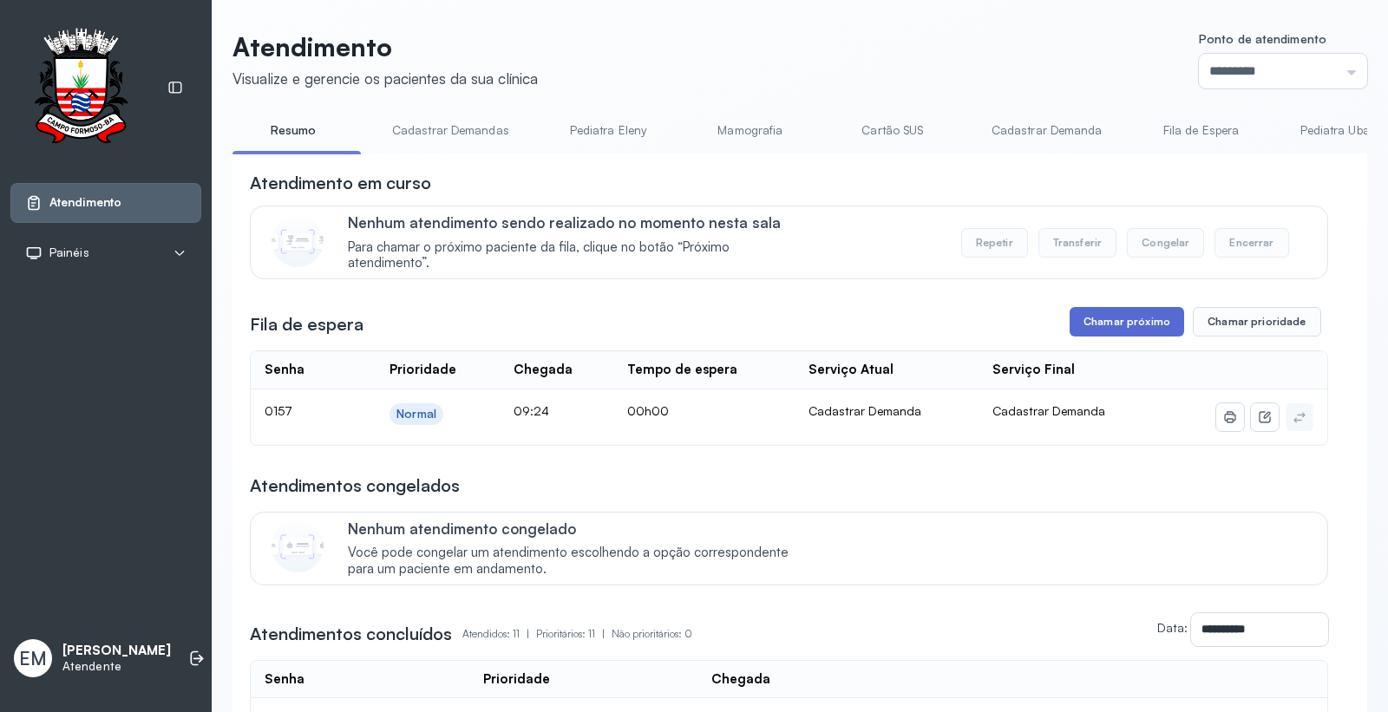
click at [1111, 330] on button "Chamar próximo" at bounding box center [1126, 321] width 114 height 29
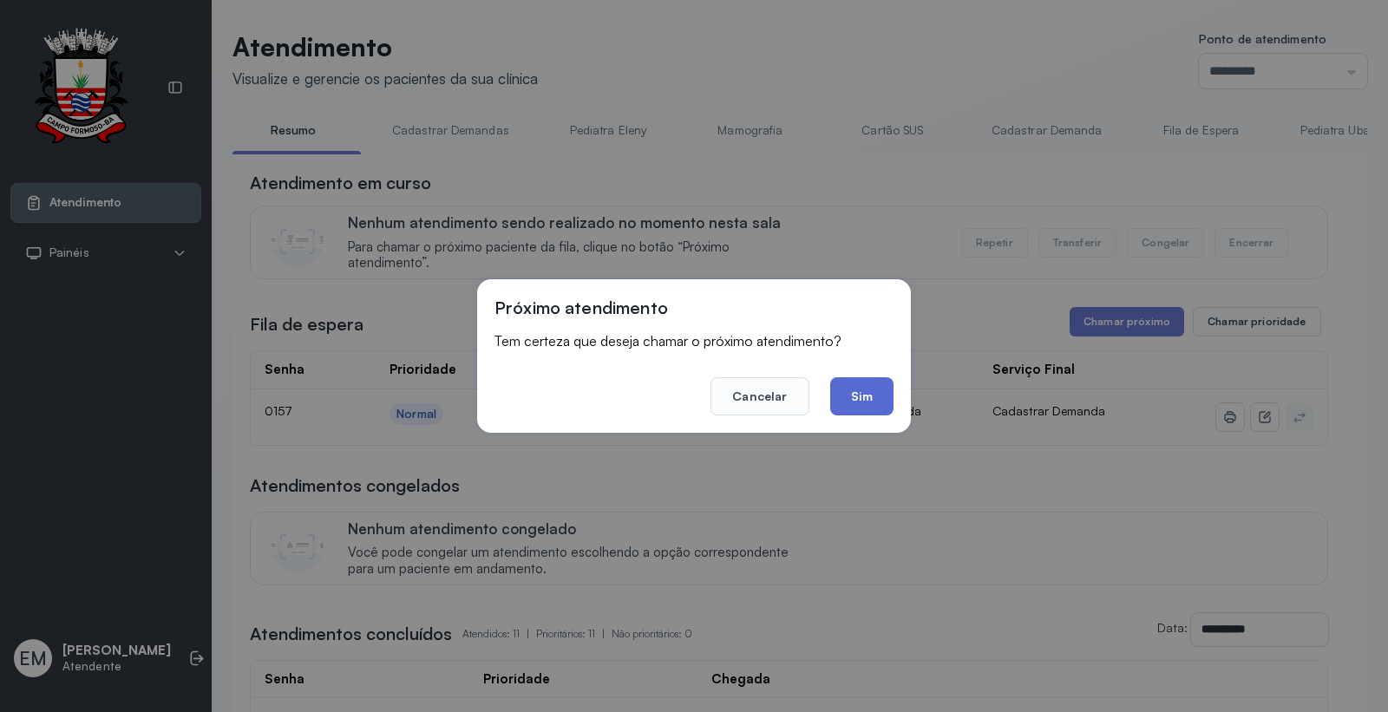
click at [842, 396] on button "Sim" at bounding box center [861, 396] width 63 height 38
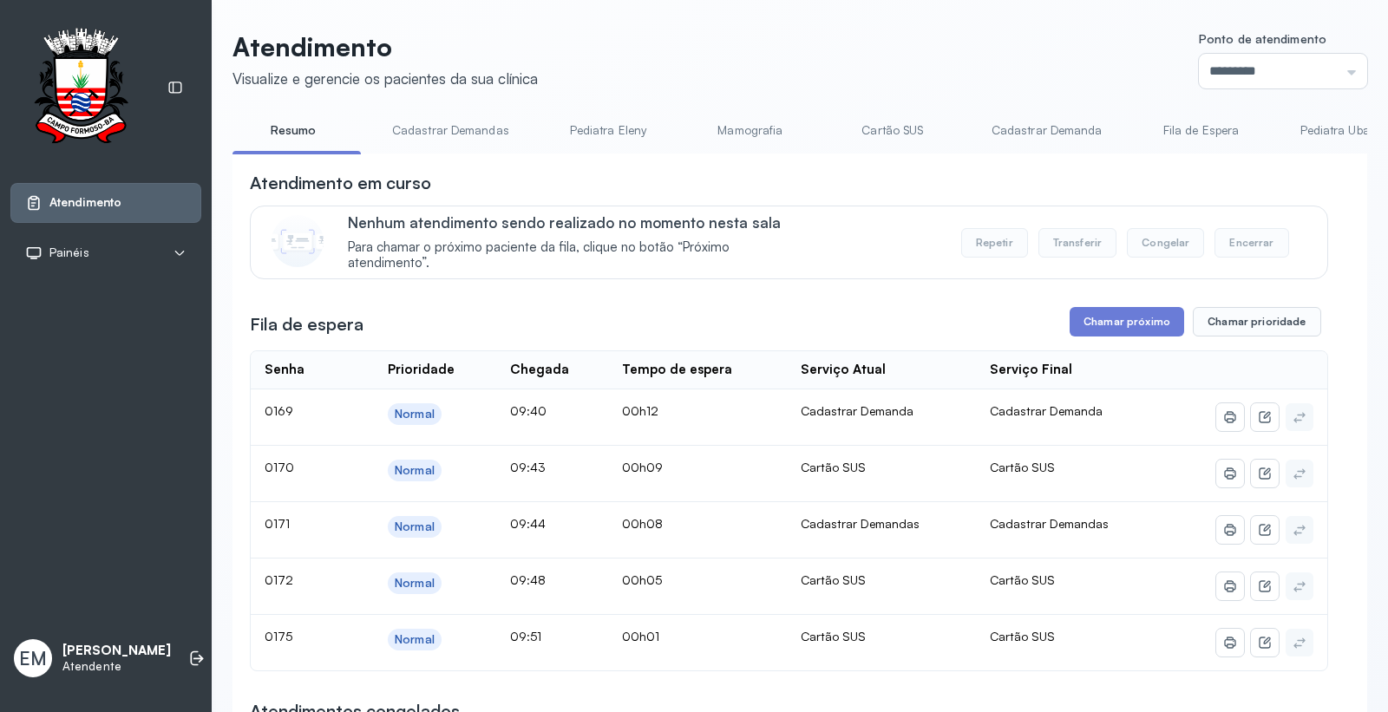
click at [905, 127] on link "Cartão SUS" at bounding box center [892, 130] width 121 height 29
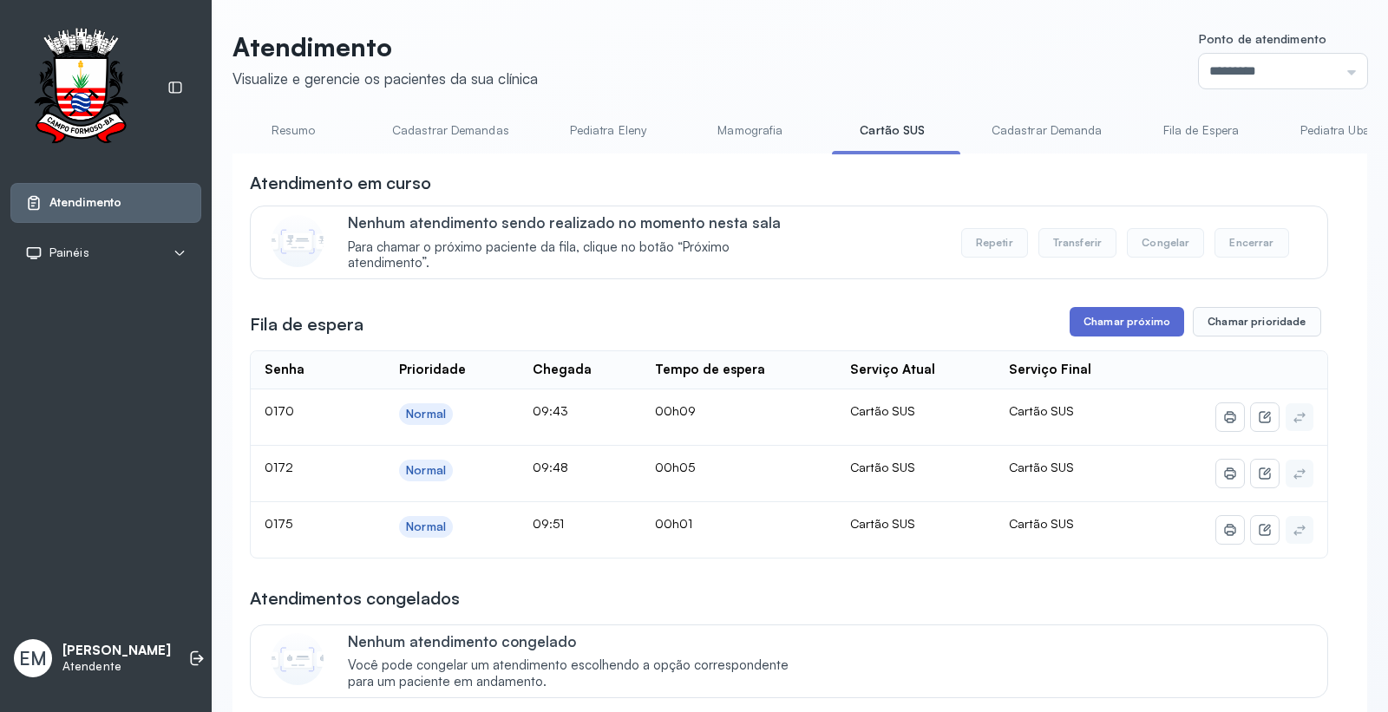
click at [1072, 325] on button "Chamar próximo" at bounding box center [1126, 321] width 114 height 29
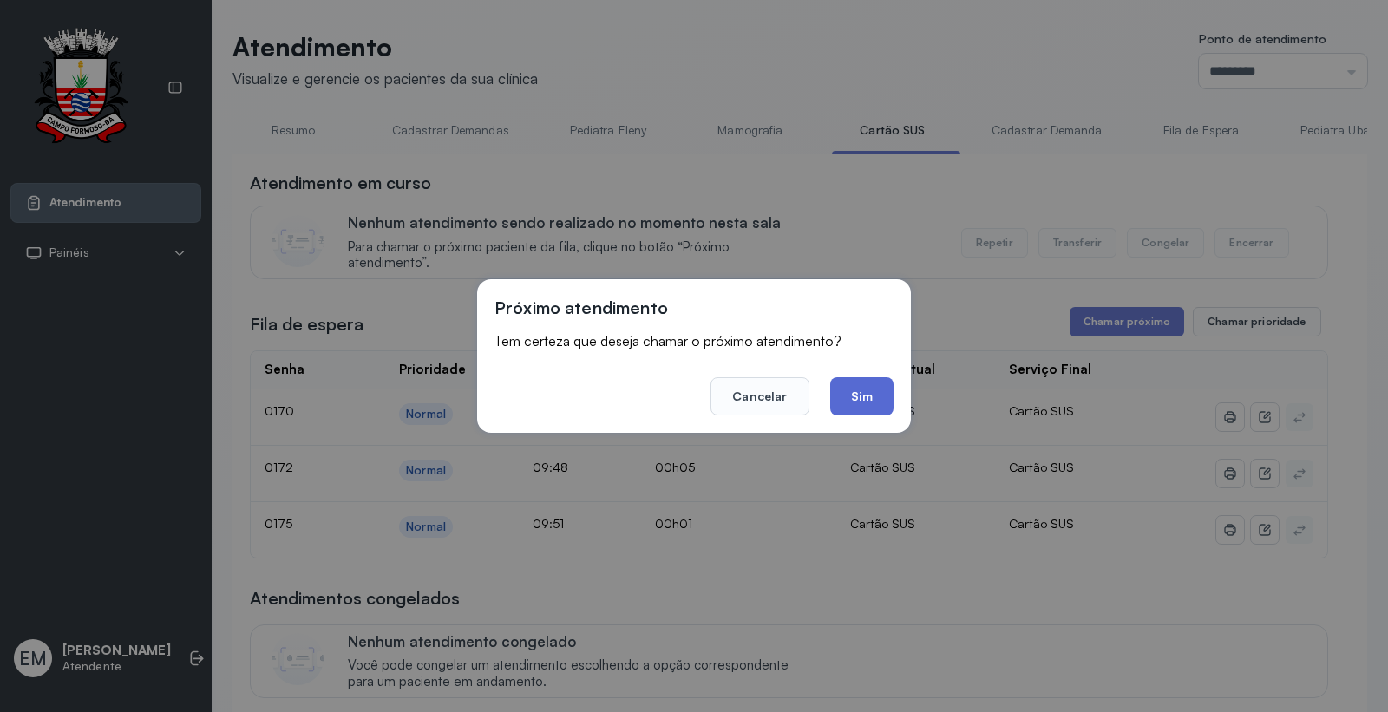
click at [891, 391] on button "Sim" at bounding box center [861, 396] width 63 height 38
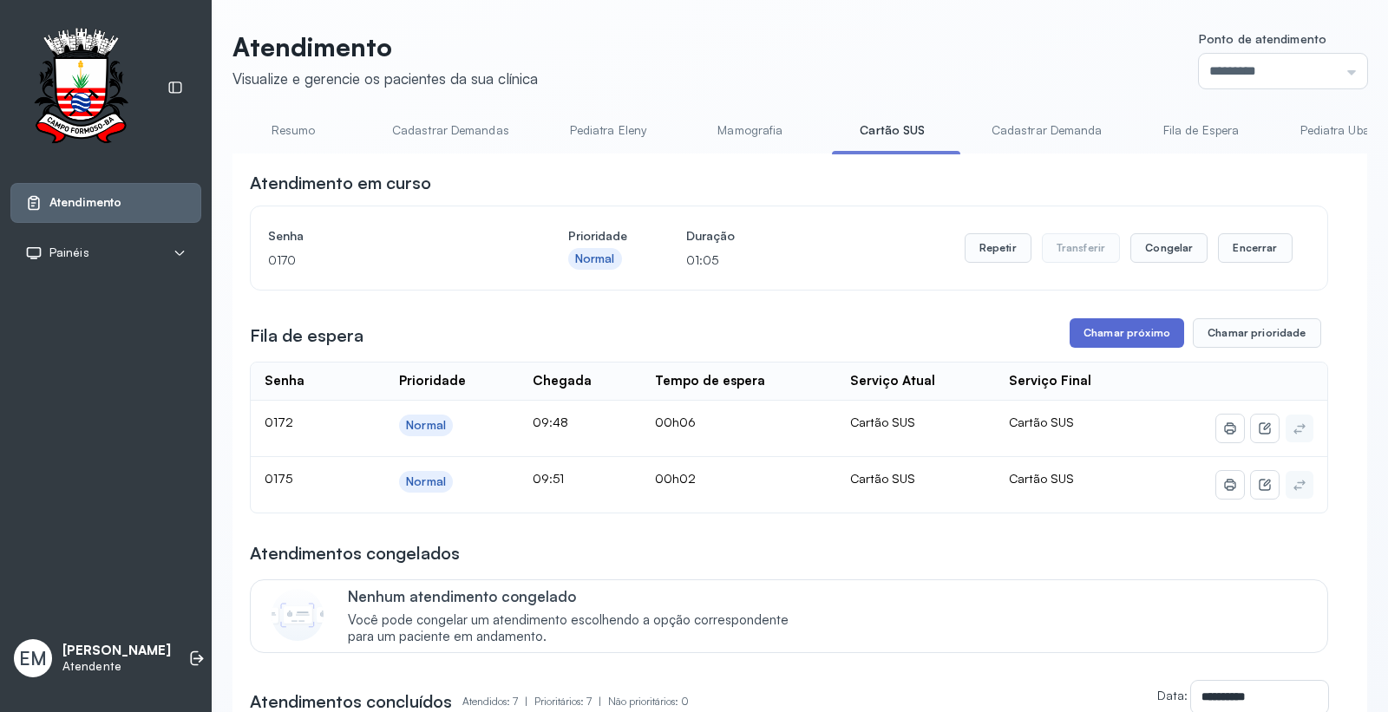
click at [1108, 336] on button "Chamar próximo" at bounding box center [1126, 332] width 114 height 29
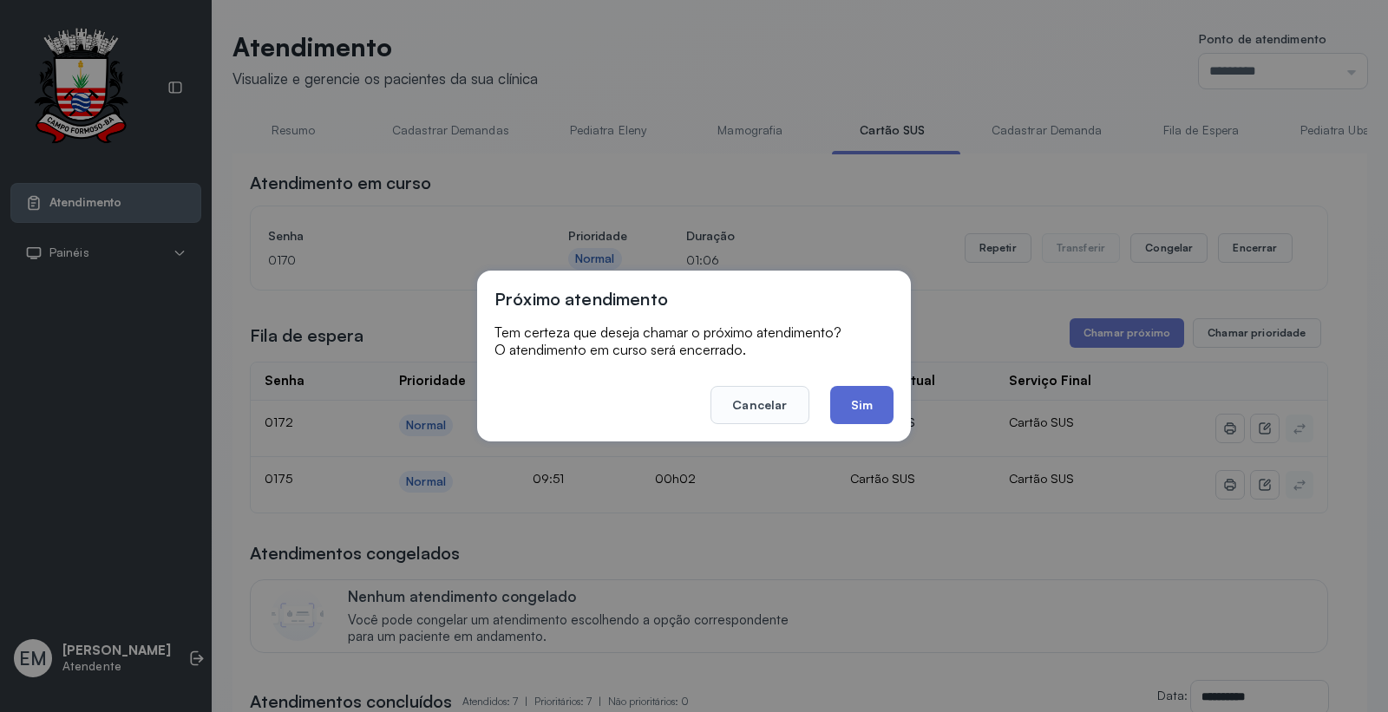
click at [848, 397] on button "Sim" at bounding box center [861, 405] width 63 height 38
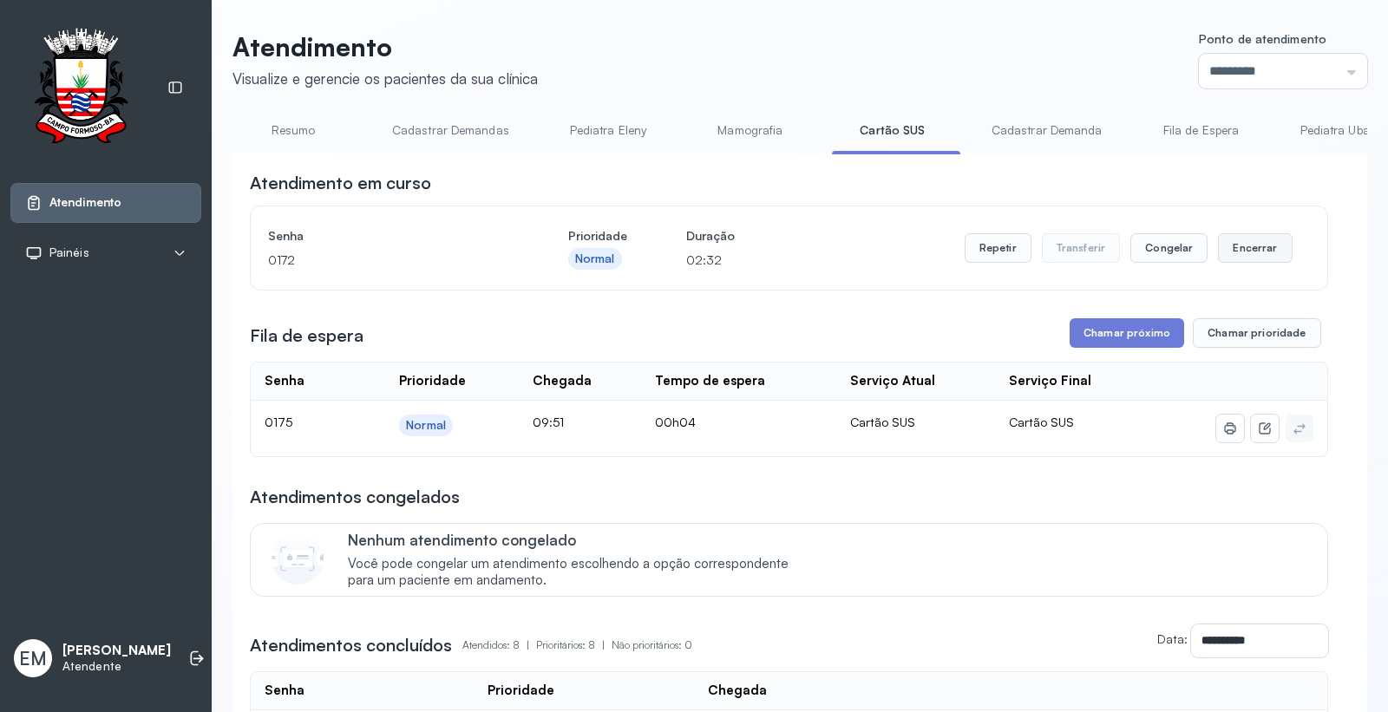
click at [1270, 245] on button "Encerrar" at bounding box center [1255, 247] width 74 height 29
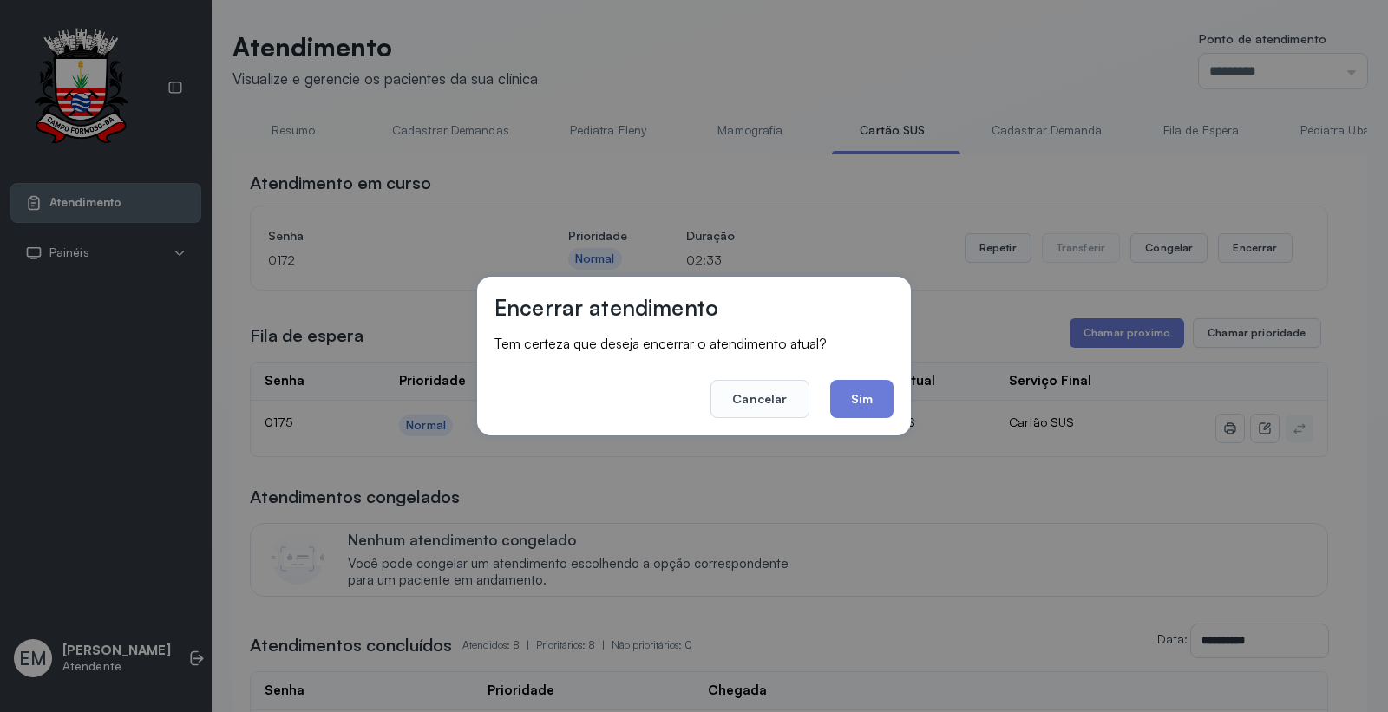
click at [896, 389] on div "Encerrar atendimento Tem certeza que deseja encerrar o atendimento atual? Cance…" at bounding box center [694, 356] width 434 height 159
click at [894, 395] on div "Encerrar atendimento Tem certeza que deseja encerrar o atendimento atual? Cance…" at bounding box center [694, 356] width 434 height 159
click at [880, 394] on button "Sim" at bounding box center [861, 399] width 63 height 38
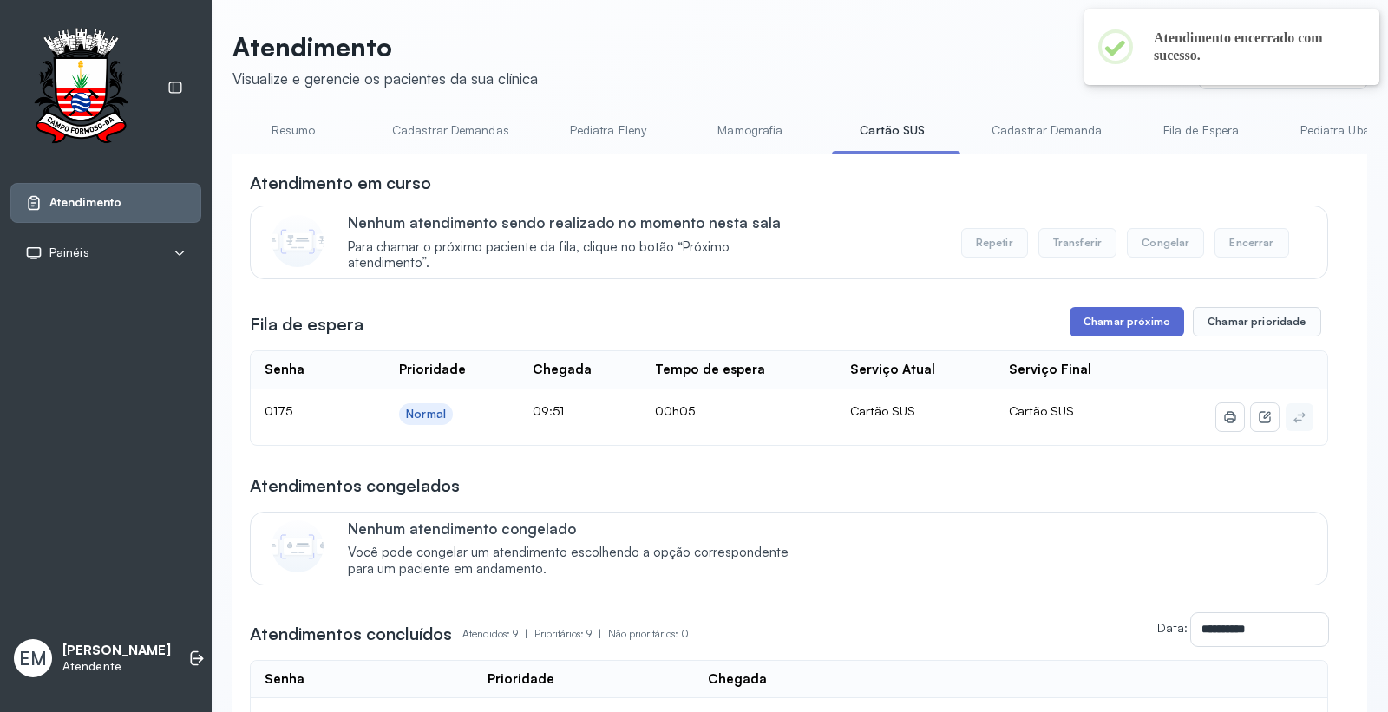
click at [1146, 325] on button "Chamar próximo" at bounding box center [1126, 321] width 114 height 29
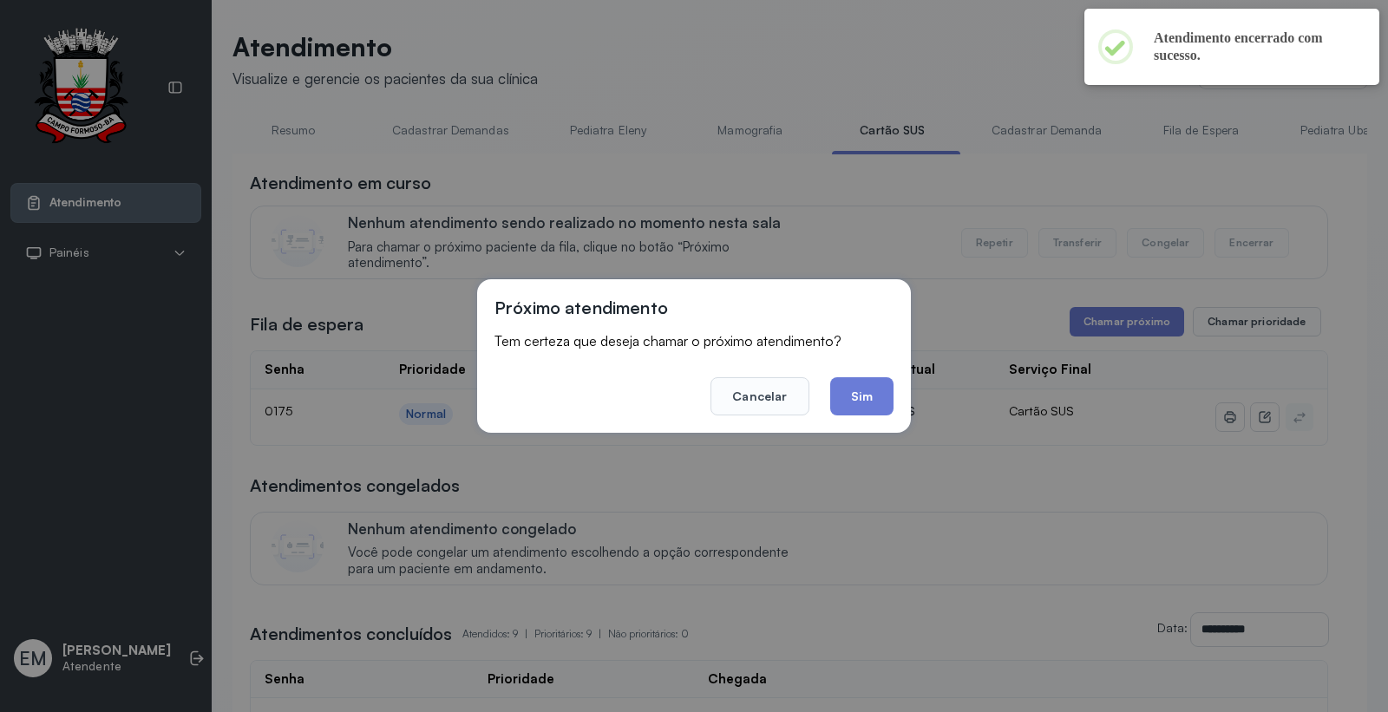
drag, startPoint x: 876, startPoint y: 403, endPoint x: 852, endPoint y: 417, distance: 28.0
click at [864, 410] on button "Sim" at bounding box center [861, 396] width 63 height 38
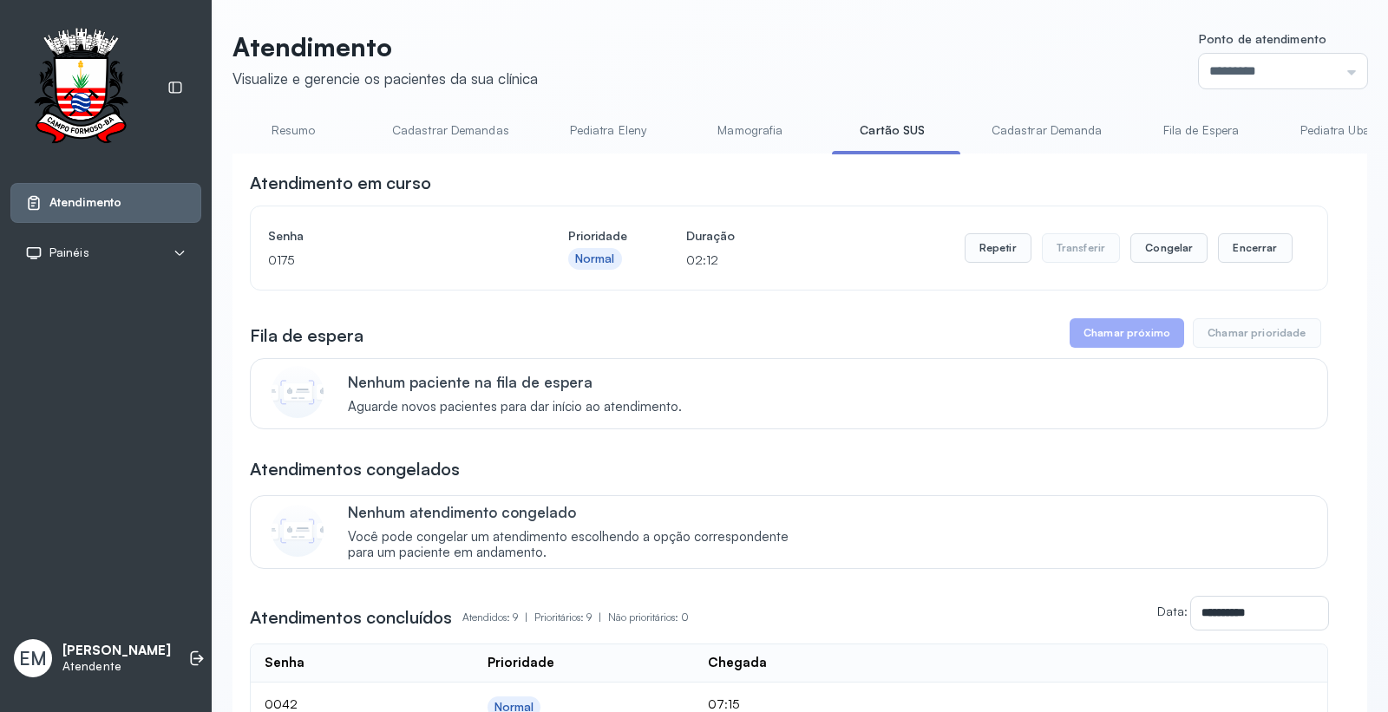
click at [1009, 269] on div "Repetir Transferir Congelar Encerrar" at bounding box center [1128, 248] width 328 height 49
click at [983, 240] on button "Repetir" at bounding box center [997, 247] width 67 height 29
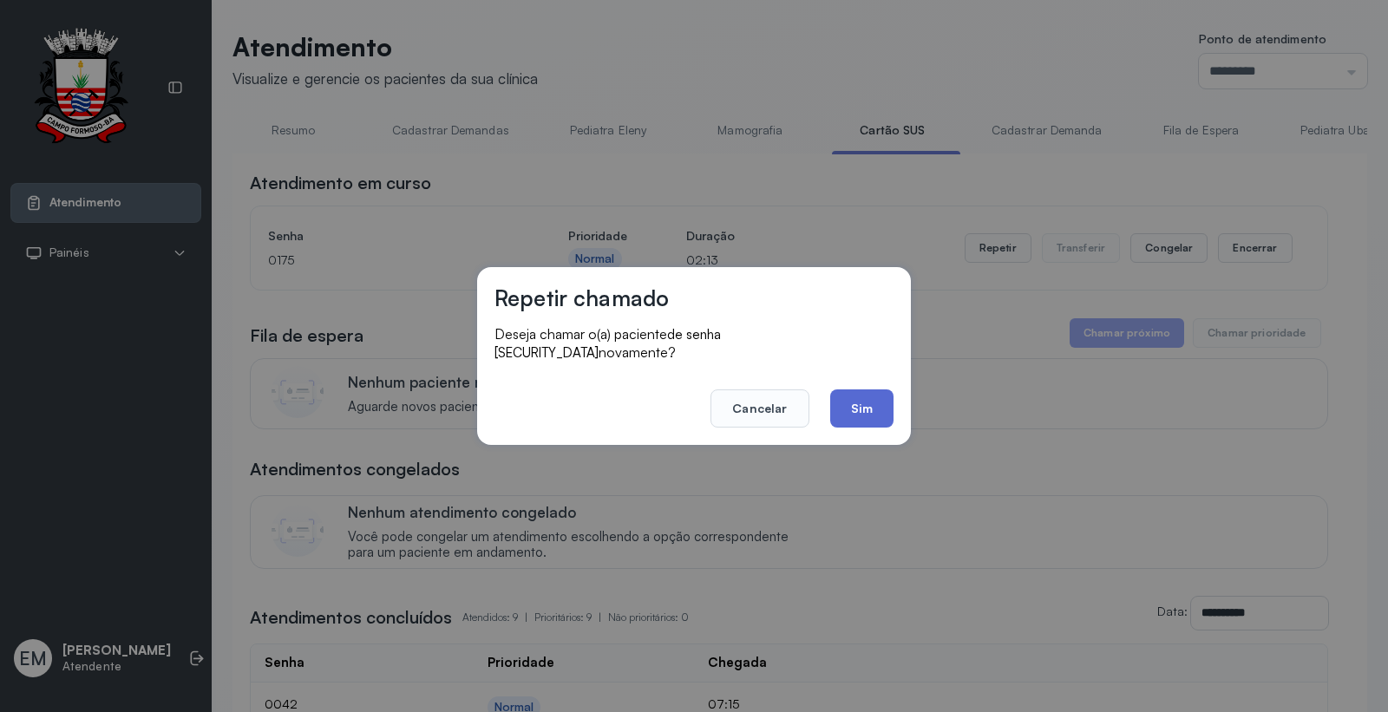
click at [850, 389] on button "Sim" at bounding box center [861, 408] width 63 height 38
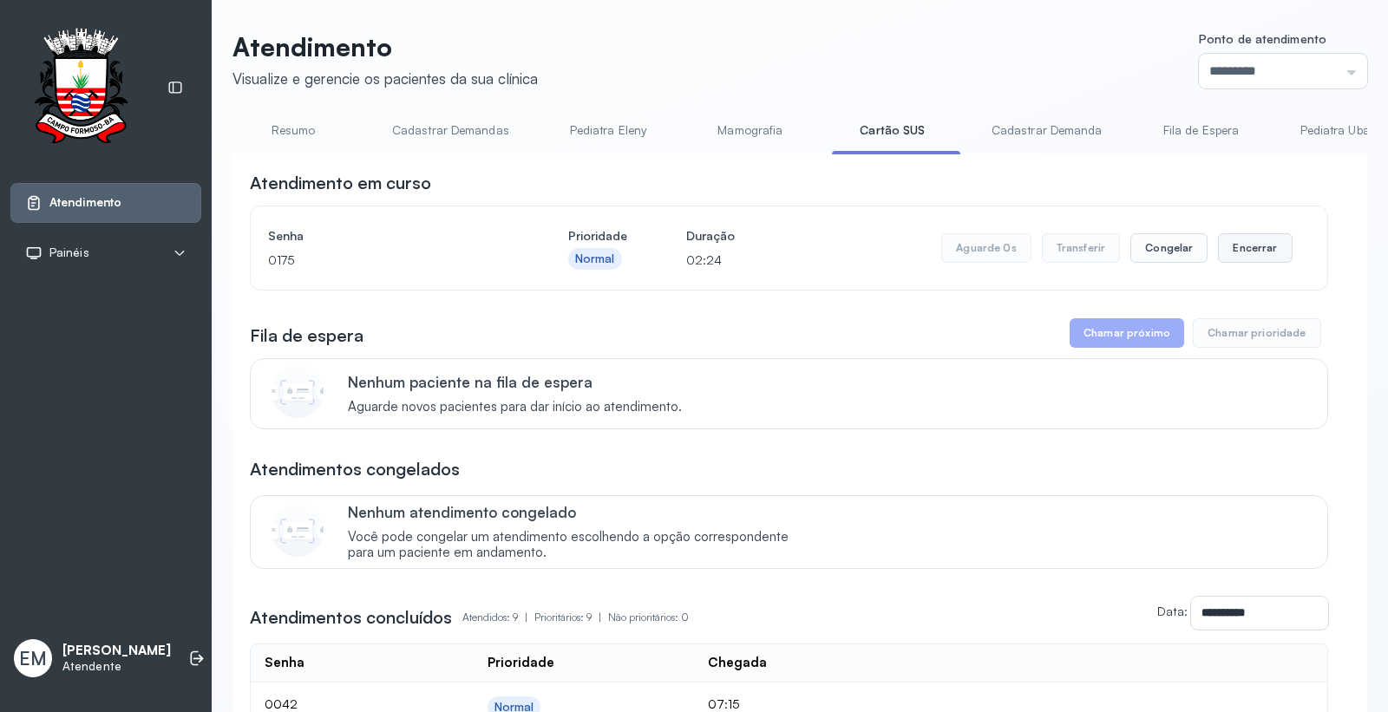
click at [1250, 245] on button "Encerrar" at bounding box center [1255, 247] width 74 height 29
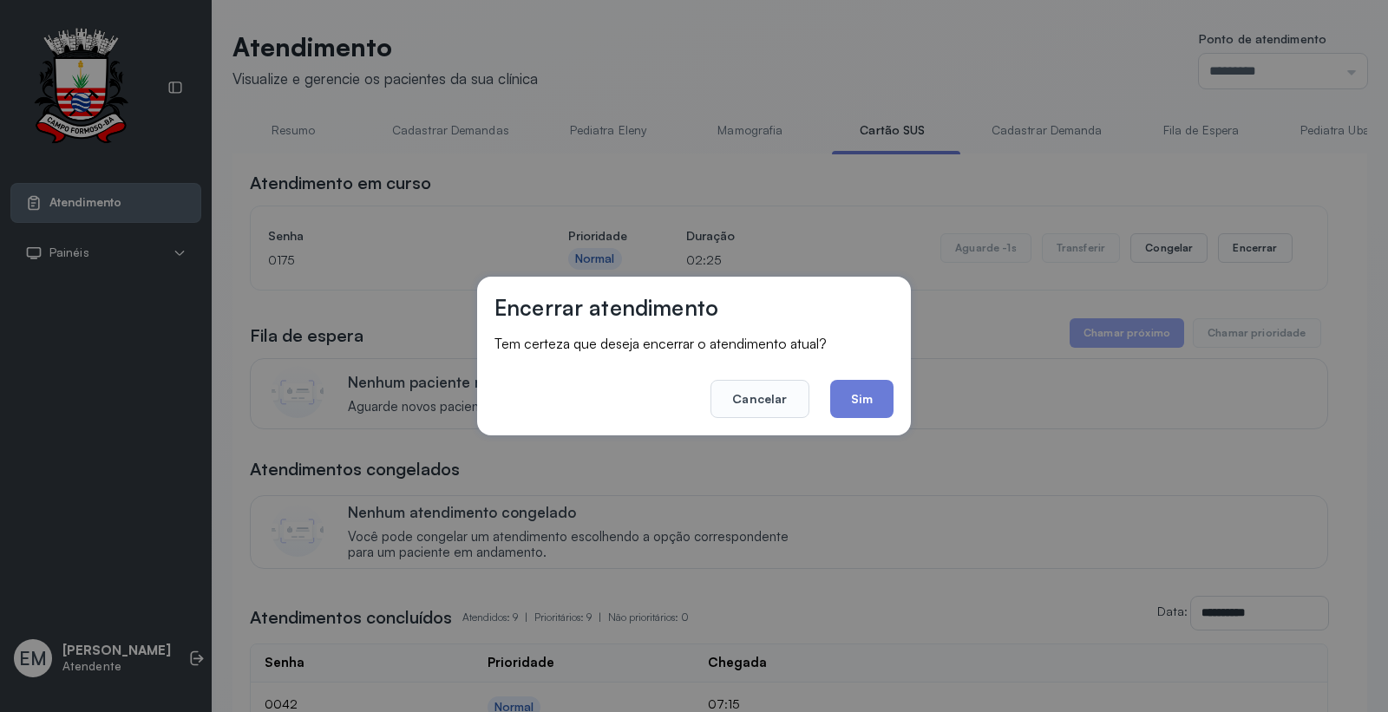
drag, startPoint x: 847, startPoint y: 391, endPoint x: 830, endPoint y: 333, distance: 60.6
click at [851, 389] on button "Sim" at bounding box center [861, 399] width 63 height 38
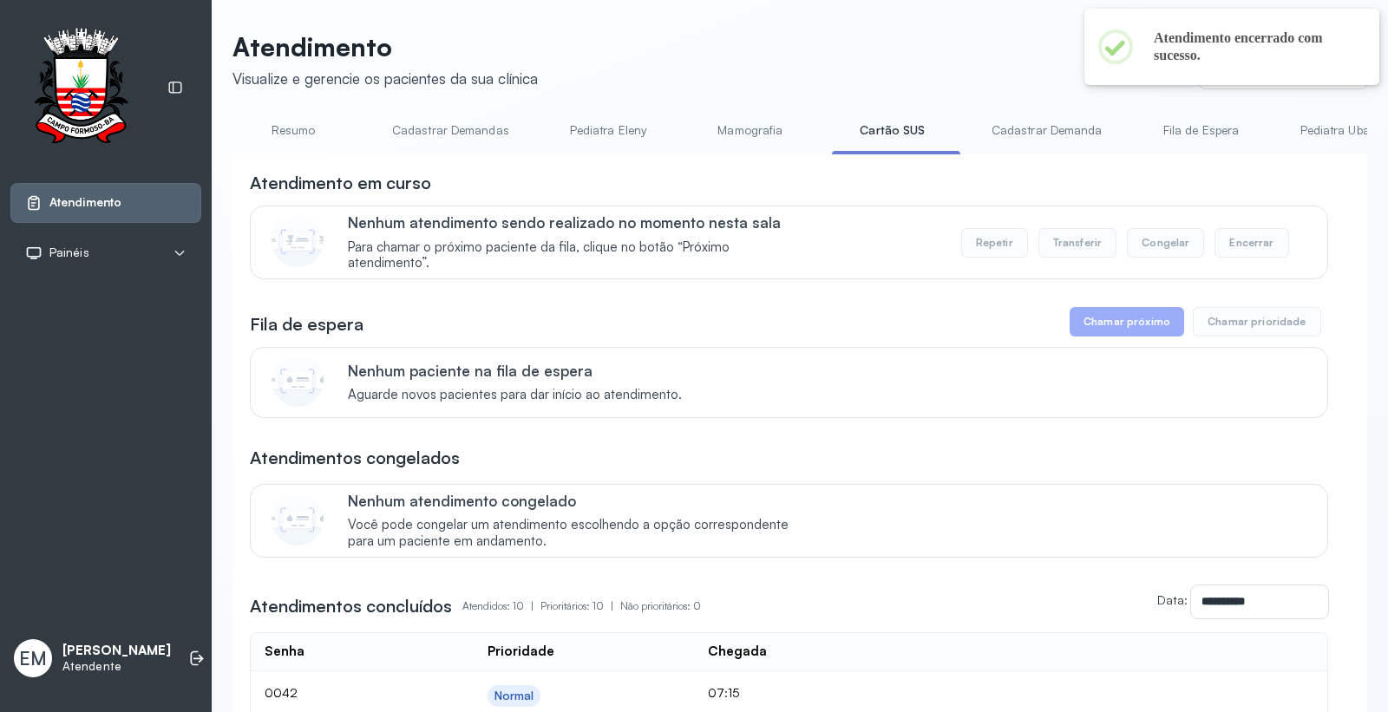
click at [289, 131] on link "Resumo" at bounding box center [292, 130] width 121 height 29
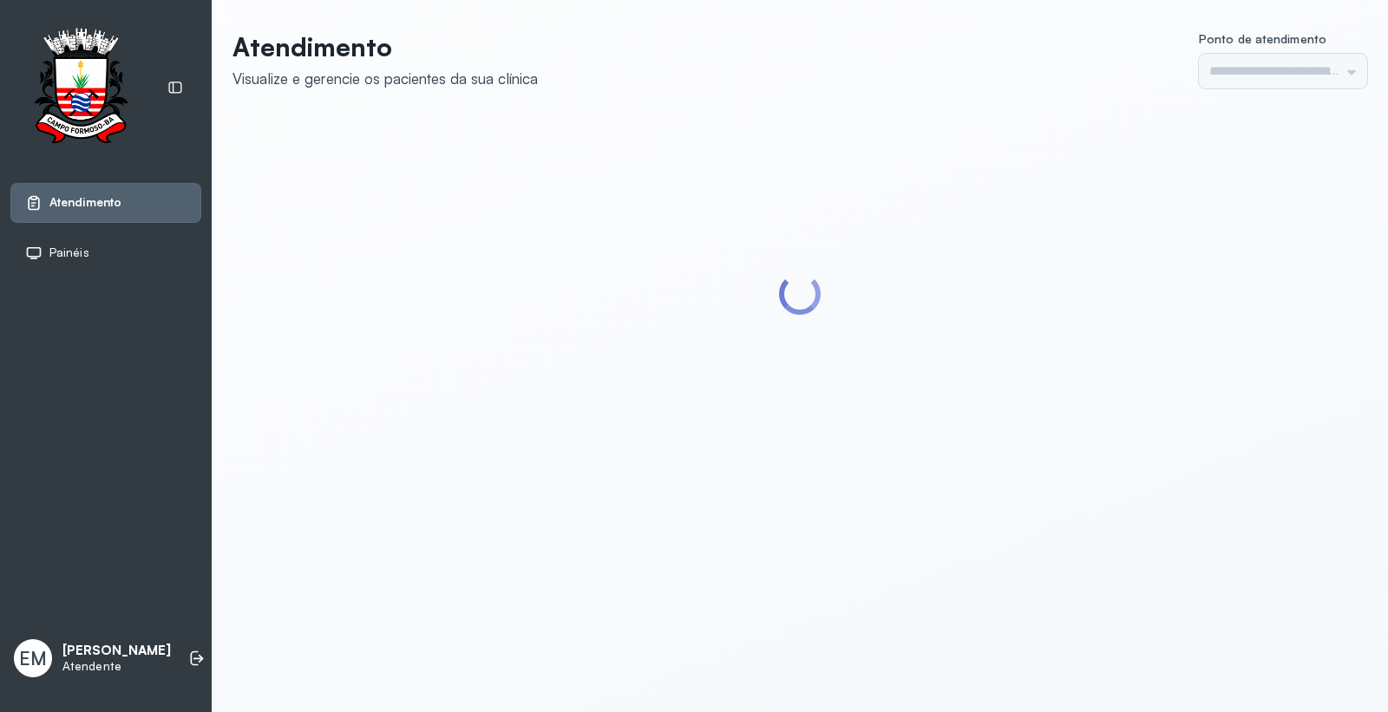
type input "*********"
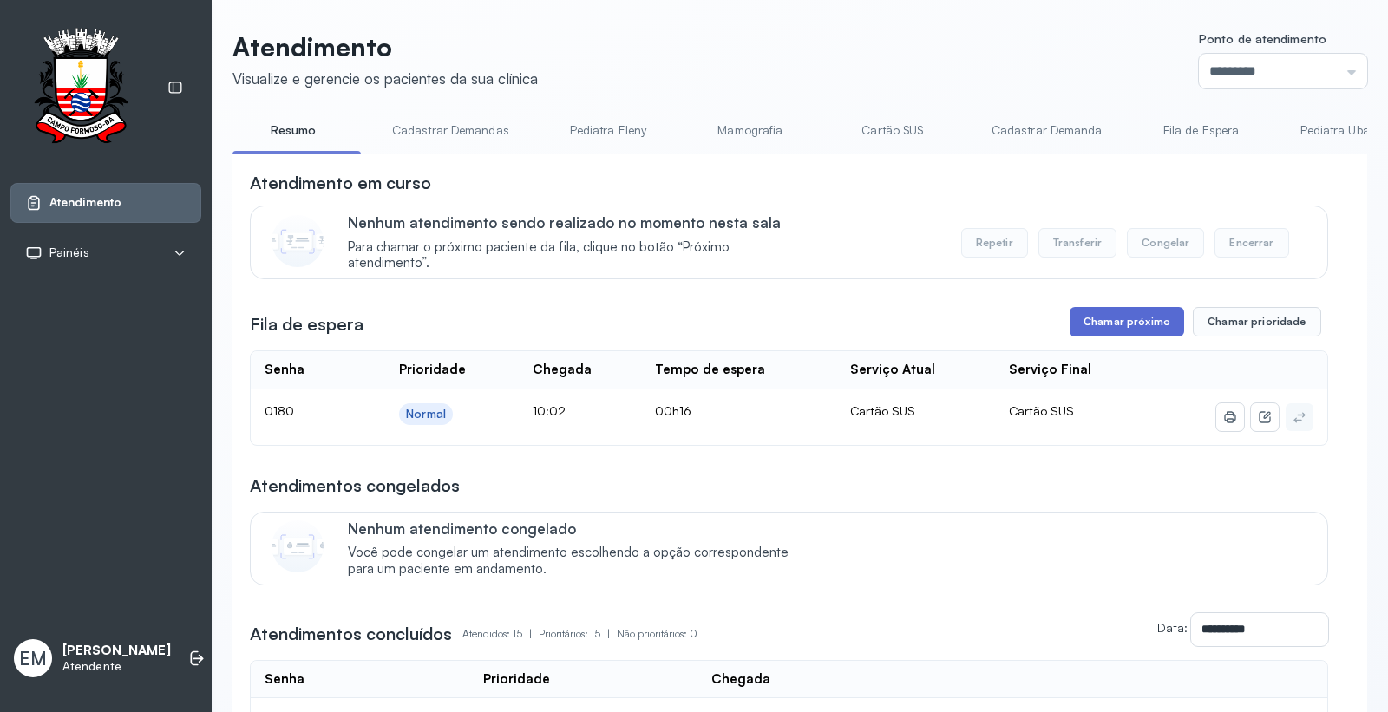
click at [1143, 310] on button "Chamar próximo" at bounding box center [1126, 321] width 114 height 29
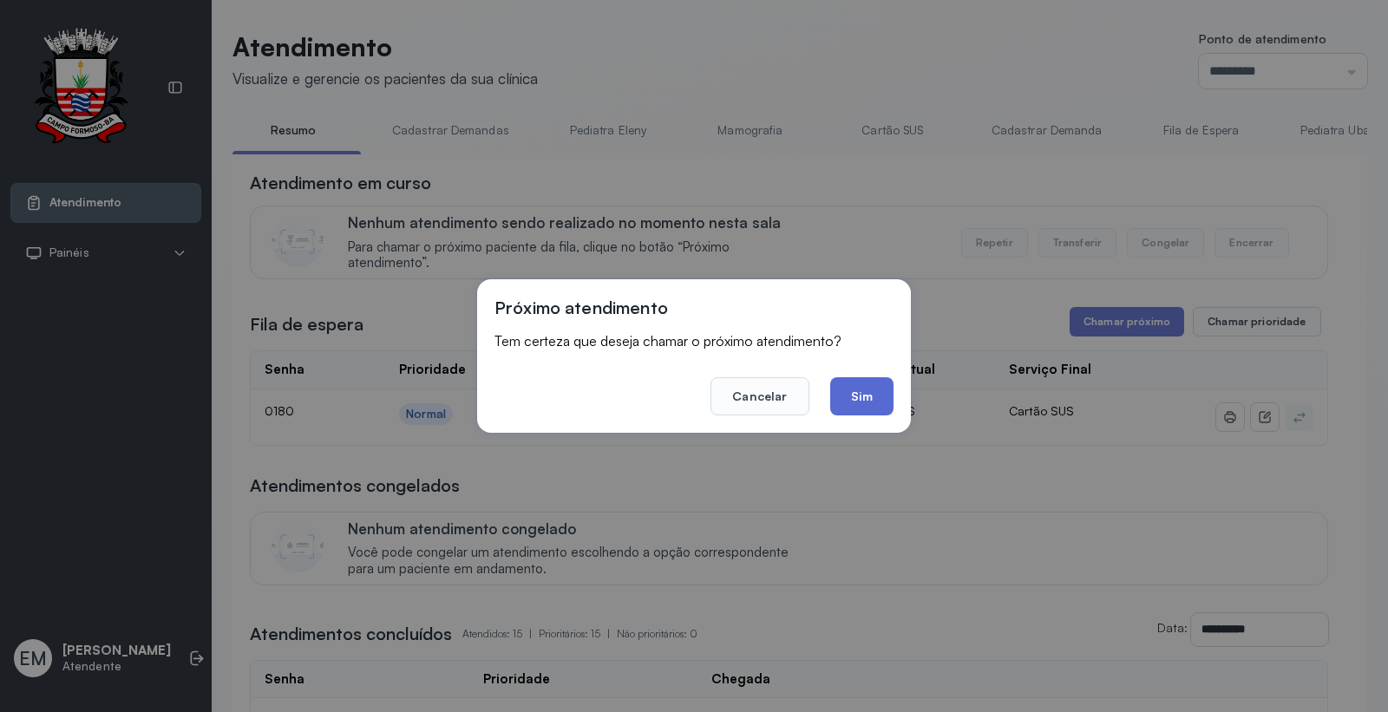
click at [854, 384] on button "Sim" at bounding box center [861, 396] width 63 height 38
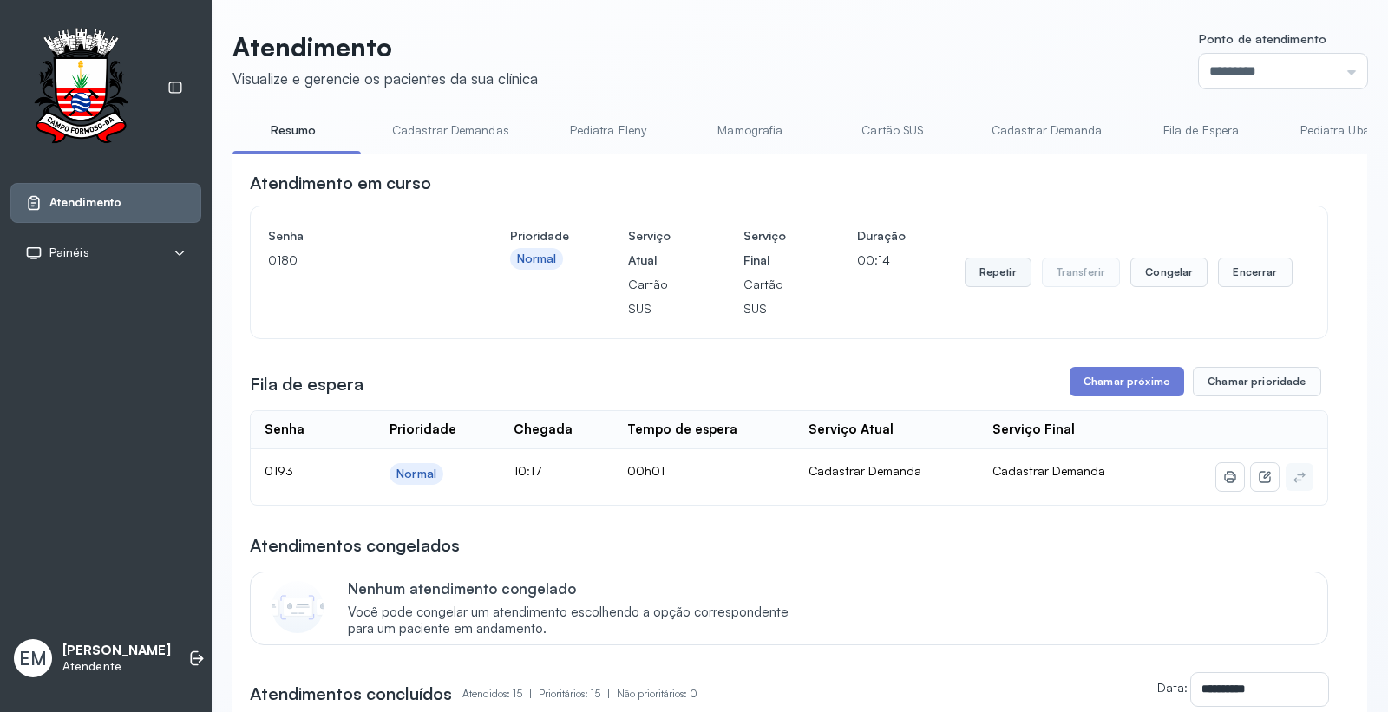
click at [964, 276] on button "Repetir" at bounding box center [997, 272] width 67 height 29
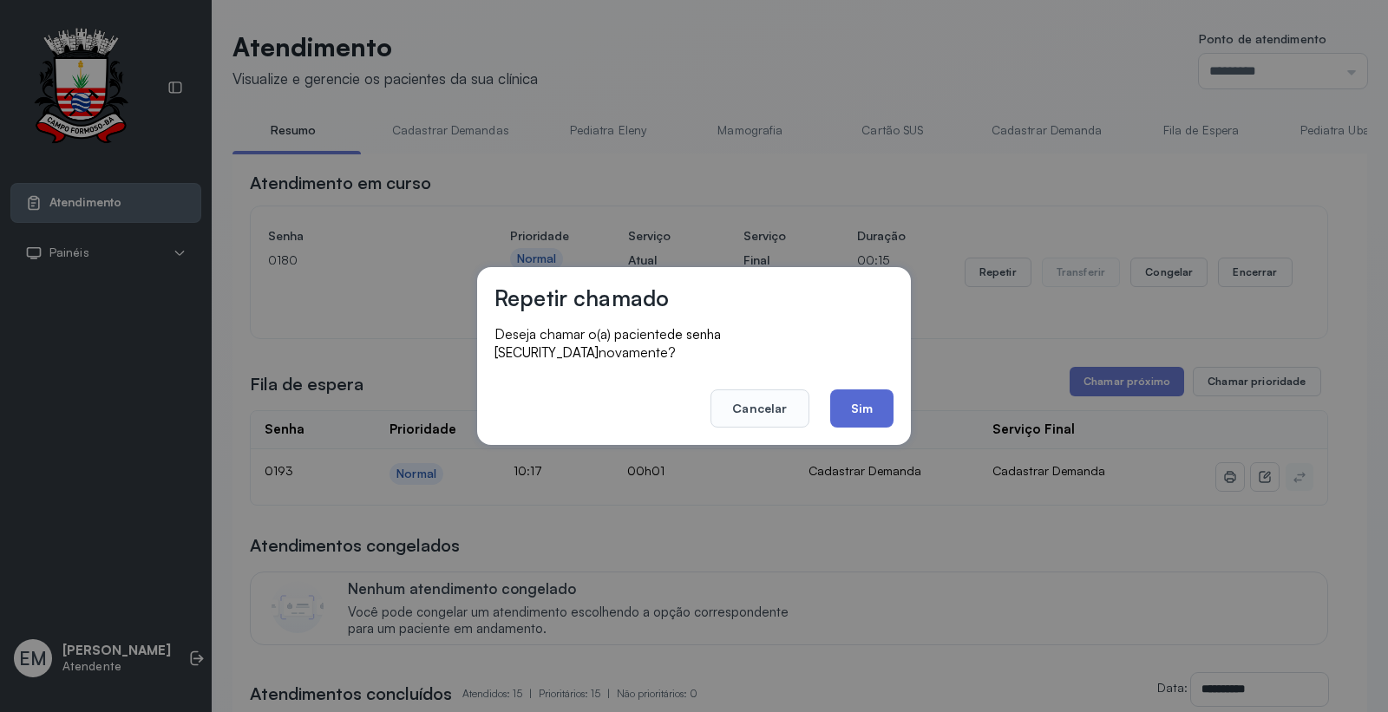
click at [859, 391] on button "Sim" at bounding box center [861, 408] width 63 height 38
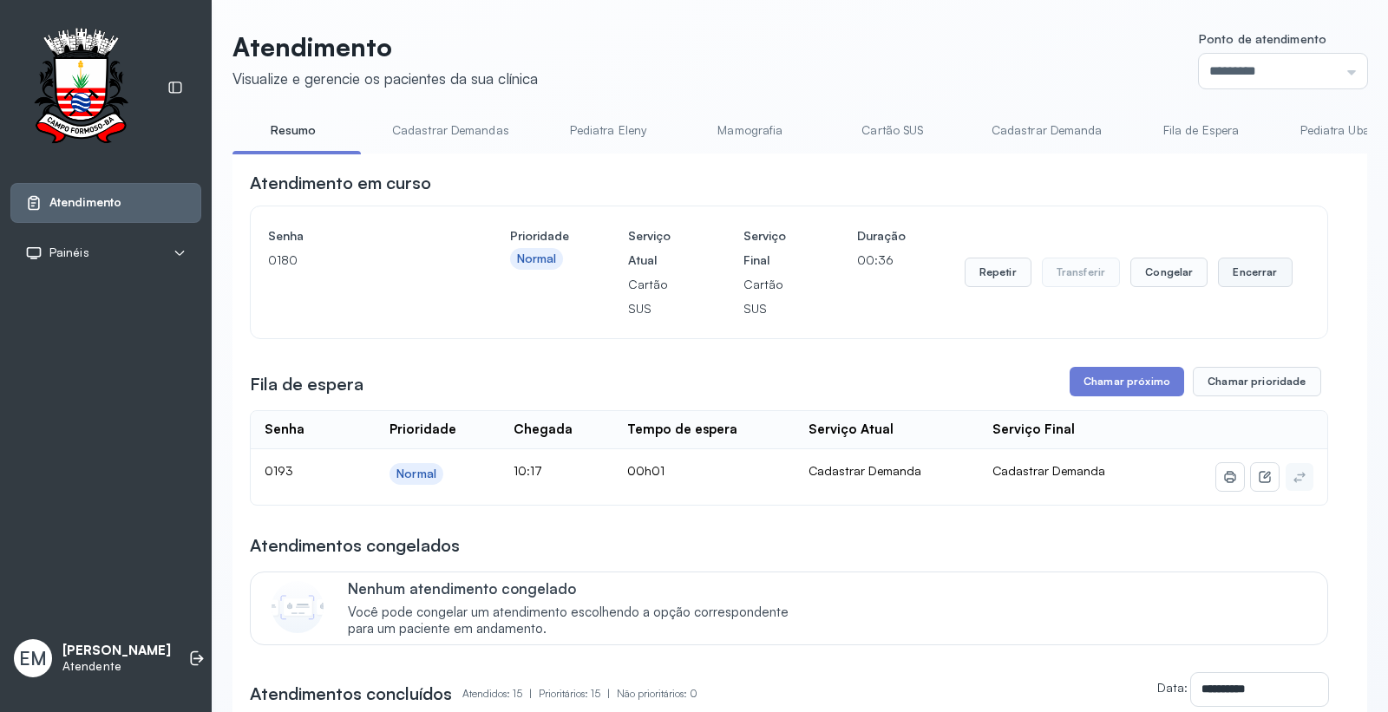
click at [1244, 287] on button "Encerrar" at bounding box center [1255, 272] width 74 height 29
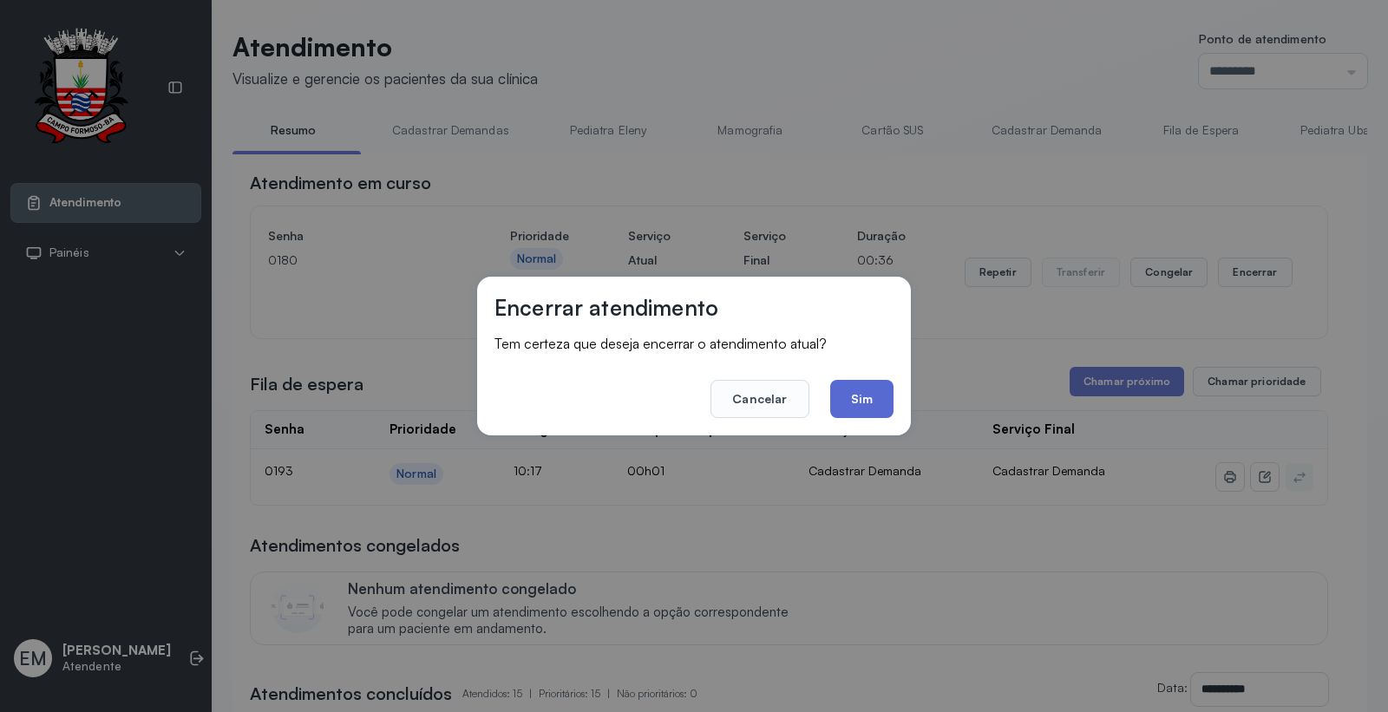
click at [872, 389] on button "Sim" at bounding box center [861, 399] width 63 height 38
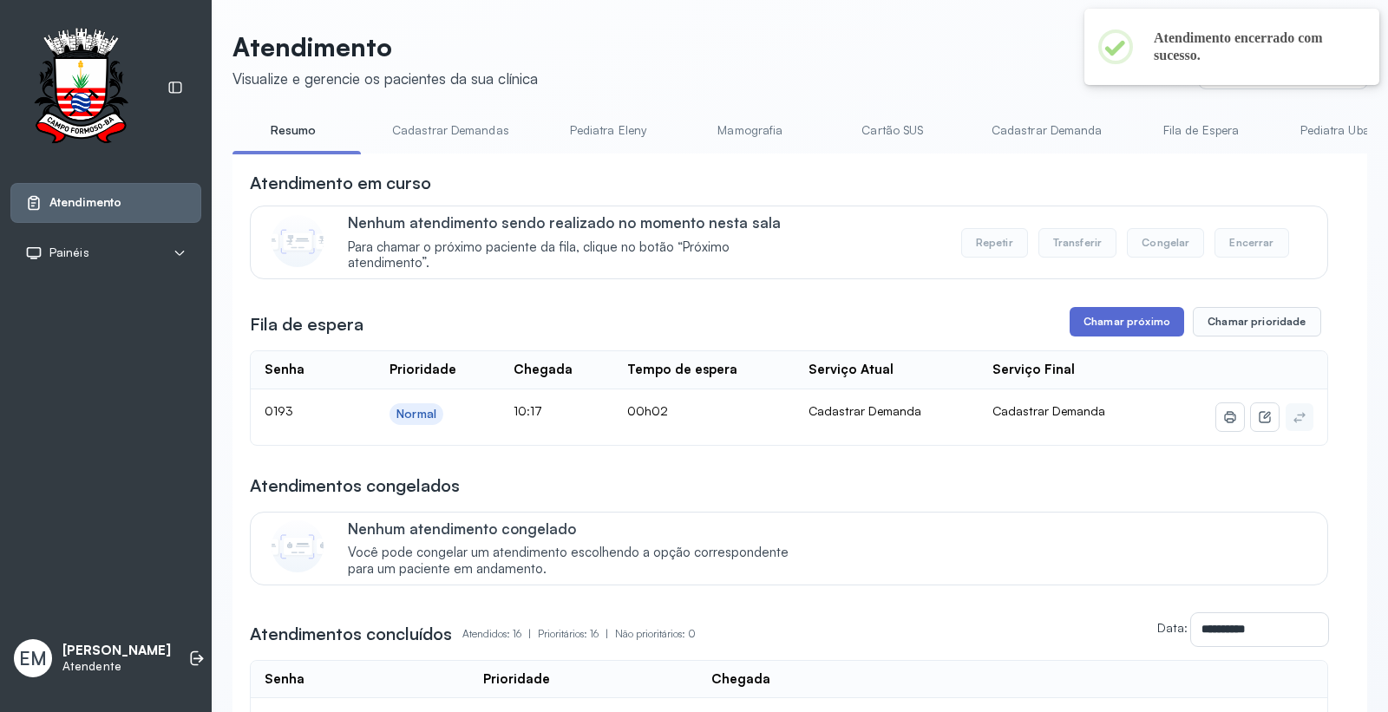
click at [1071, 331] on button "Chamar próximo" at bounding box center [1126, 321] width 114 height 29
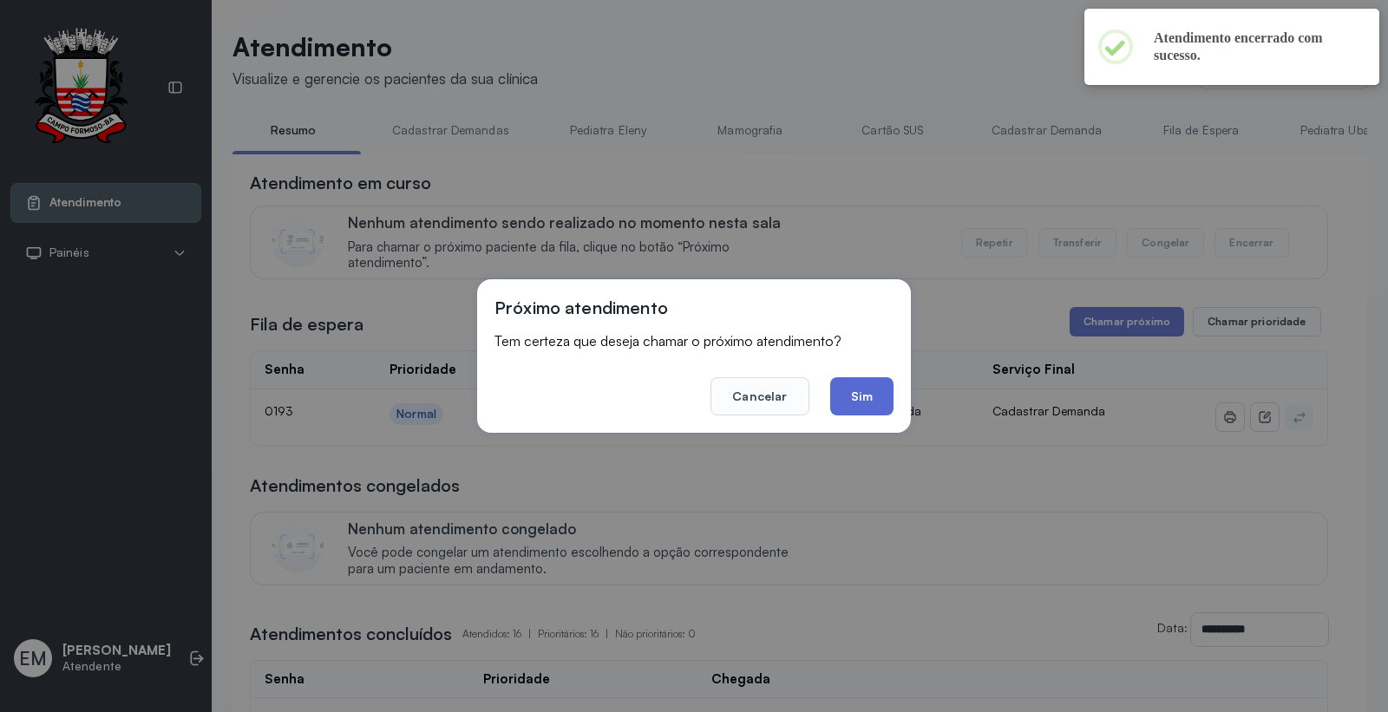
click at [877, 404] on button "Sim" at bounding box center [861, 396] width 63 height 38
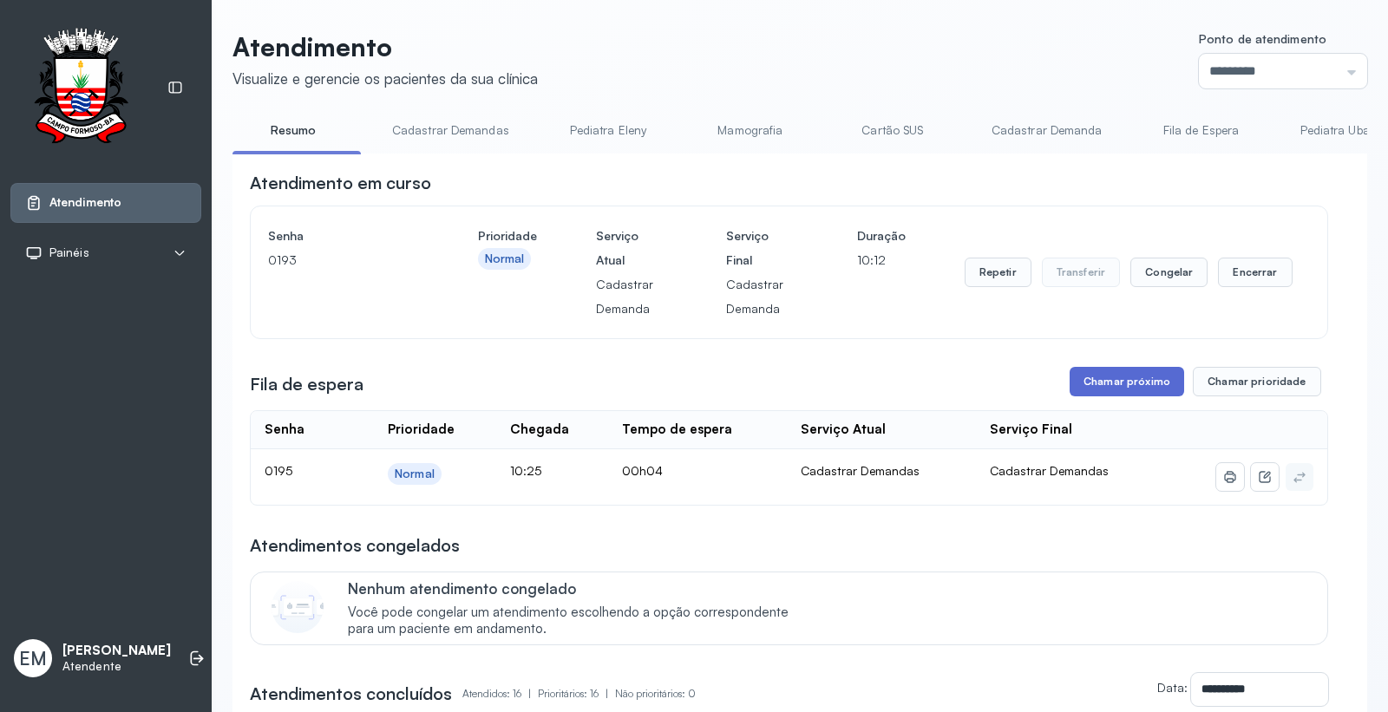
click at [1148, 386] on button "Chamar próximo" at bounding box center [1126, 381] width 114 height 29
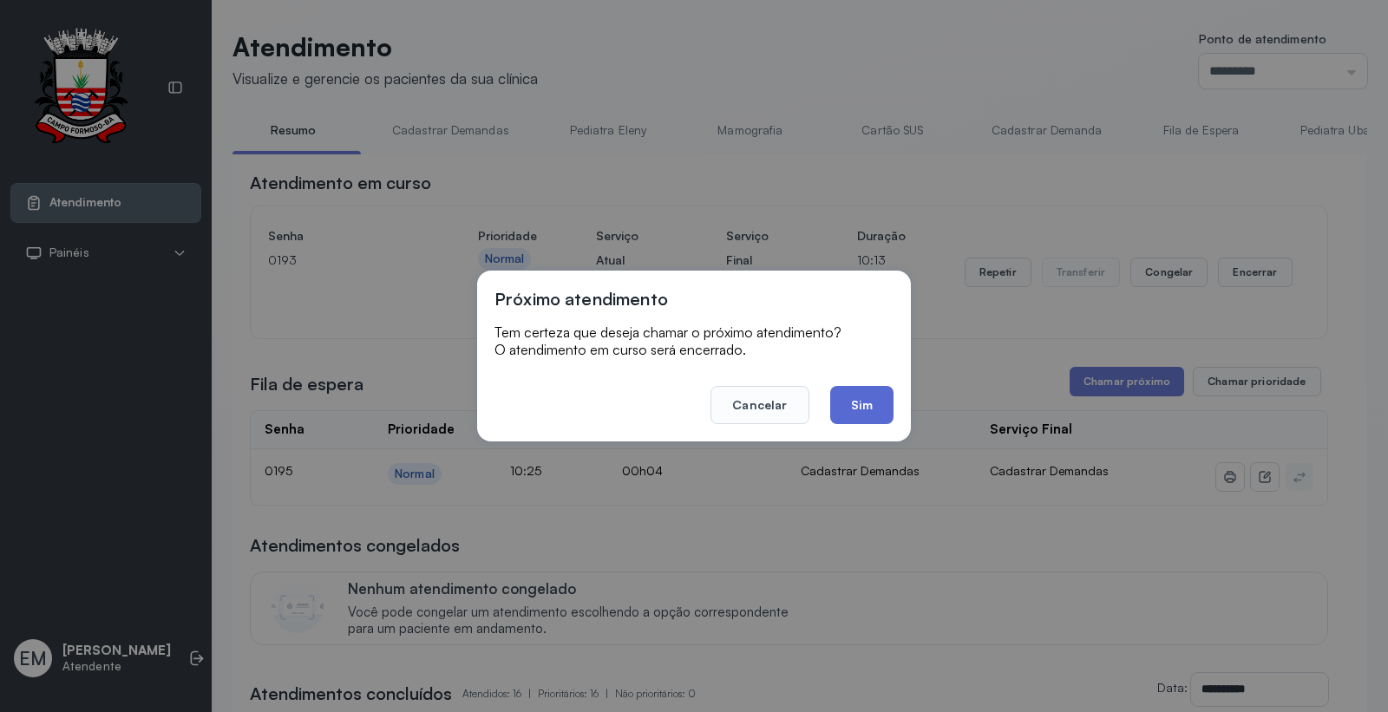
click at [855, 406] on button "Sim" at bounding box center [861, 405] width 63 height 38
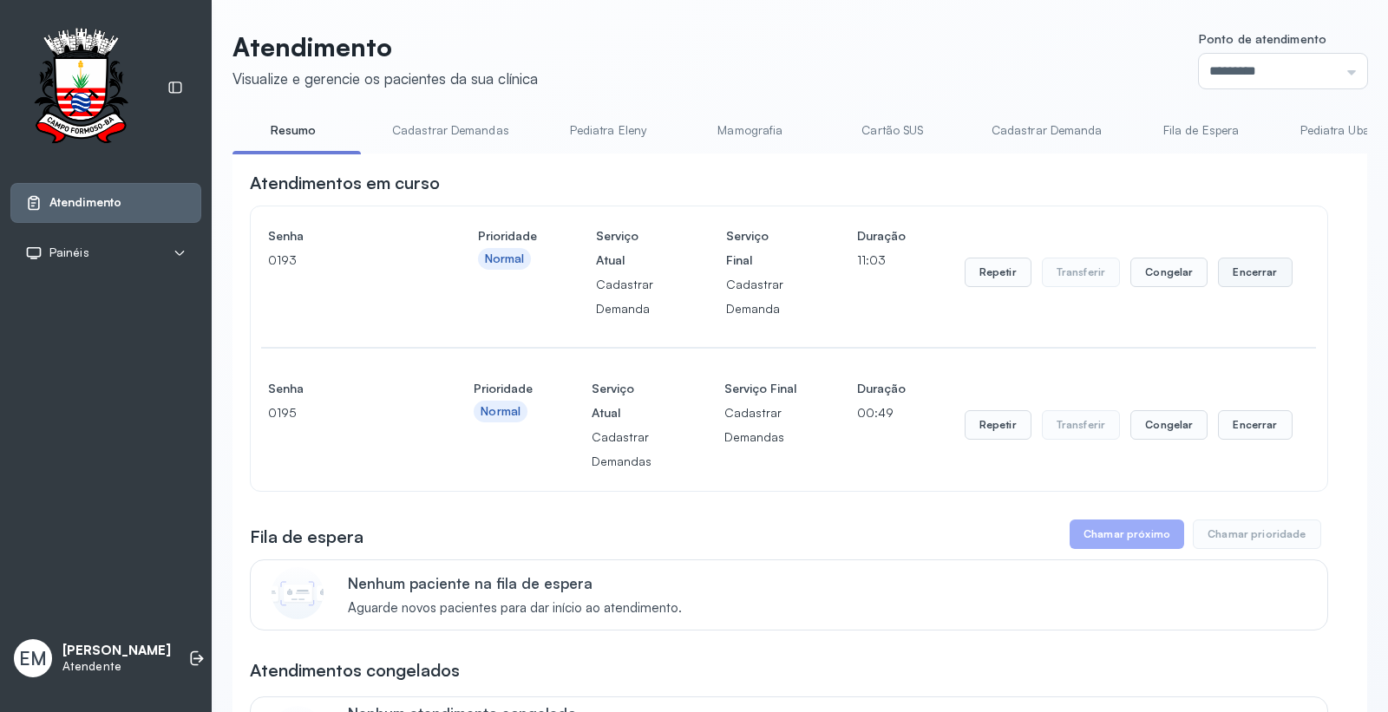
click at [1238, 271] on button "Encerrar" at bounding box center [1255, 272] width 74 height 29
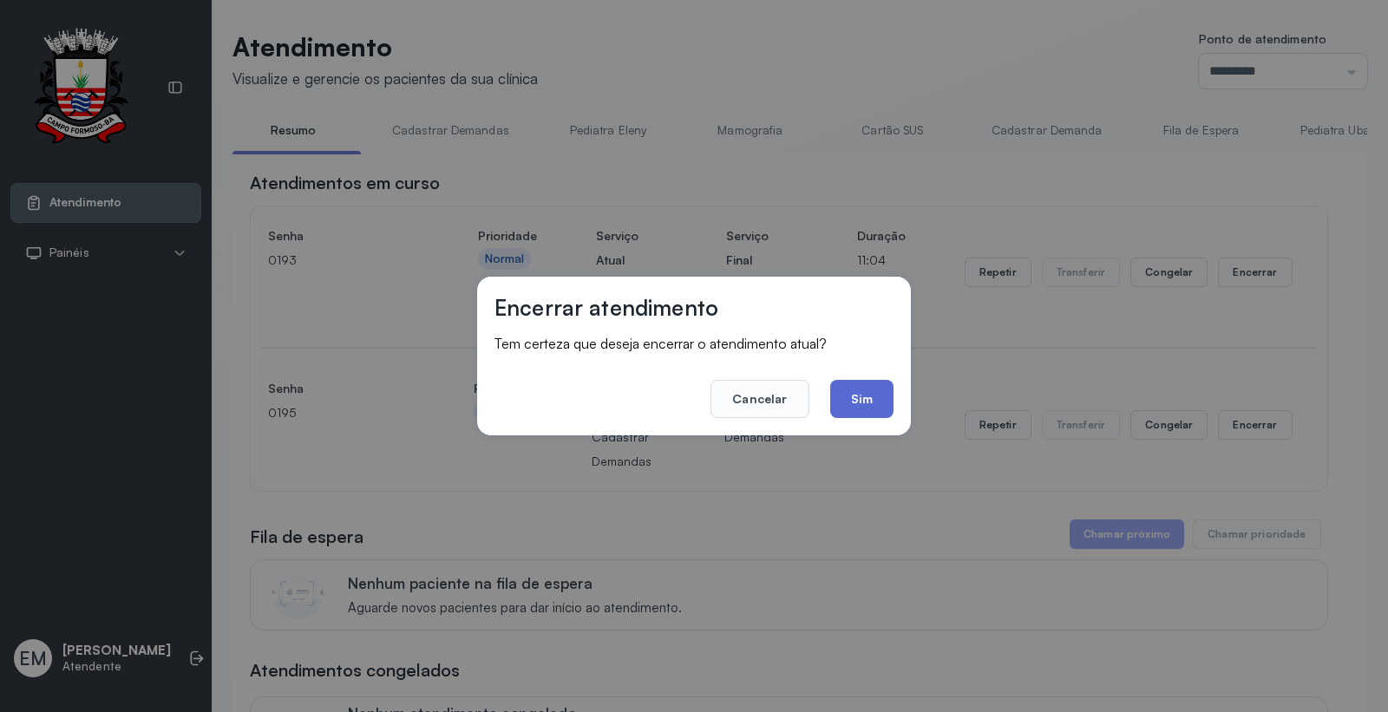
click at [872, 403] on button "Sim" at bounding box center [861, 399] width 63 height 38
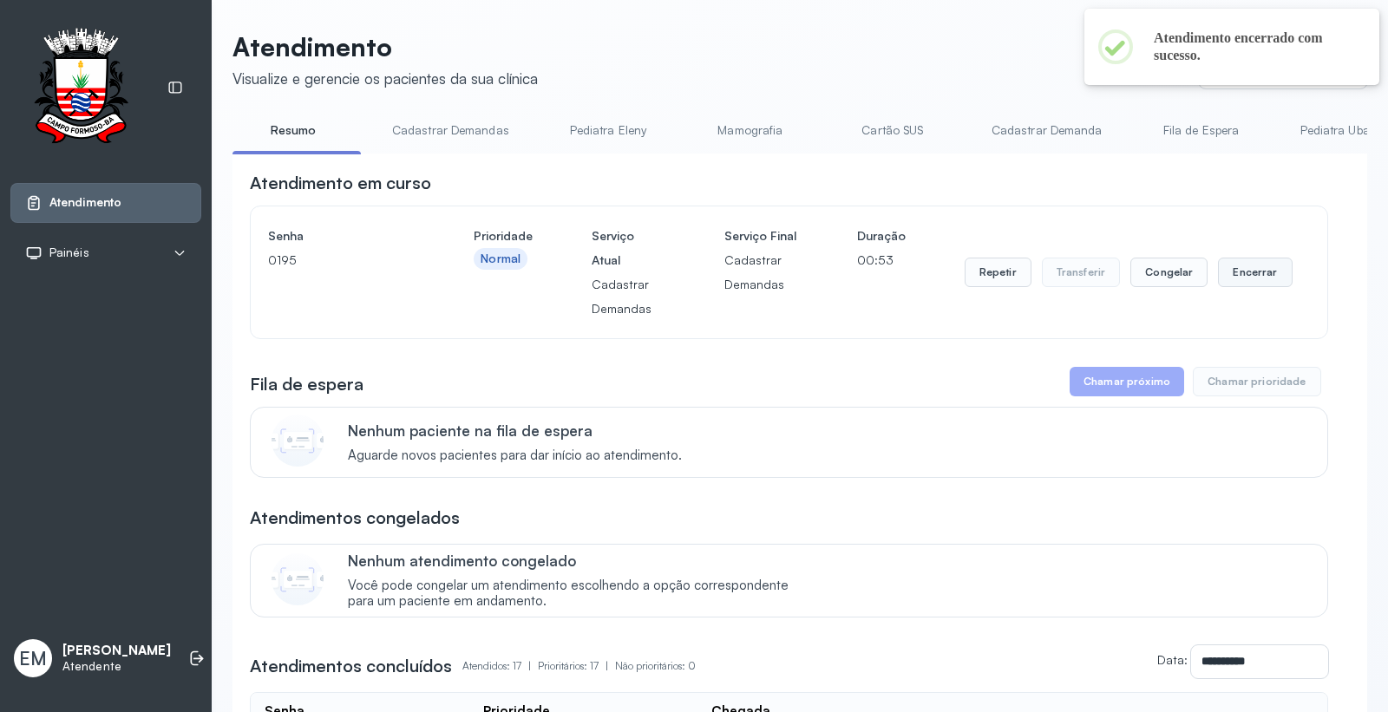
click at [1260, 266] on button "Encerrar" at bounding box center [1255, 272] width 74 height 29
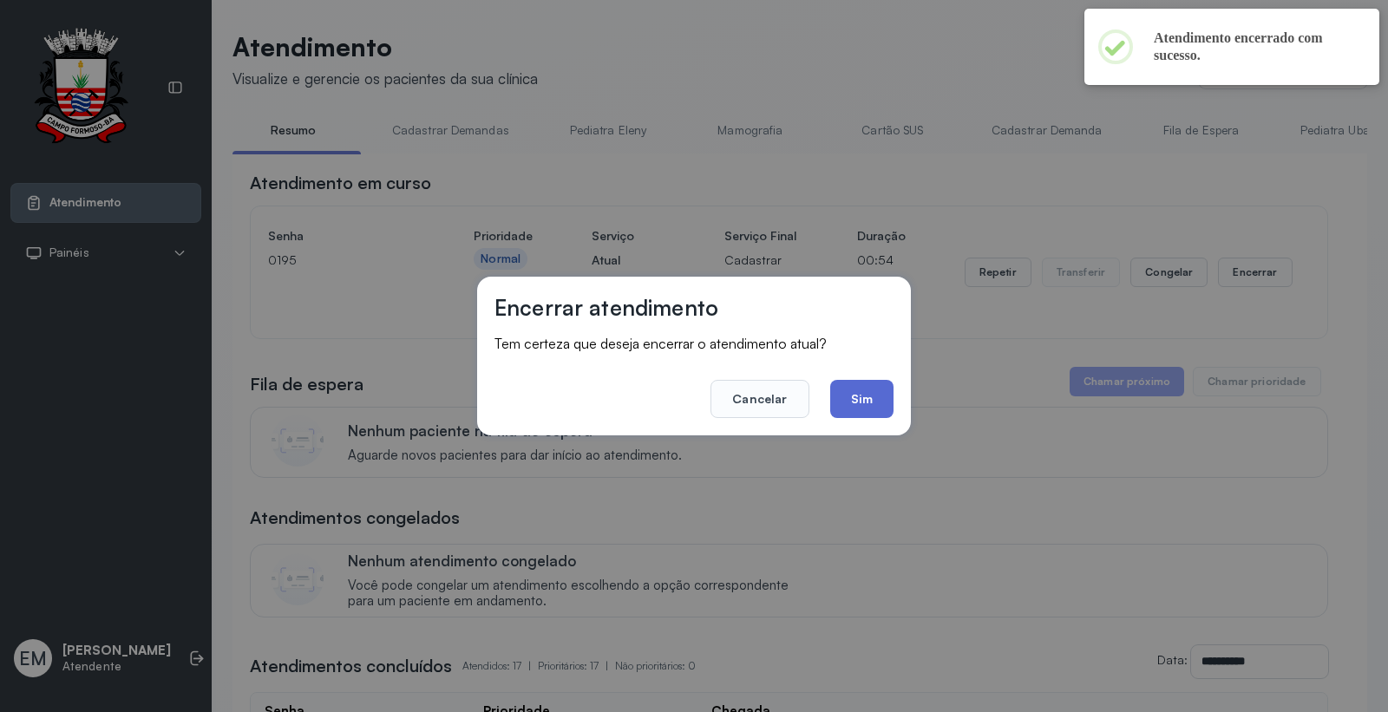
click at [859, 413] on button "Sim" at bounding box center [861, 399] width 63 height 38
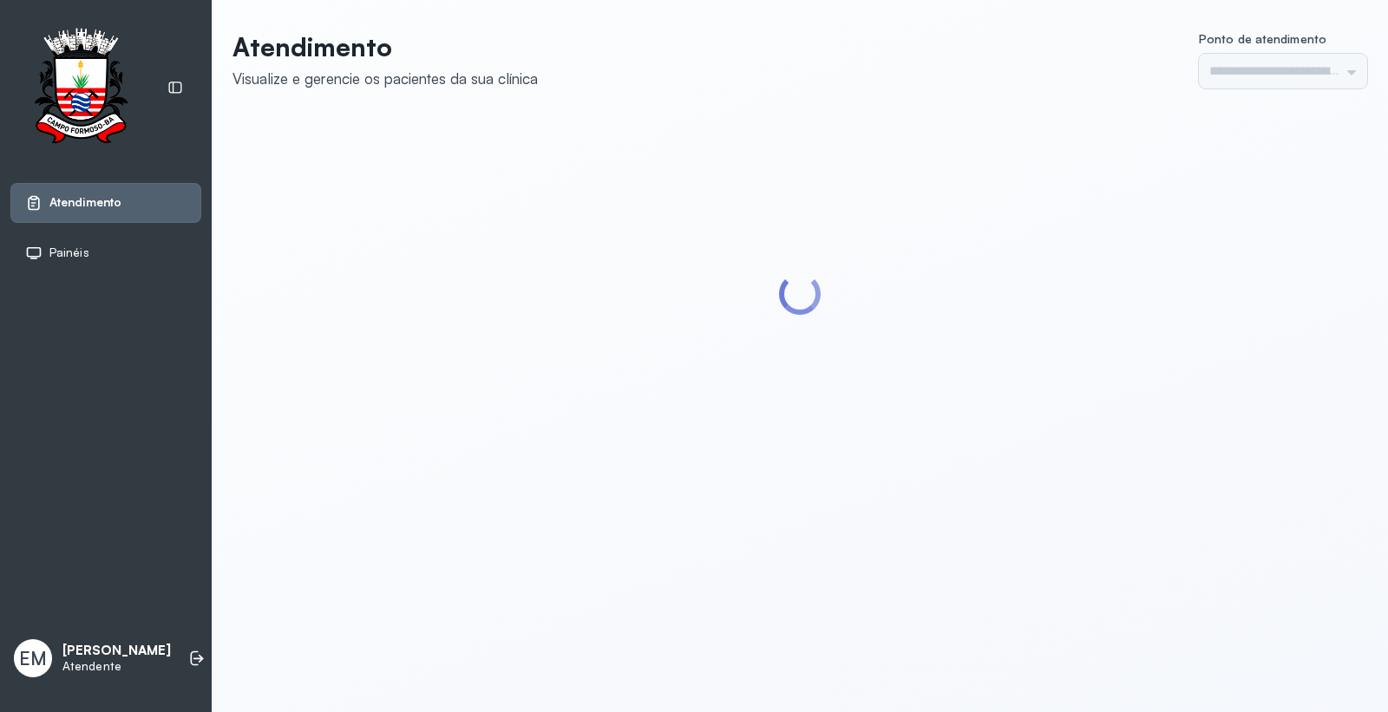
type input "*********"
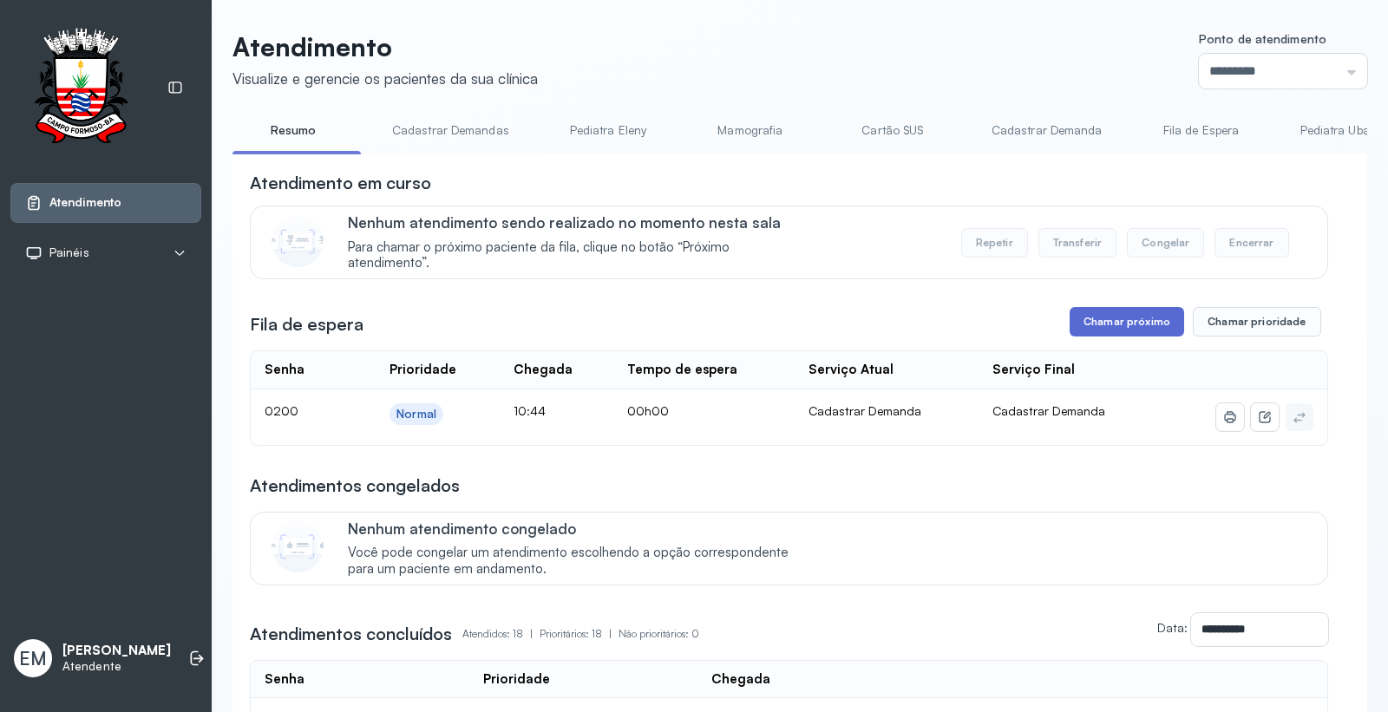
click at [1117, 328] on button "Chamar próximo" at bounding box center [1126, 321] width 114 height 29
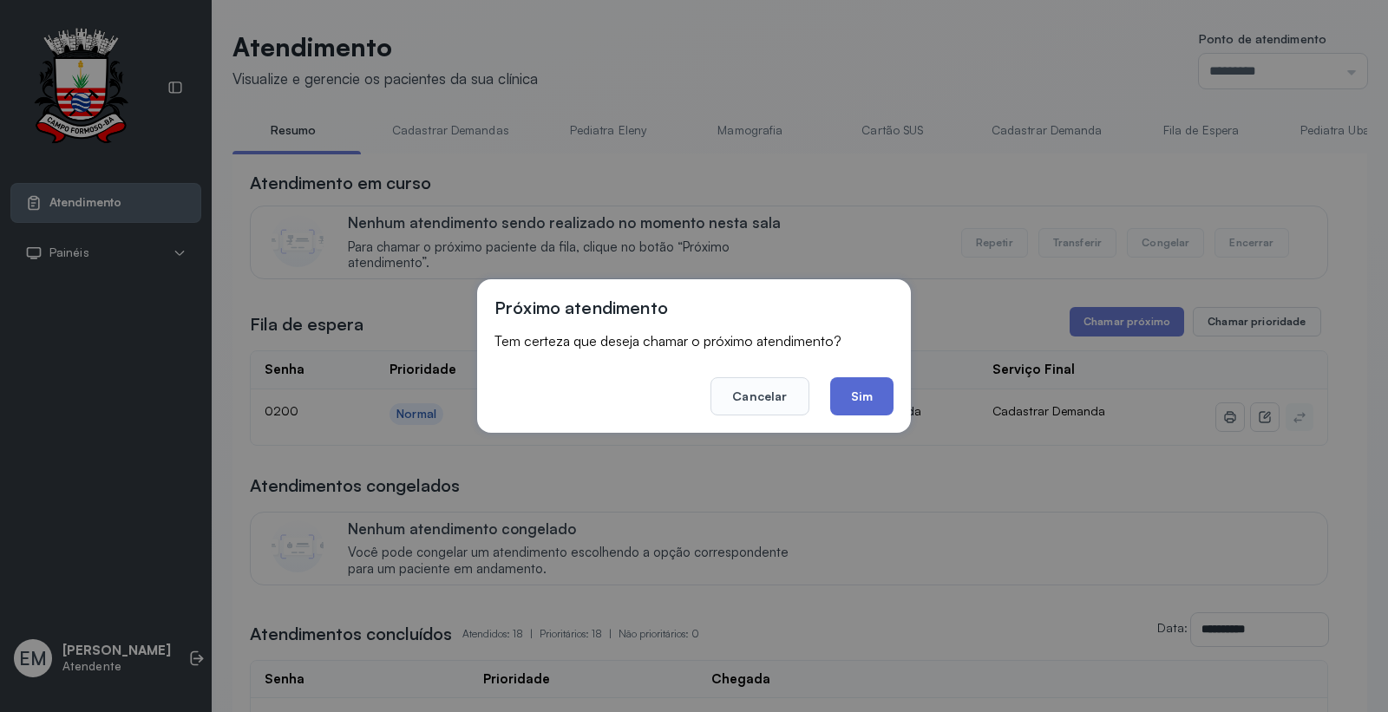
click at [882, 390] on button "Sim" at bounding box center [861, 396] width 63 height 38
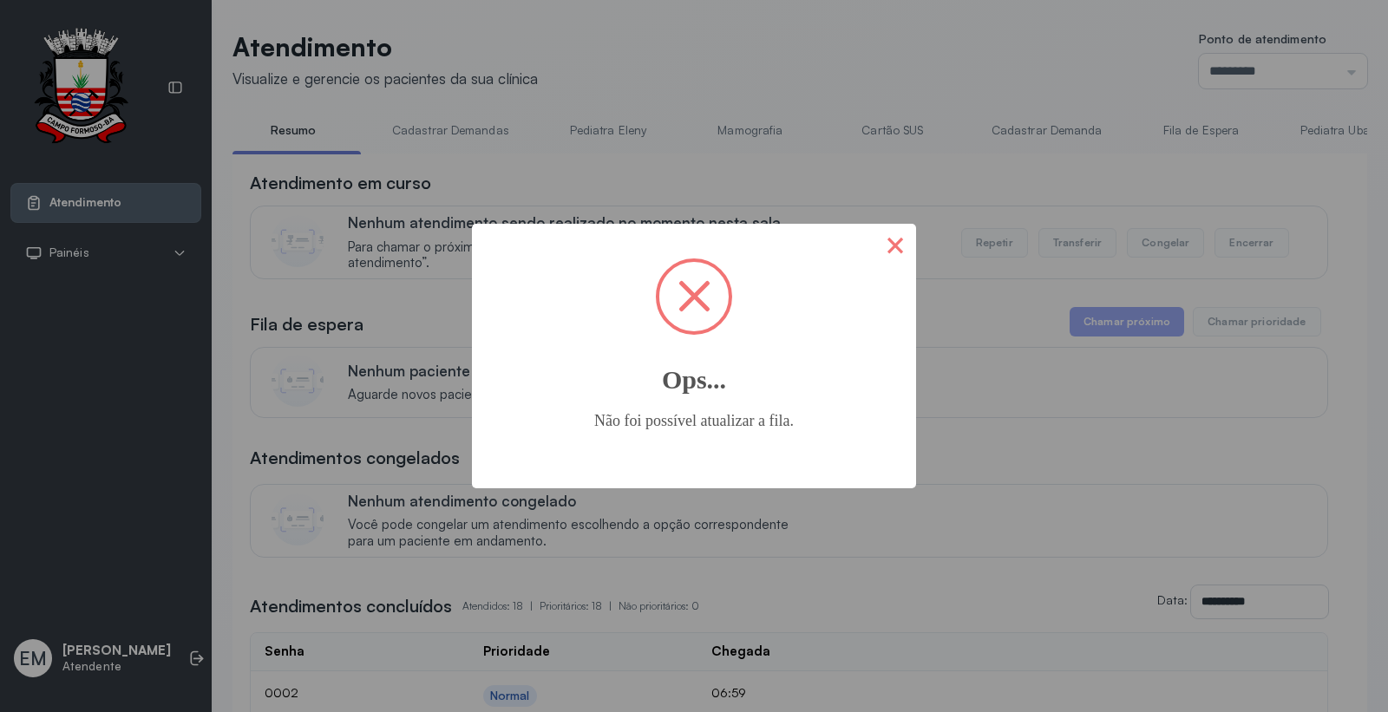
click at [880, 260] on button "×" at bounding box center [895, 245] width 42 height 42
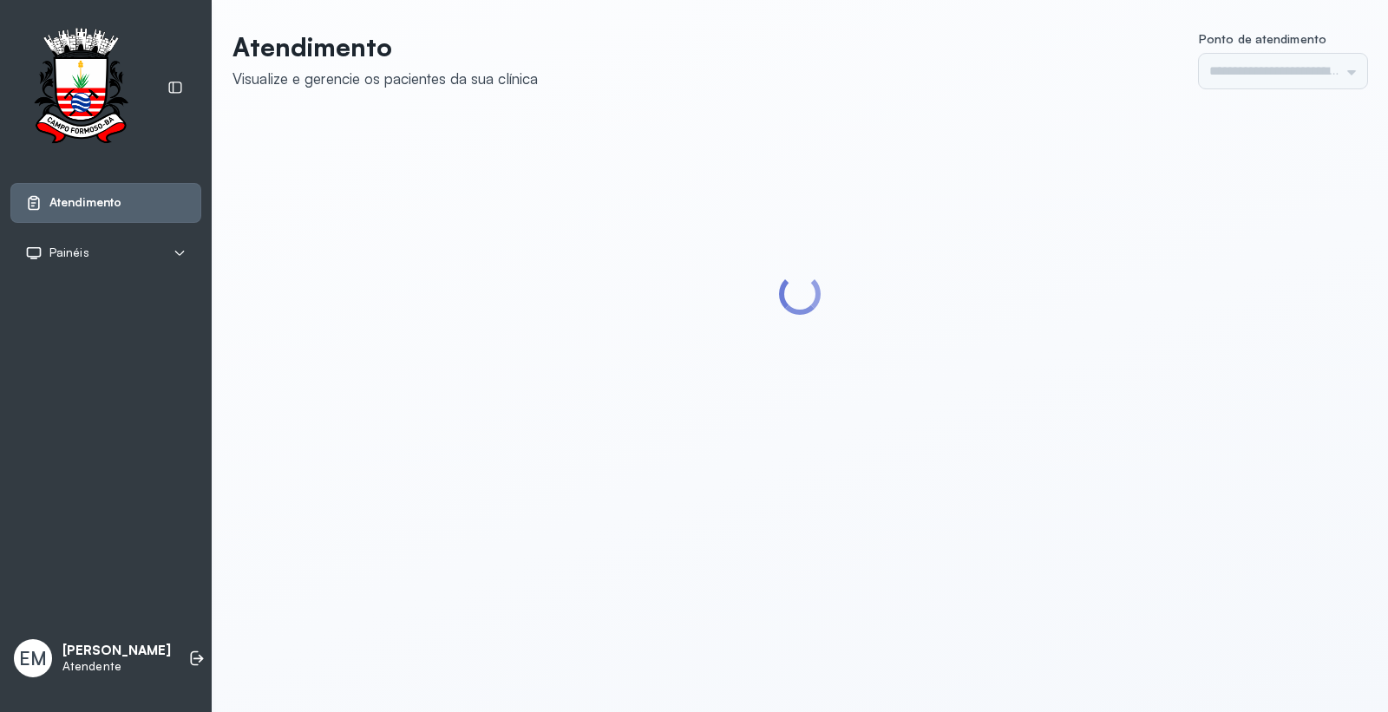
type input "*********"
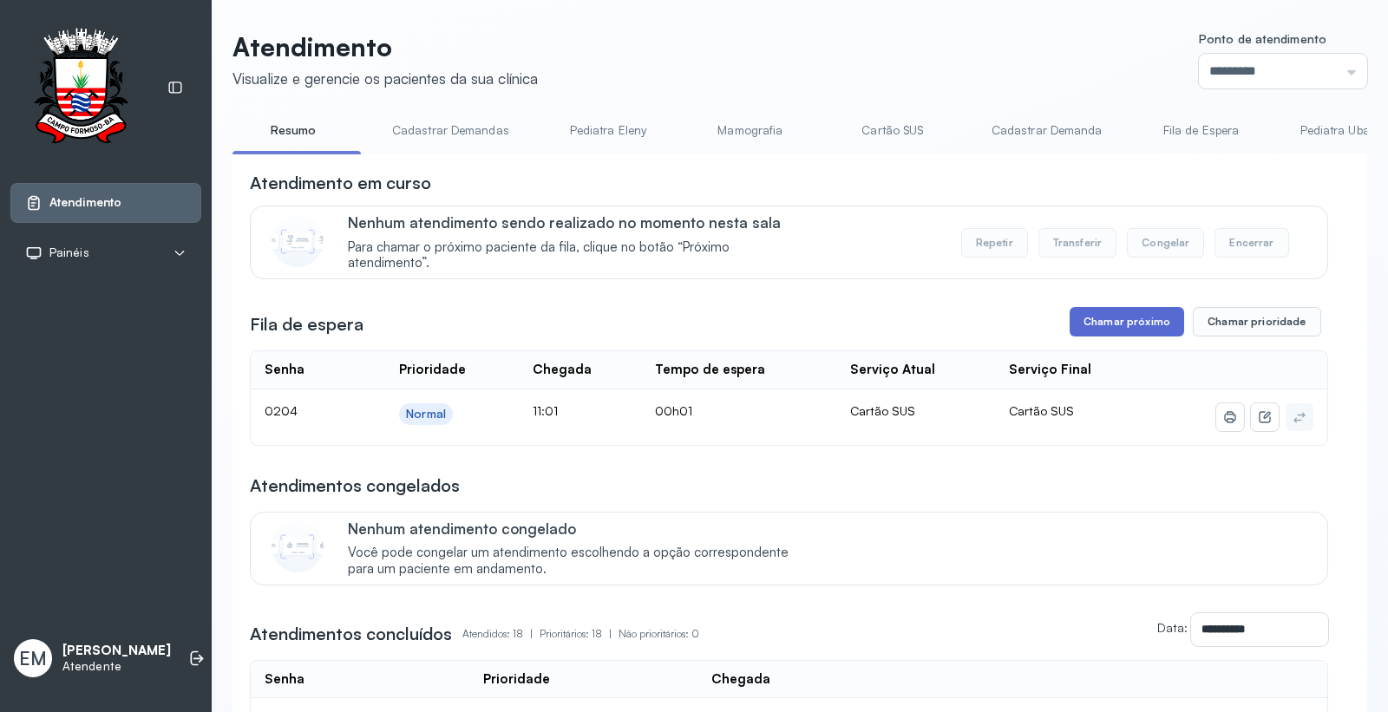
click at [1122, 316] on button "Chamar próximo" at bounding box center [1126, 321] width 114 height 29
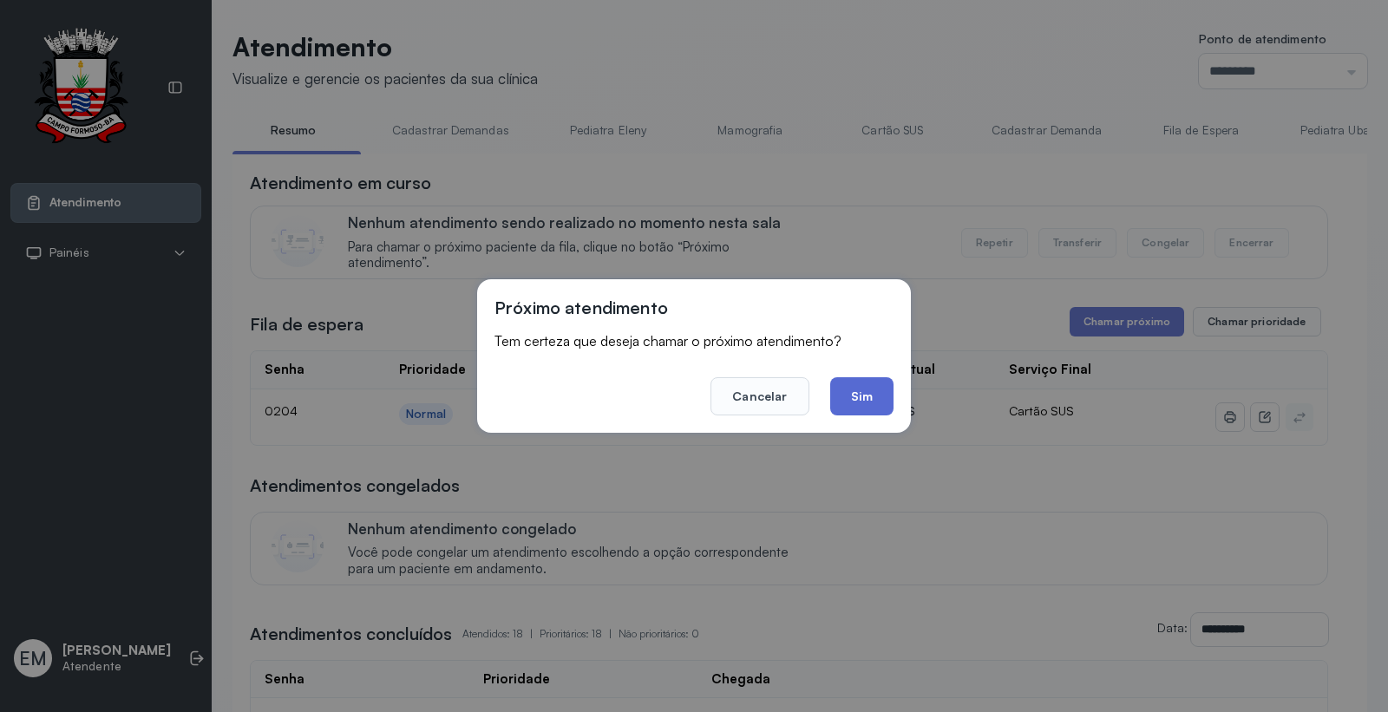
click at [851, 379] on button "Sim" at bounding box center [861, 396] width 63 height 38
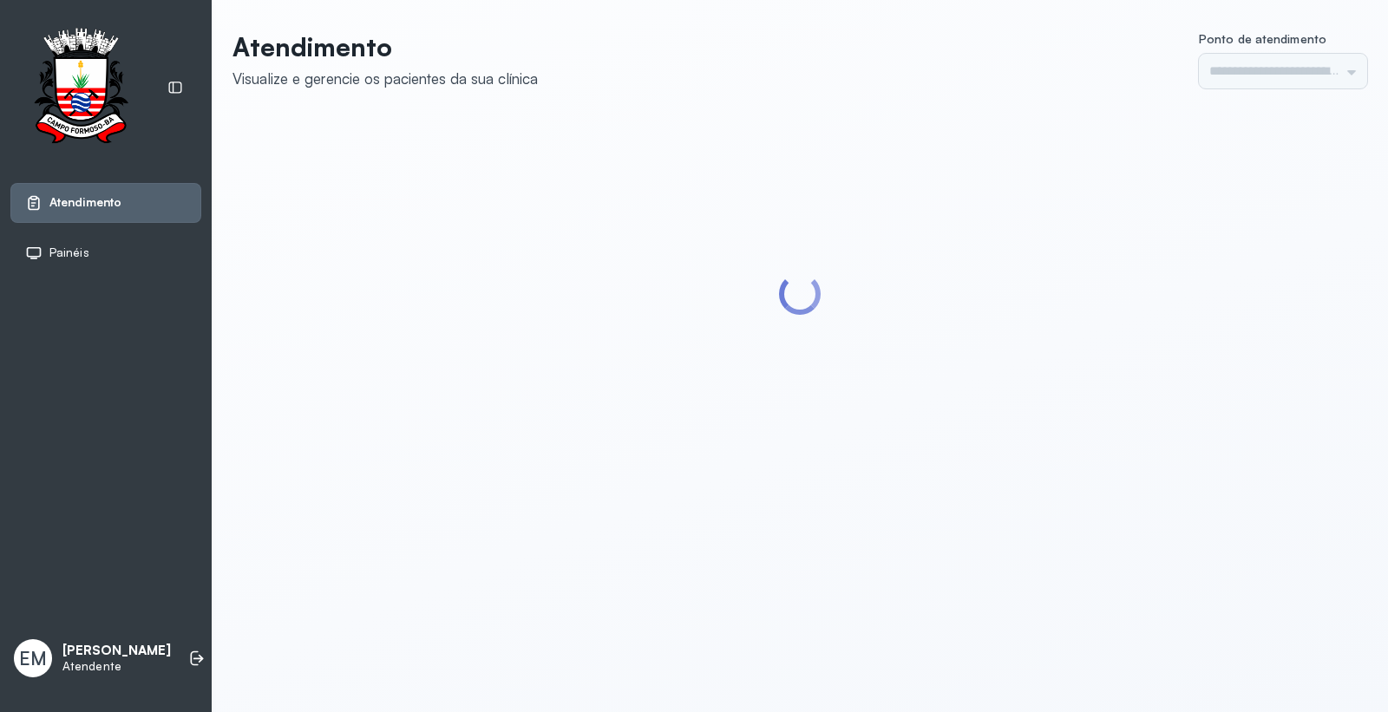
type input "*********"
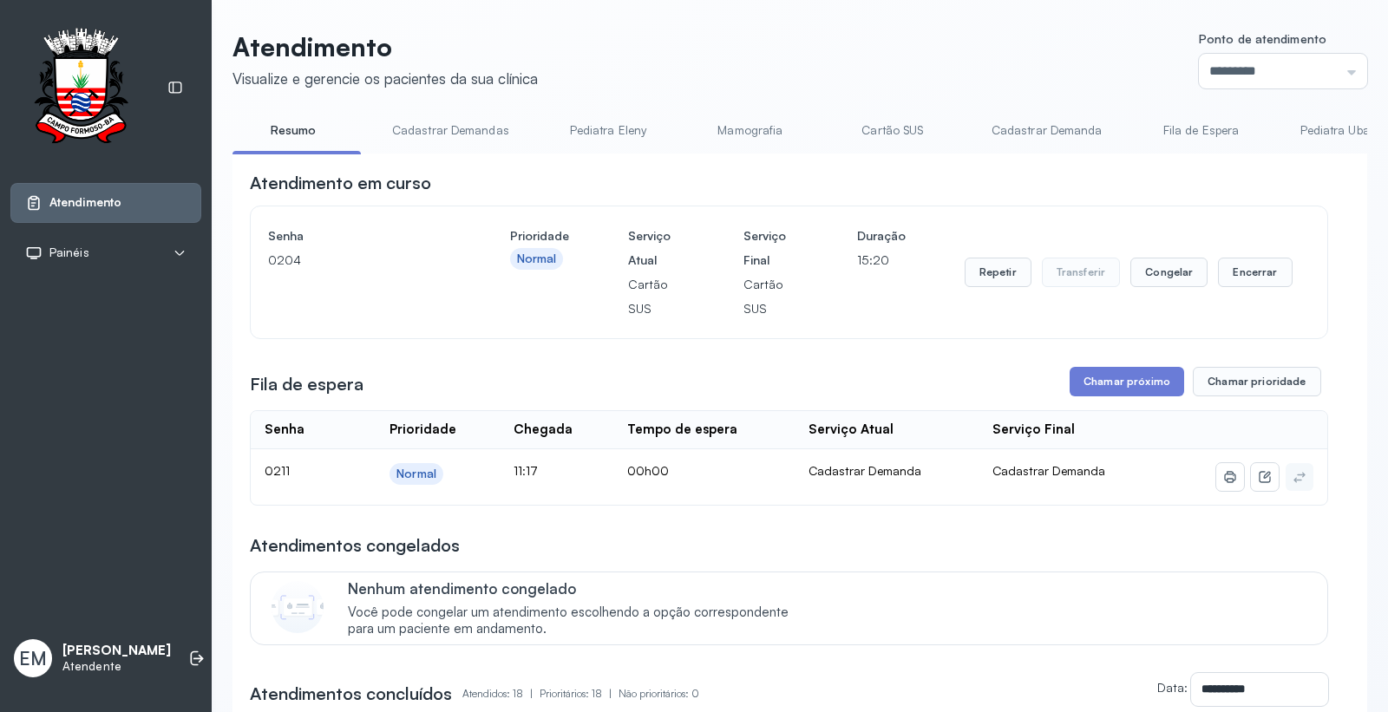
click at [967, 57] on header "Atendimento Visualize e gerencie os pacientes da sua clínica Ponto de atendimen…" at bounding box center [799, 59] width 1134 height 57
click at [1249, 282] on button "Encerrar" at bounding box center [1255, 272] width 74 height 29
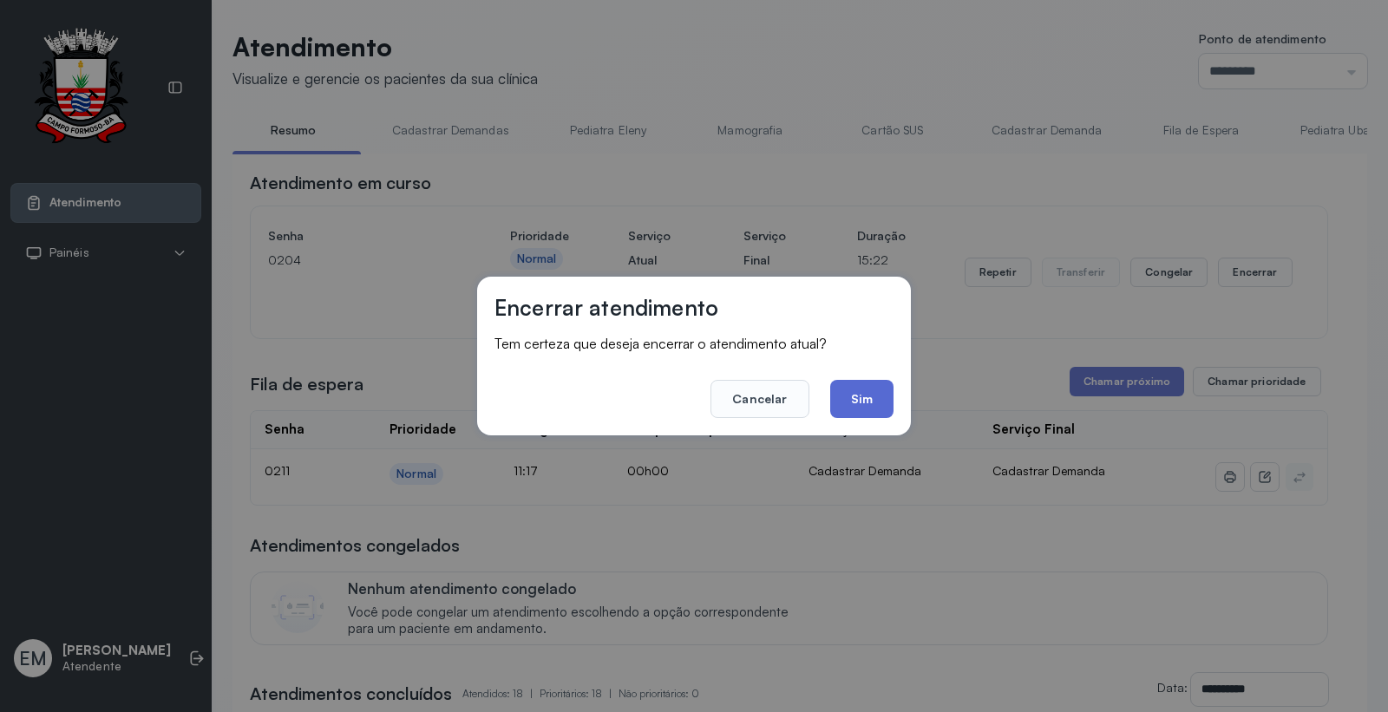
click at [865, 394] on button "Sim" at bounding box center [861, 399] width 63 height 38
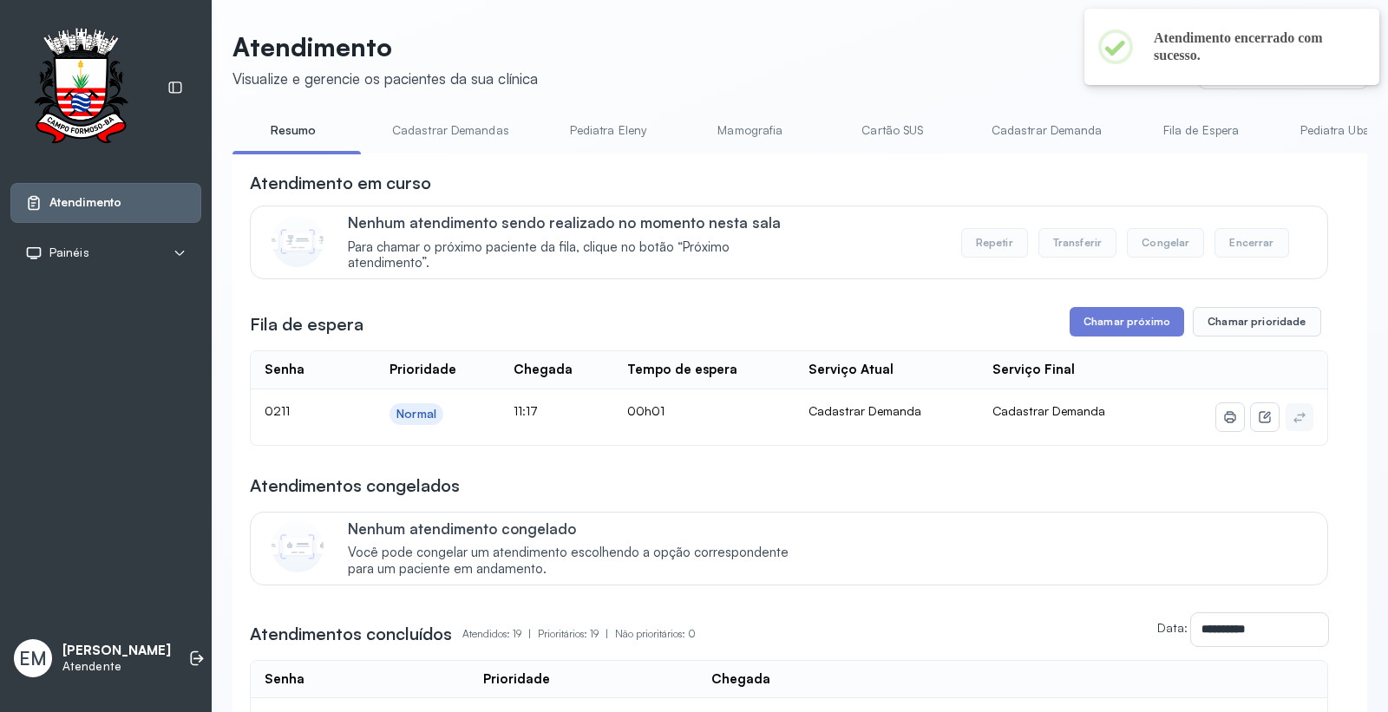
click at [883, 45] on header "Atendimento Visualize e gerencie os pacientes da sua clínica Ponto de atendimen…" at bounding box center [799, 59] width 1134 height 57
click at [891, 134] on link "Cartão SUS" at bounding box center [892, 130] width 121 height 29
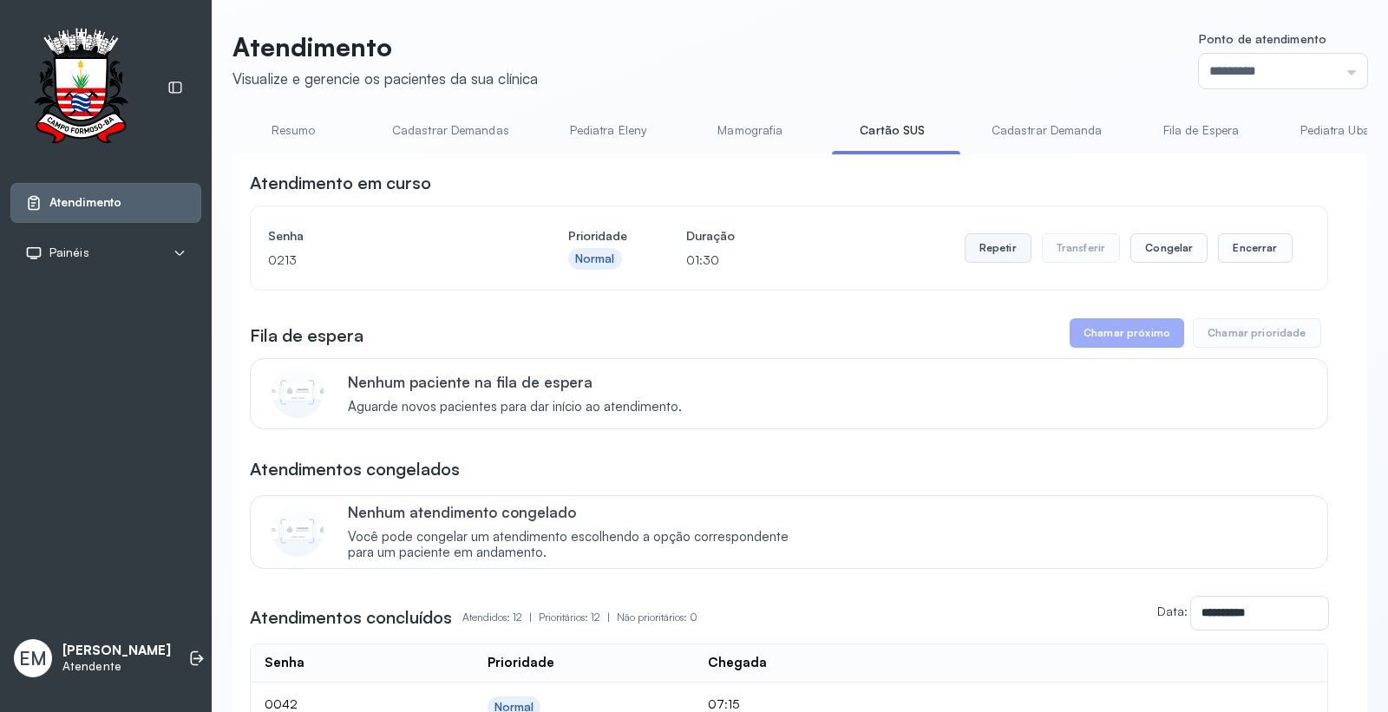
click at [994, 245] on button "Repetir" at bounding box center [997, 247] width 67 height 29
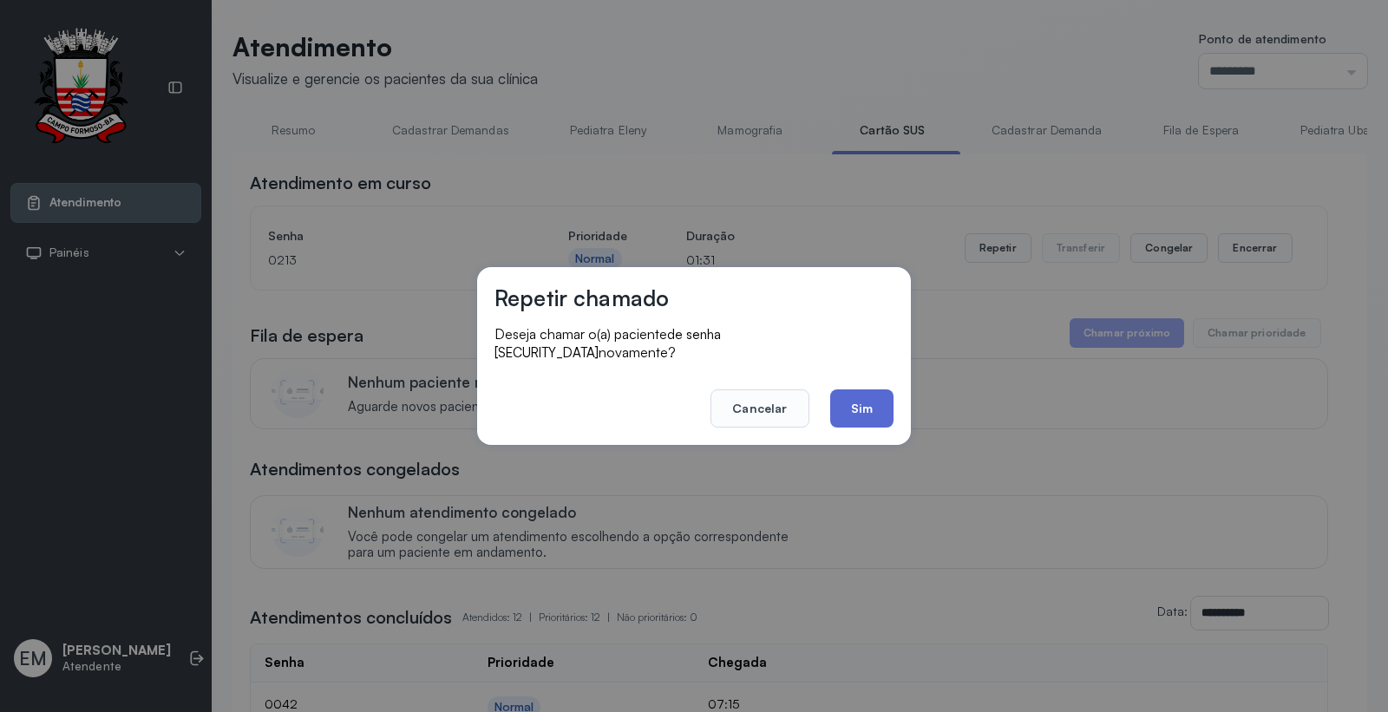
click at [865, 403] on button "Sim" at bounding box center [861, 408] width 63 height 38
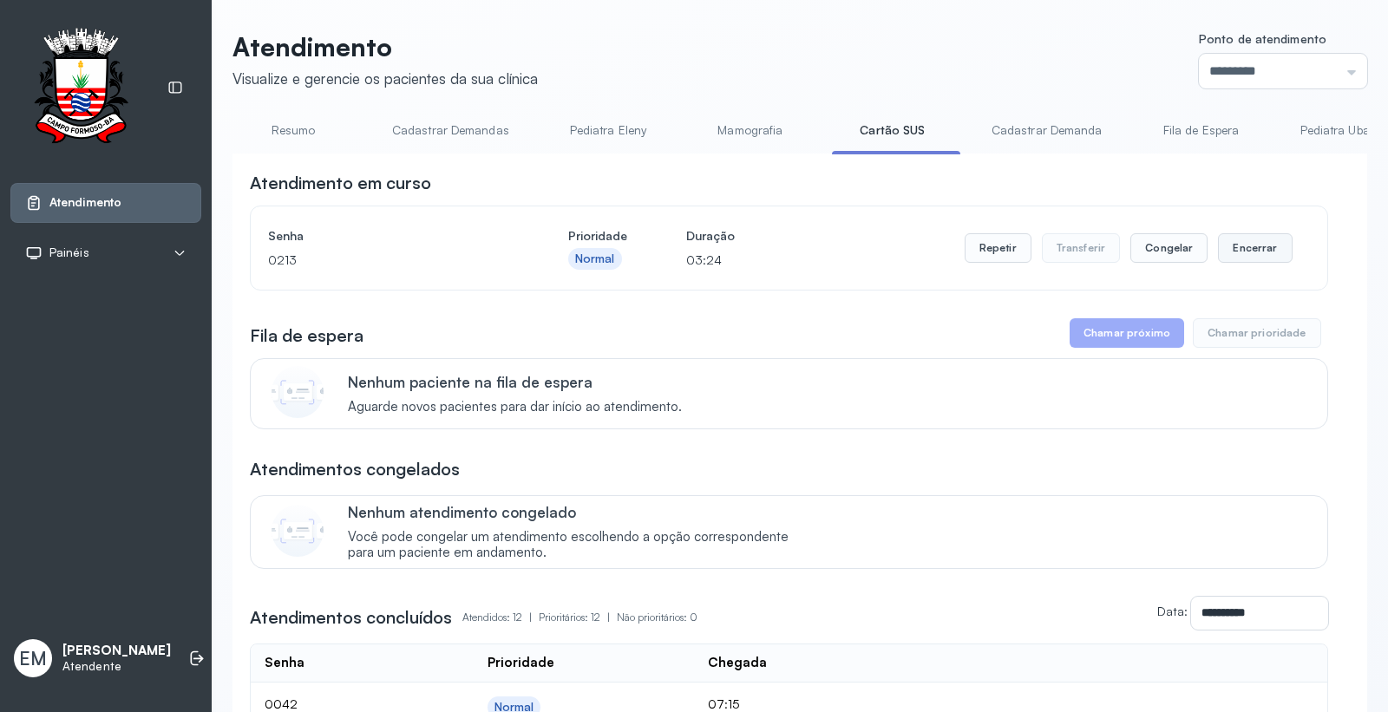
click at [1241, 260] on button "Encerrar" at bounding box center [1255, 247] width 74 height 29
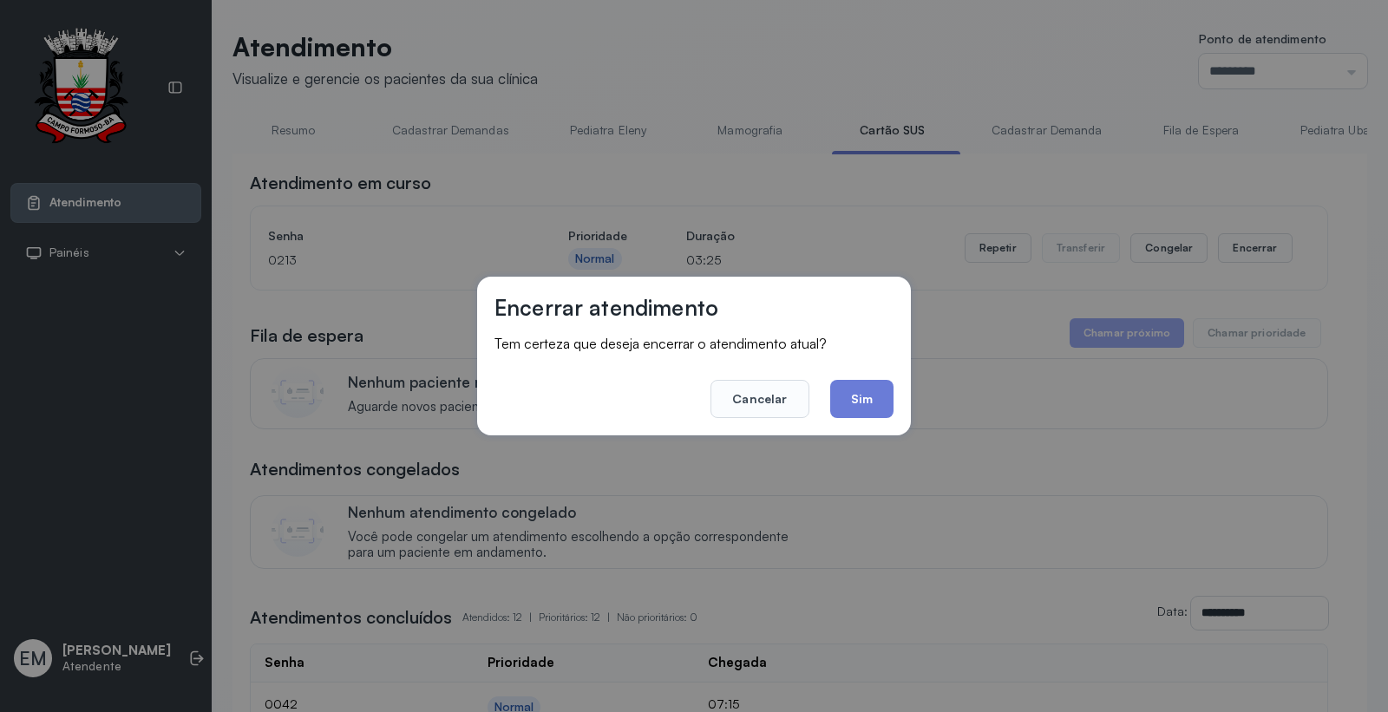
drag, startPoint x: 872, startPoint y: 408, endPoint x: 1386, endPoint y: 358, distance: 516.7
click at [898, 408] on div "Encerrar atendimento Tem certeza que deseja encerrar o atendimento atual? Cance…" at bounding box center [694, 356] width 434 height 159
click at [870, 402] on button "Sim" at bounding box center [861, 399] width 63 height 38
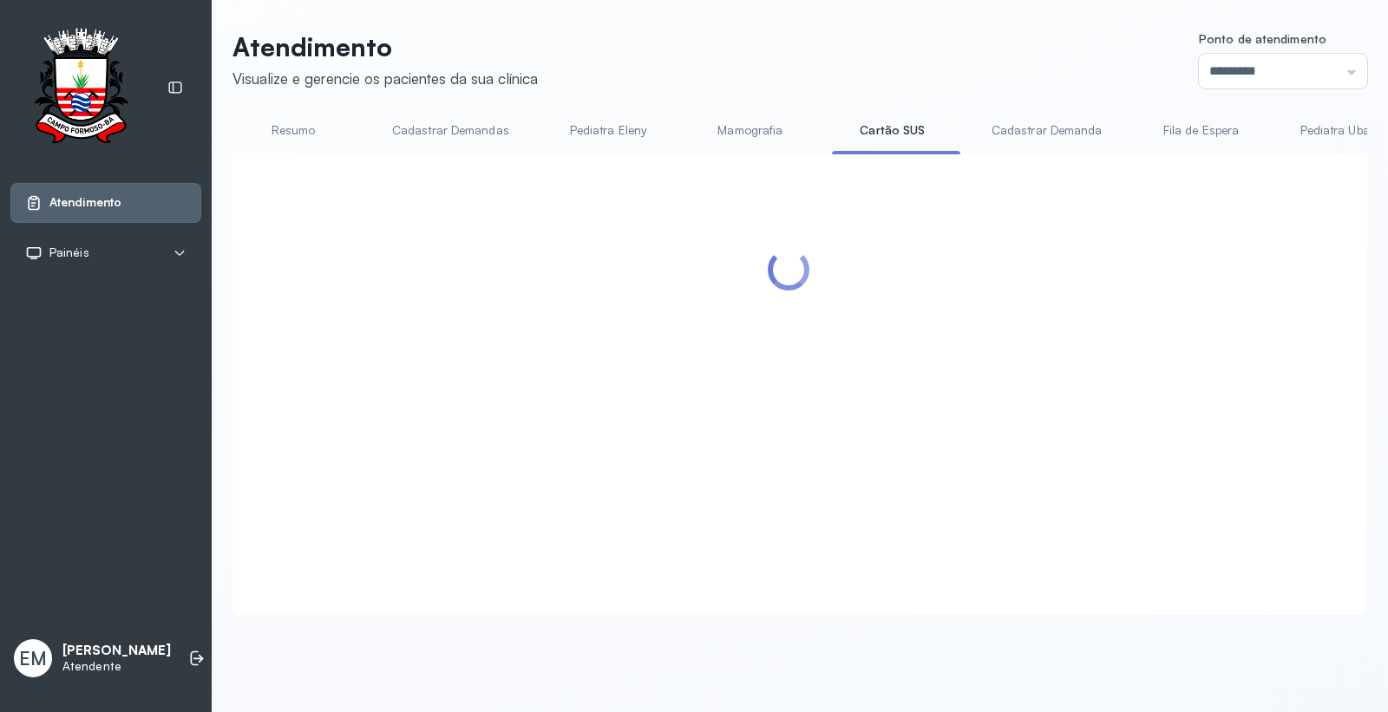
click at [289, 133] on link "Resumo" at bounding box center [292, 130] width 121 height 29
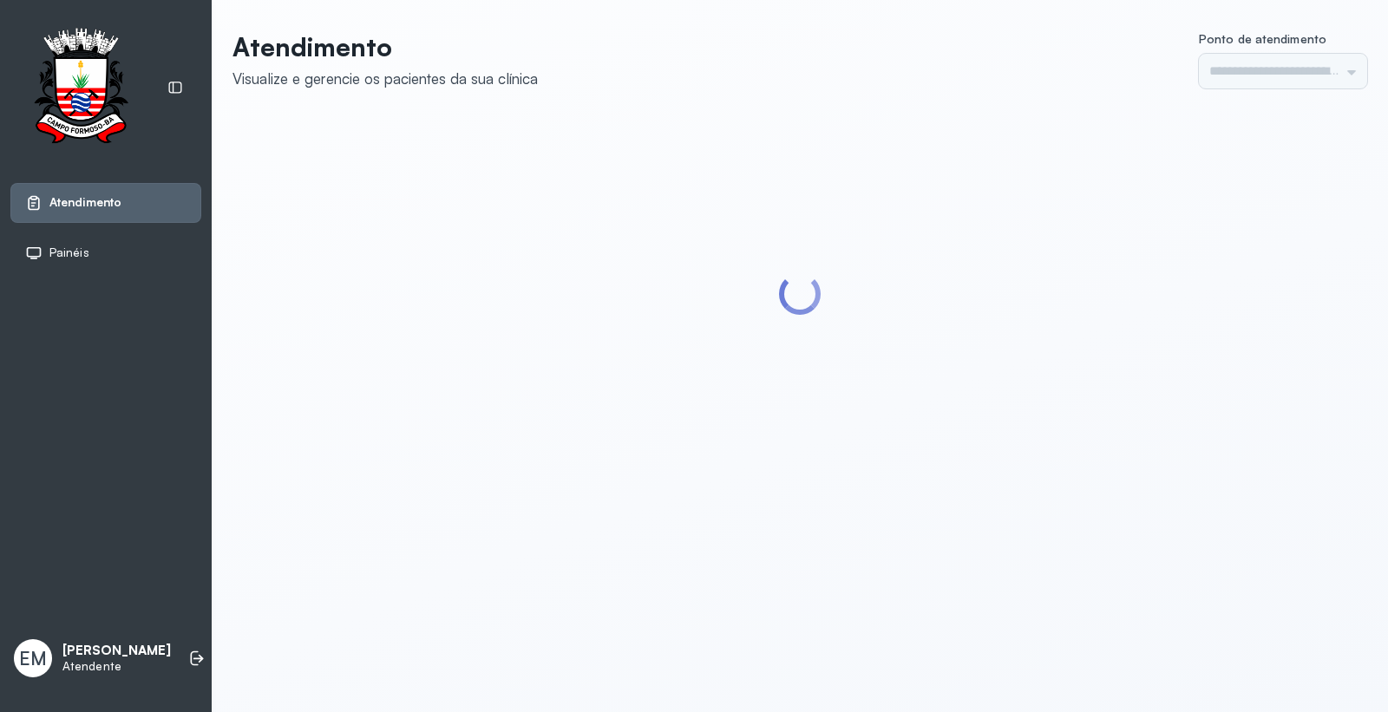
type input "*********"
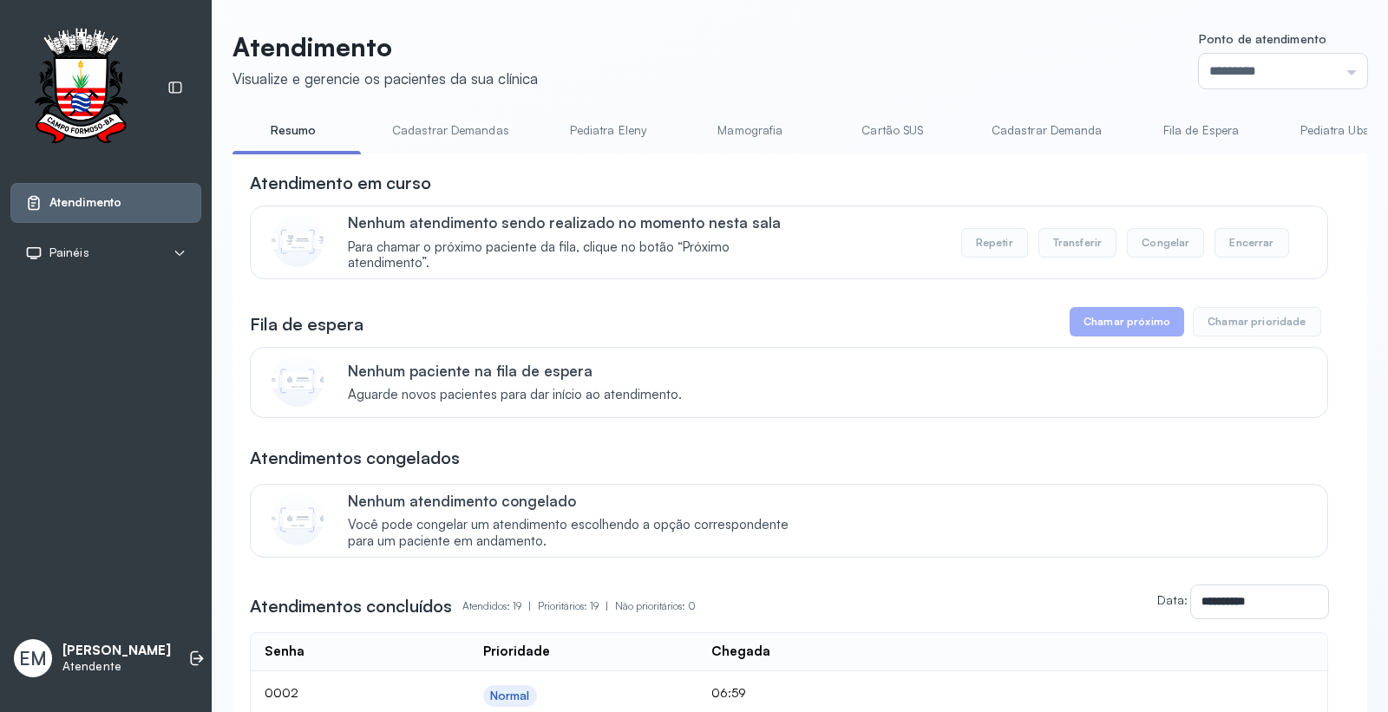
click at [881, 127] on link "Cartão SUS" at bounding box center [892, 130] width 121 height 29
click at [188, 657] on icon at bounding box center [196, 658] width 17 height 17
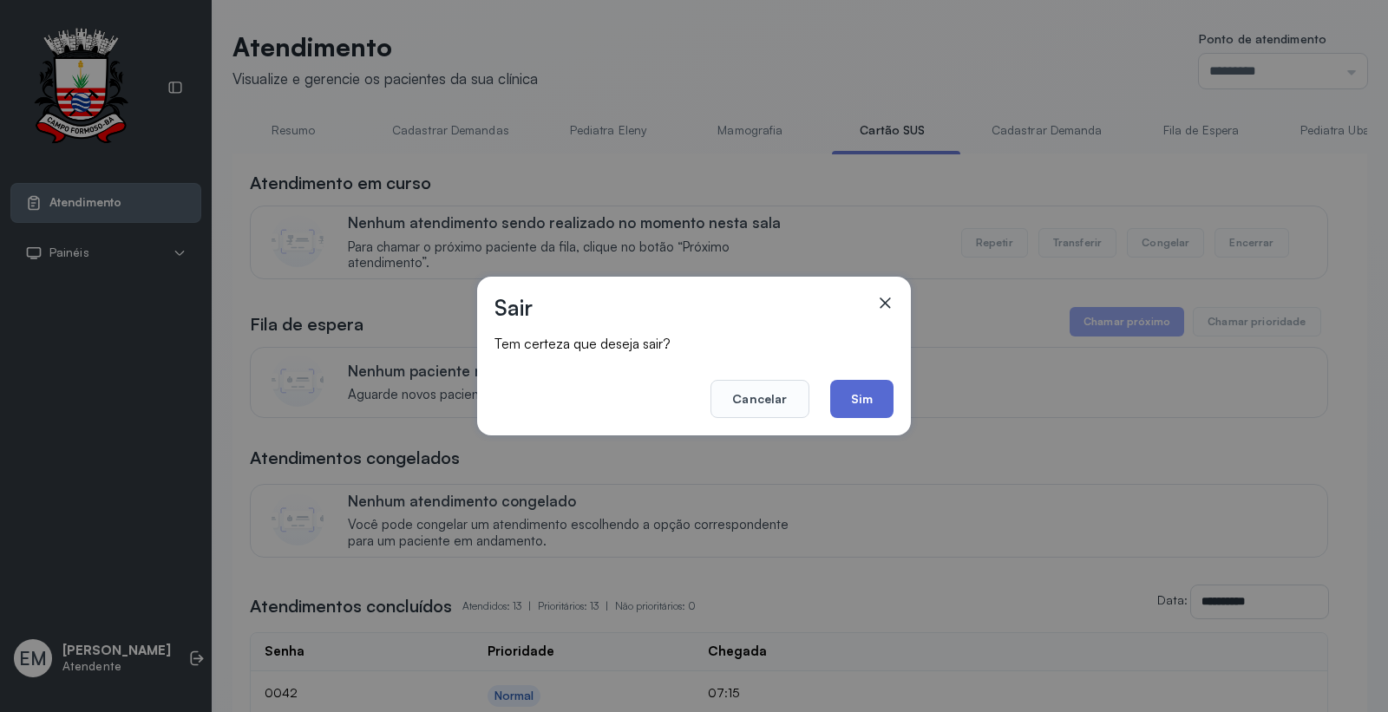
click at [865, 388] on button "Sim" at bounding box center [861, 399] width 63 height 38
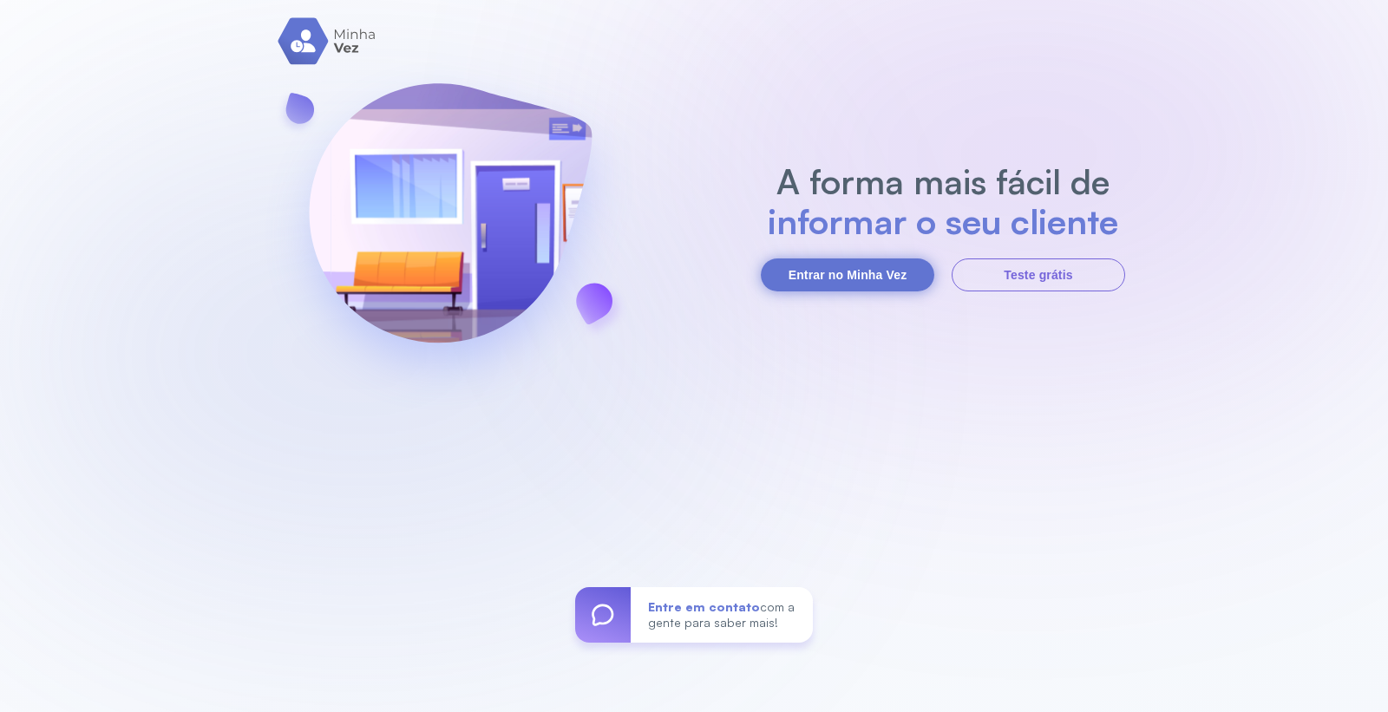
click at [835, 273] on button "Entrar no Minha Vez" at bounding box center [847, 274] width 173 height 33
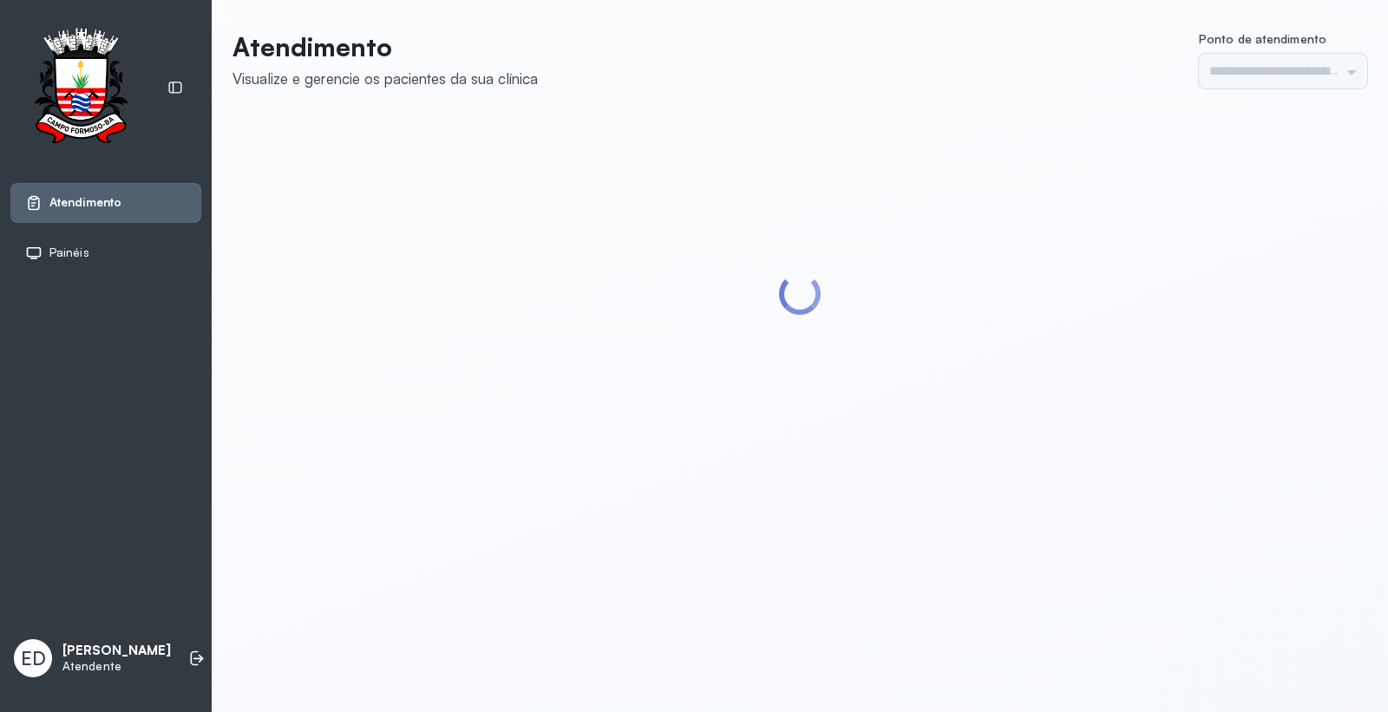
type input "*********"
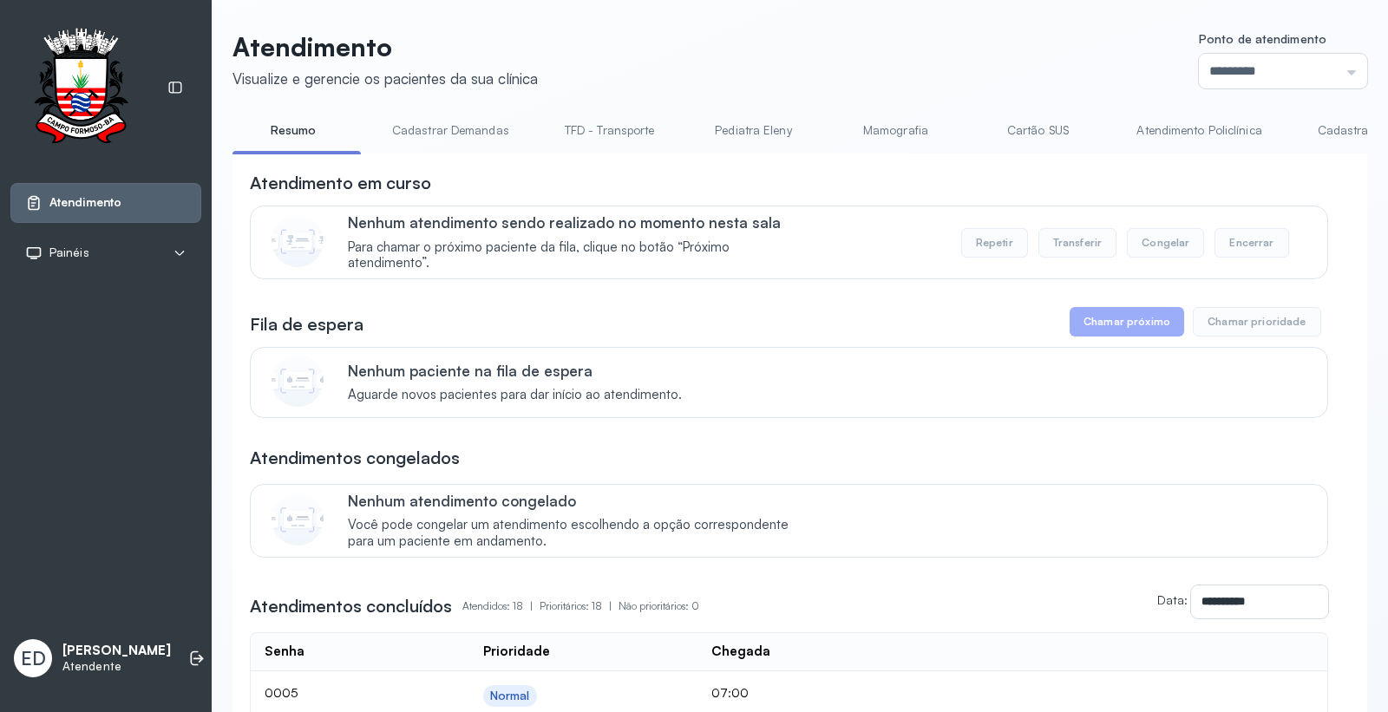
click at [603, 134] on link "TFD - Transporte" at bounding box center [609, 130] width 125 height 29
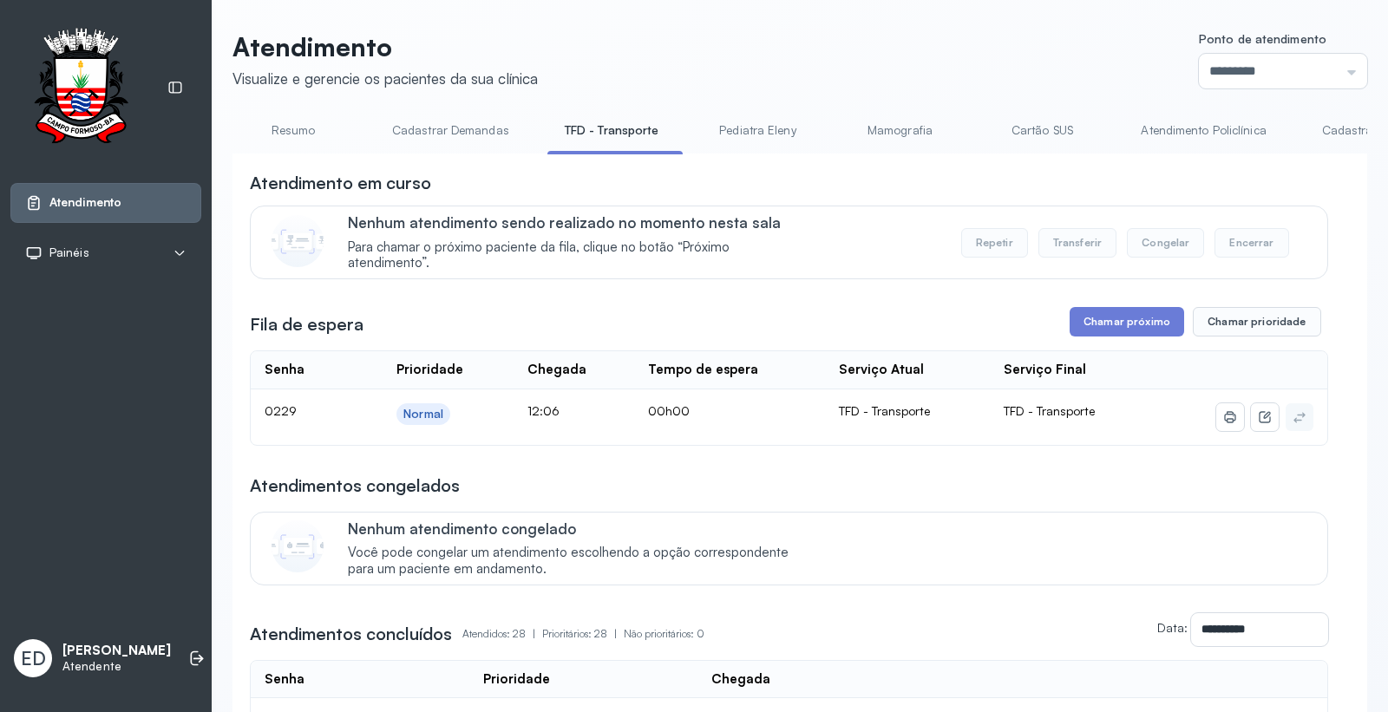
click at [434, 130] on link "Cadastrar Demandas" at bounding box center [451, 130] width 152 height 29
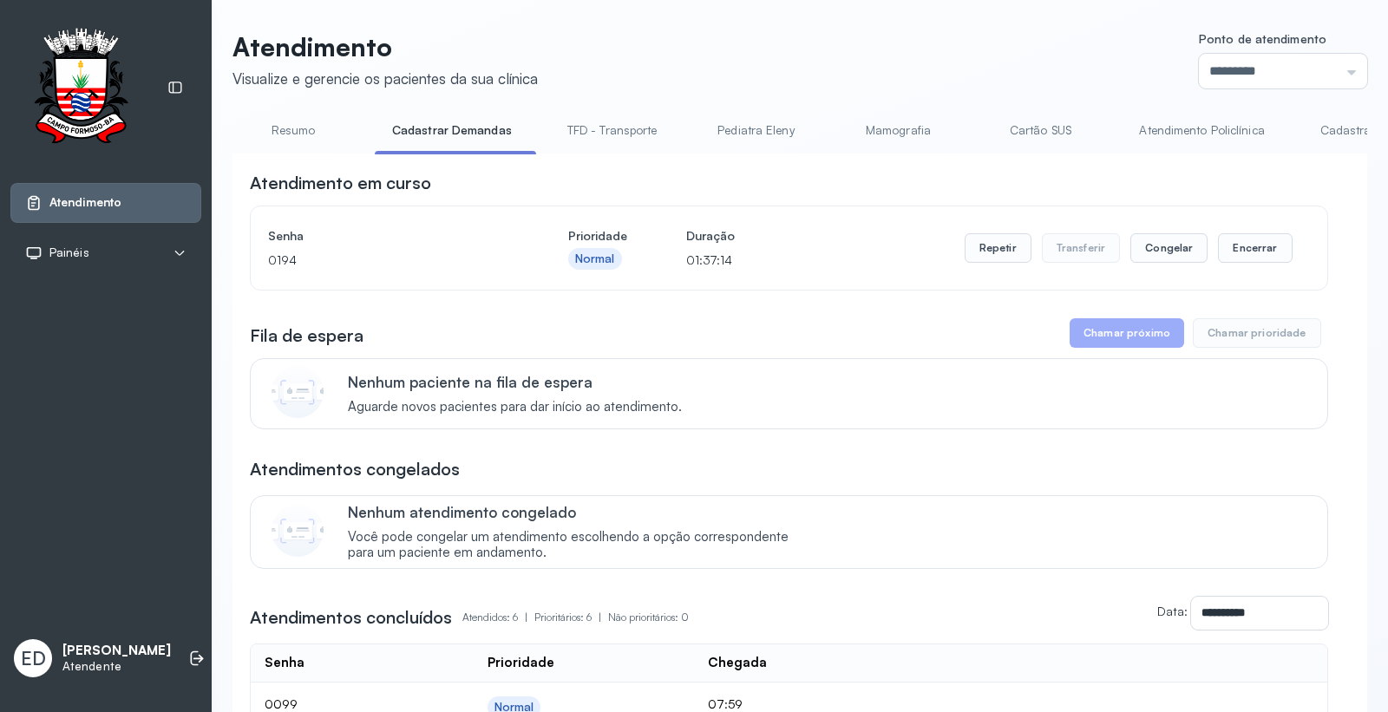
click at [896, 139] on link "Mamografia" at bounding box center [897, 130] width 121 height 29
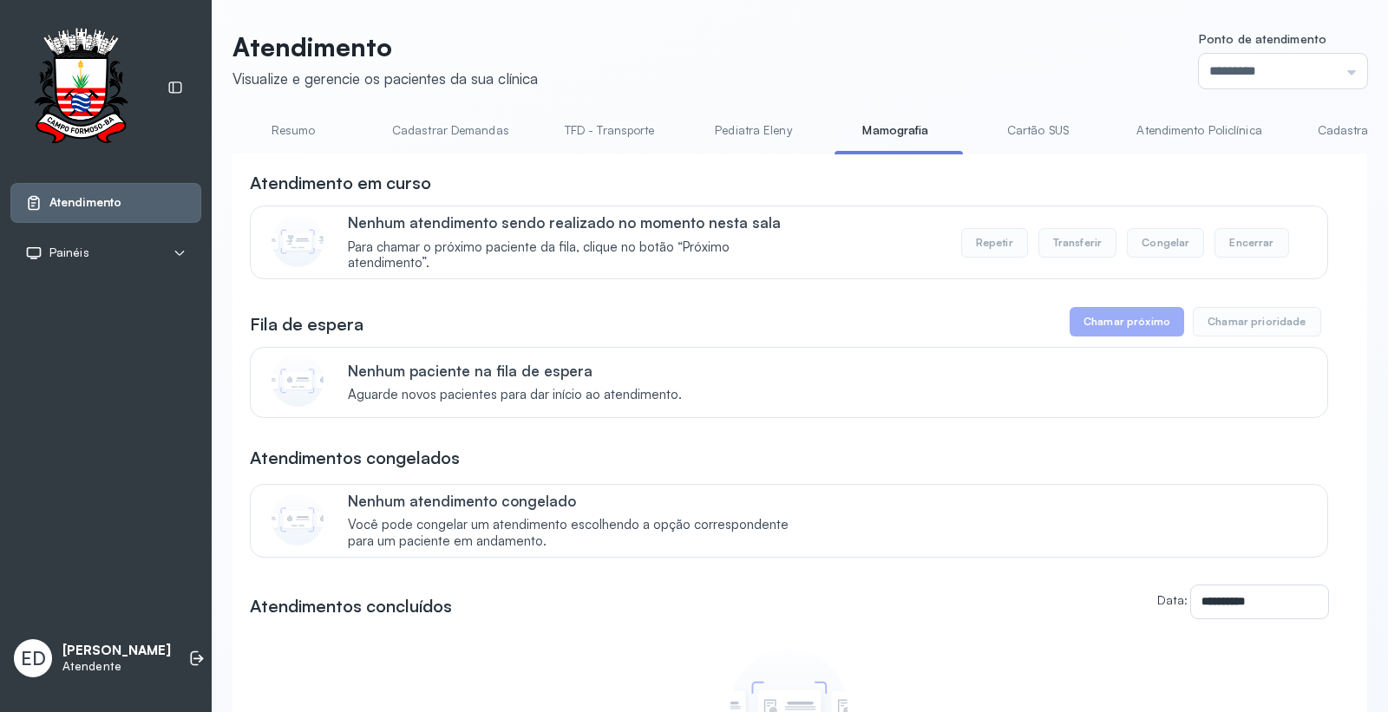
drag, startPoint x: 299, startPoint y: 114, endPoint x: 297, endPoint y: 132, distance: 18.4
click at [300, 121] on div "**********" at bounding box center [799, 483] width 1134 height 904
click at [297, 133] on link "Resumo" at bounding box center [292, 130] width 121 height 29
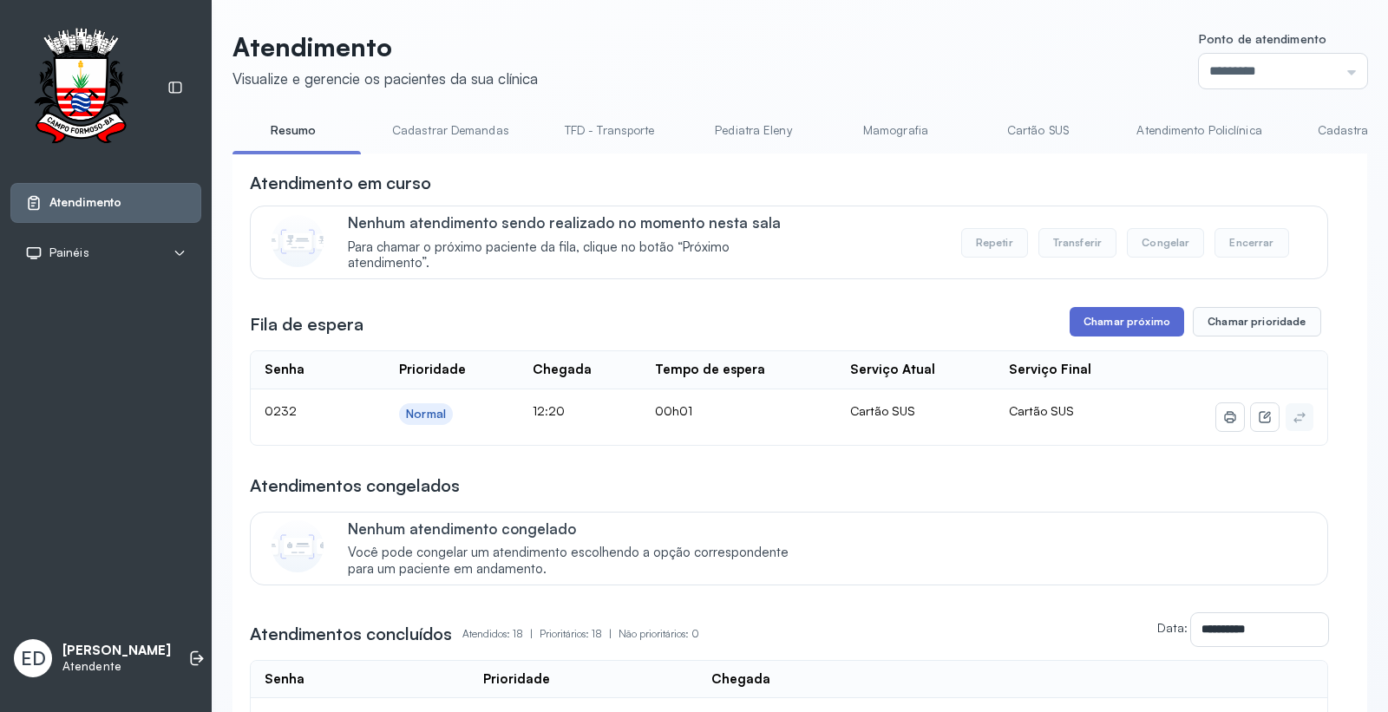
click at [1125, 324] on button "Chamar próximo" at bounding box center [1126, 321] width 114 height 29
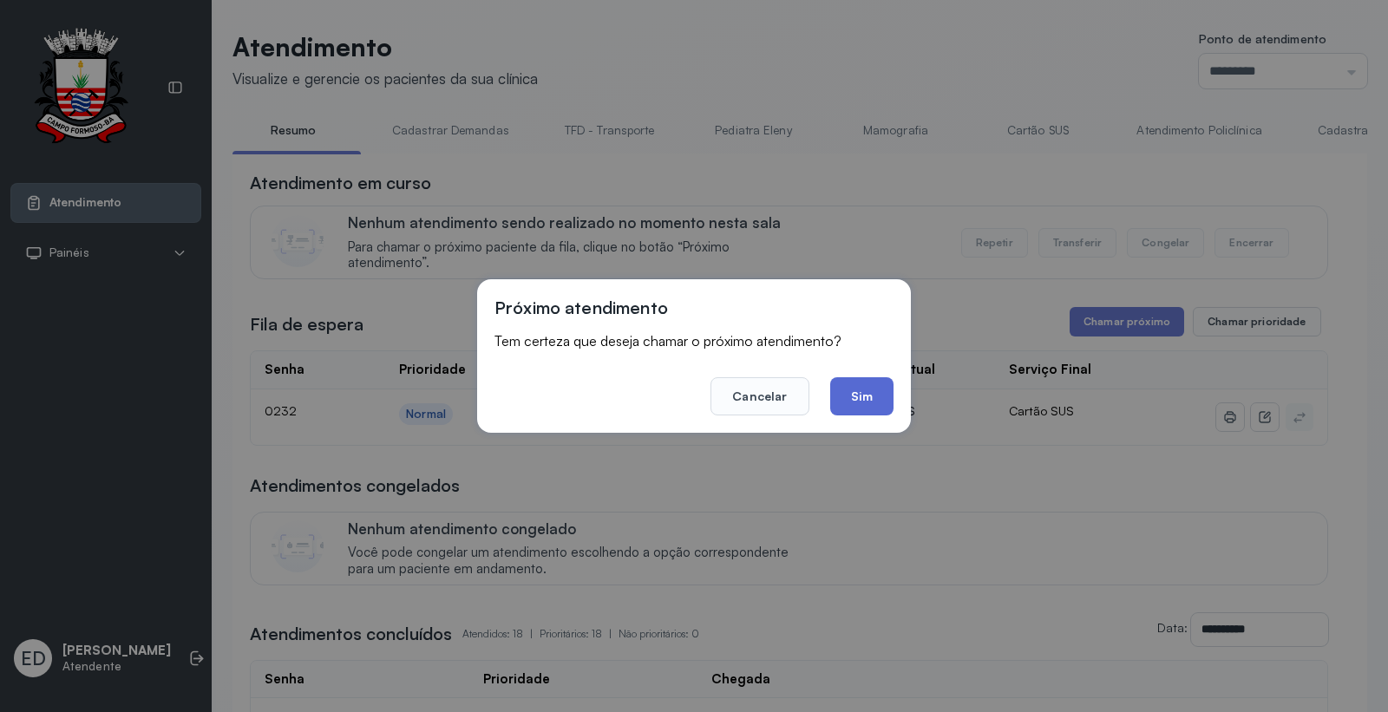
click at [855, 400] on button "Sim" at bounding box center [861, 396] width 63 height 38
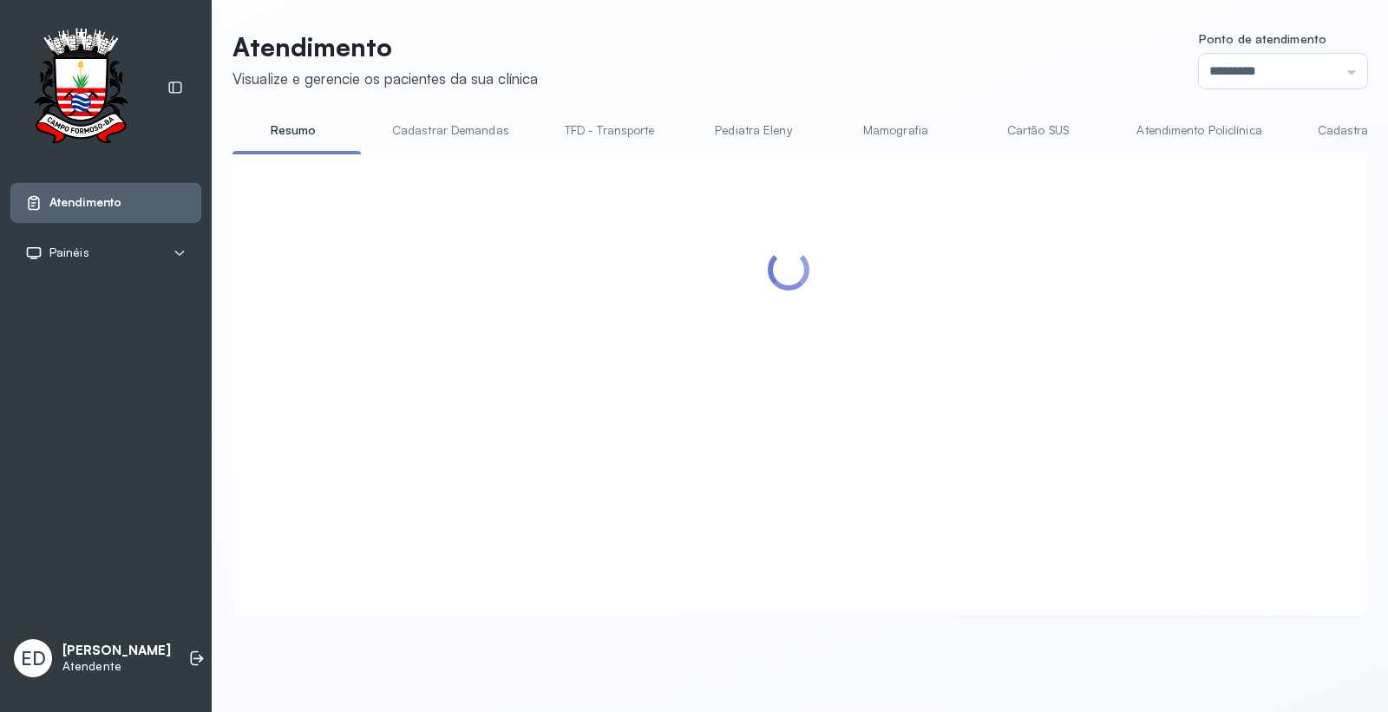
click at [775, 80] on header "Atendimento Visualize e gerencie os pacientes da sua clínica Ponto de atendimen…" at bounding box center [799, 59] width 1134 height 57
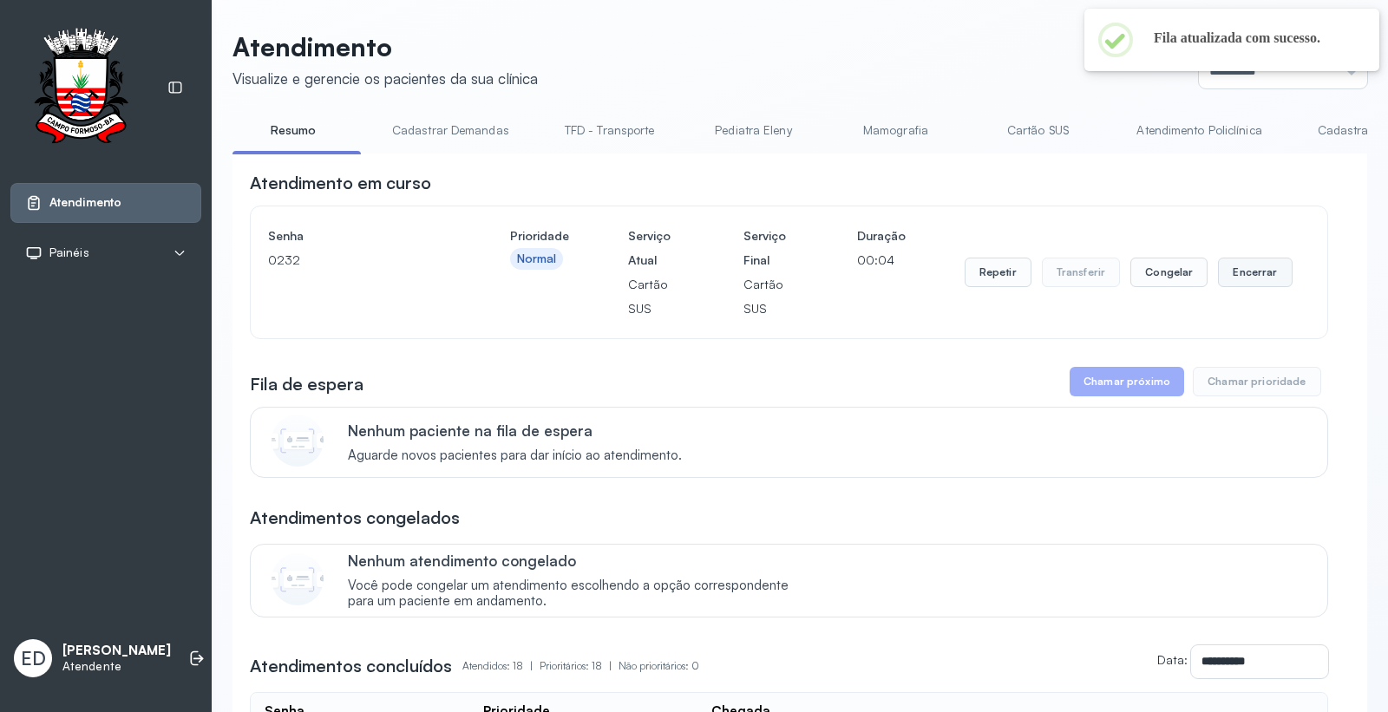
click at [1246, 275] on button "Encerrar" at bounding box center [1255, 272] width 74 height 29
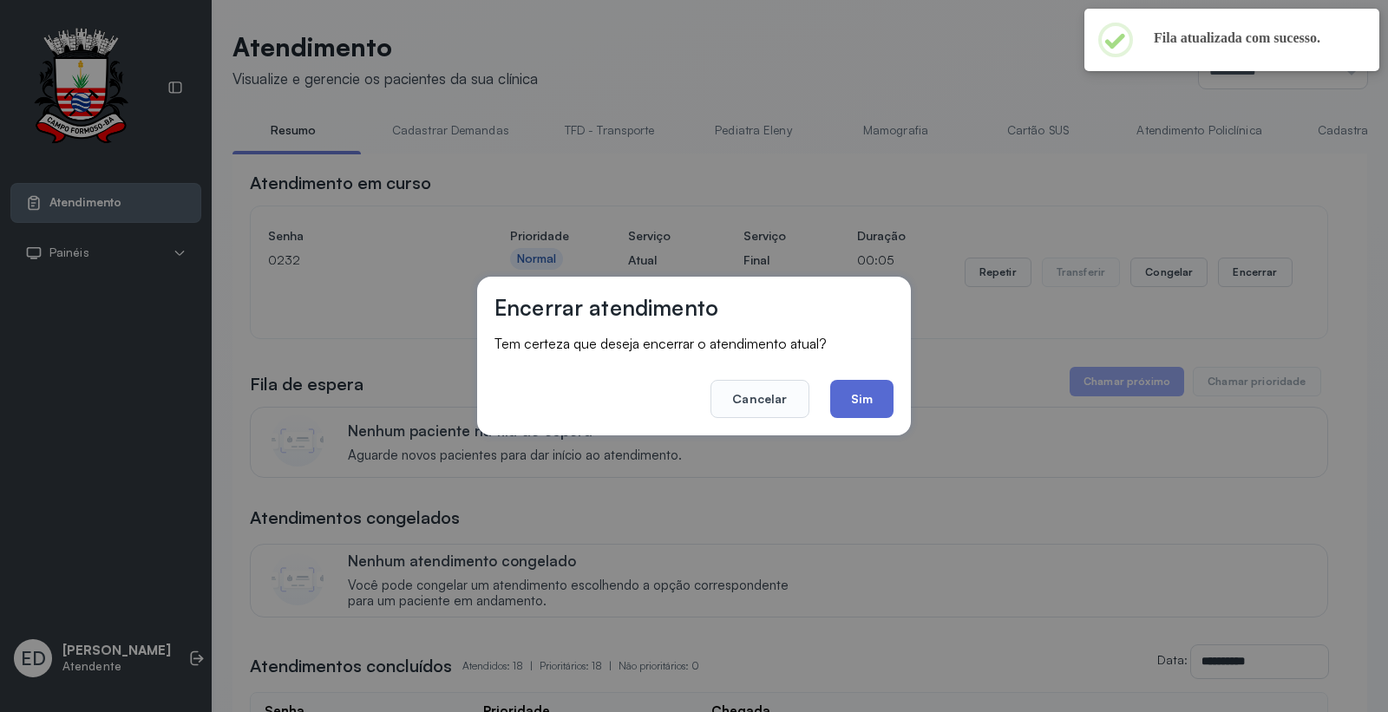
click at [854, 401] on button "Sim" at bounding box center [861, 399] width 63 height 38
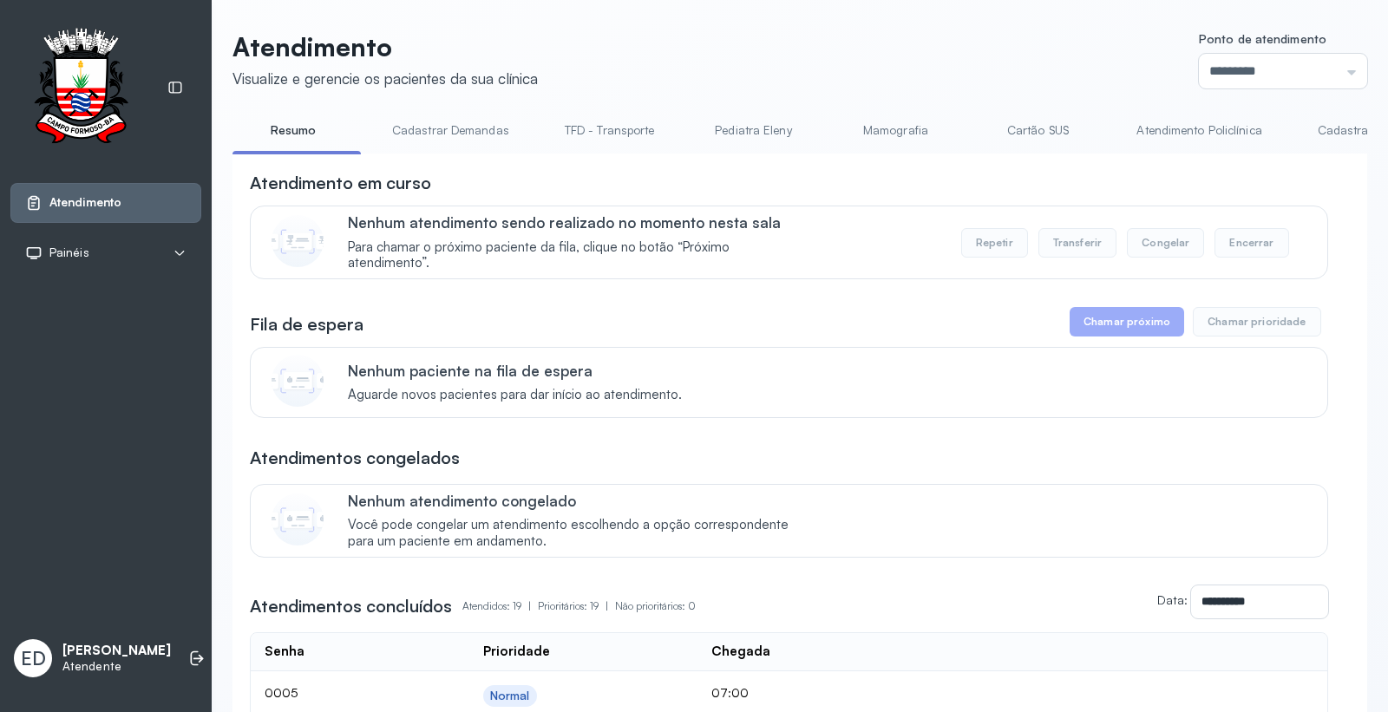
click at [283, 131] on link "Resumo" at bounding box center [292, 130] width 121 height 29
